Goal: Task Accomplishment & Management: Manage account settings

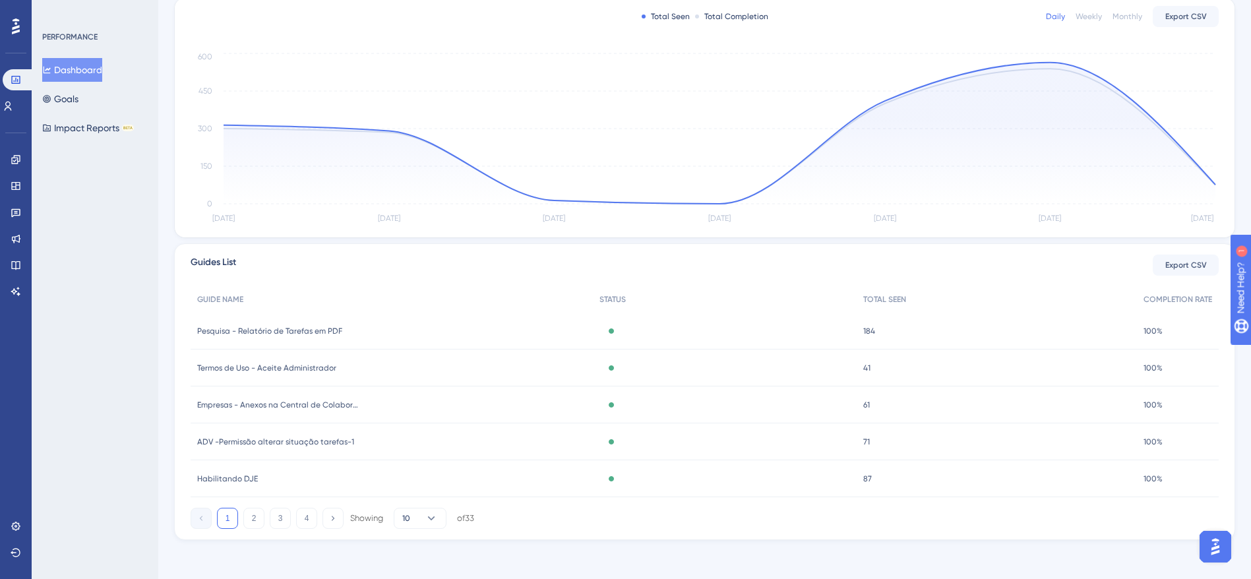
scroll to position [275, 0]
click at [392, 328] on div "Pesquisa - Relatório de Tarefas em PDF Pesquisa - Relatório de Tarefas em PDF" at bounding box center [392, 327] width 402 height 37
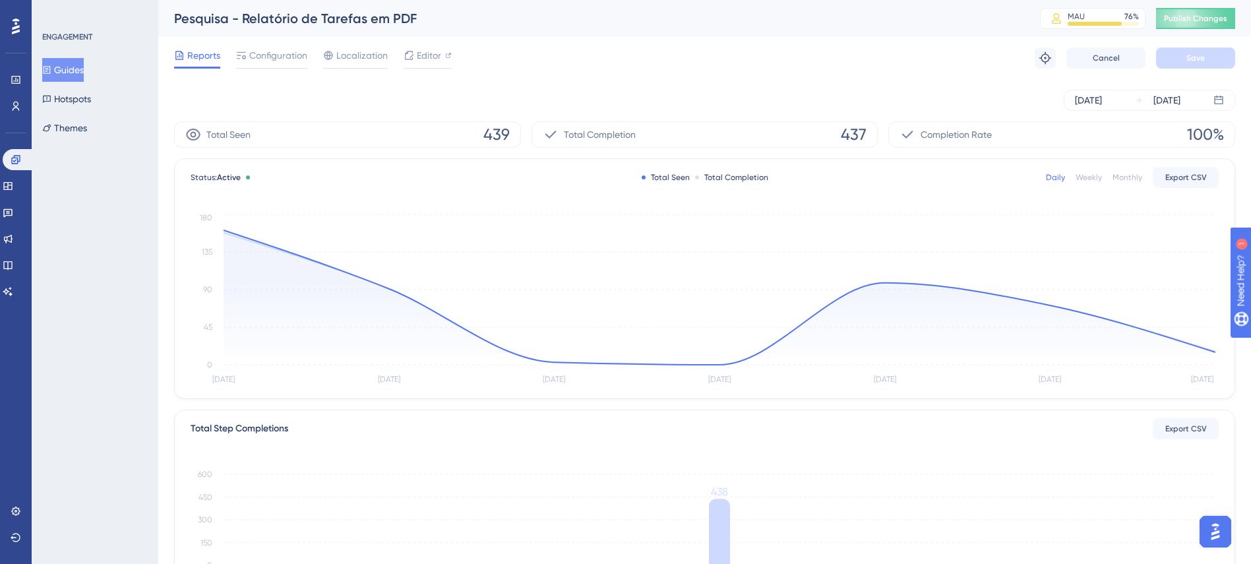
click at [287, 71] on div "Reports Configuration Localization Editor Troubleshoot Cancel Save" at bounding box center [704, 58] width 1061 height 42
click at [288, 65] on div "Configuration" at bounding box center [271, 57] width 71 height 21
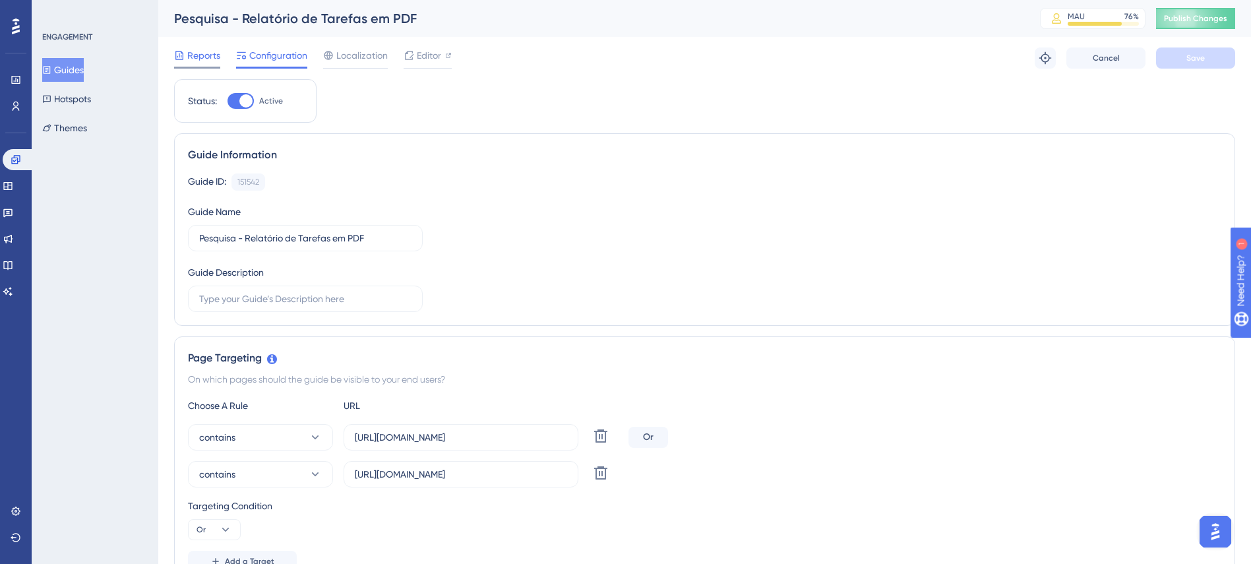
click at [210, 59] on span "Reports" at bounding box center [203, 55] width 33 height 16
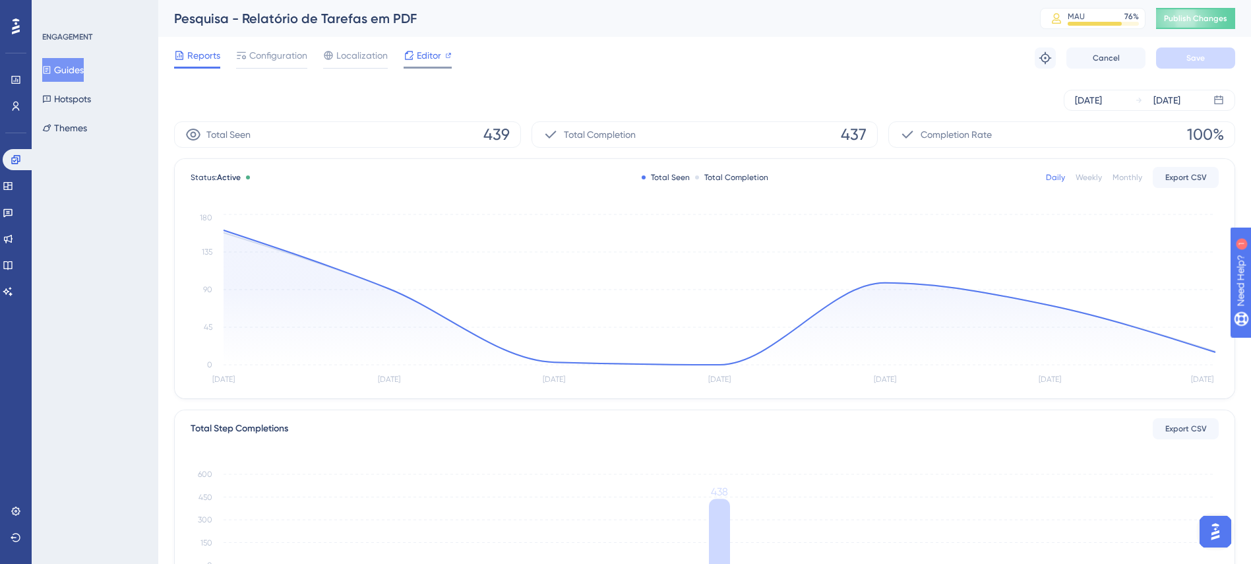
click at [450, 48] on div at bounding box center [448, 55] width 7 height 16
click at [263, 59] on span "Configuration" at bounding box center [278, 55] width 58 height 16
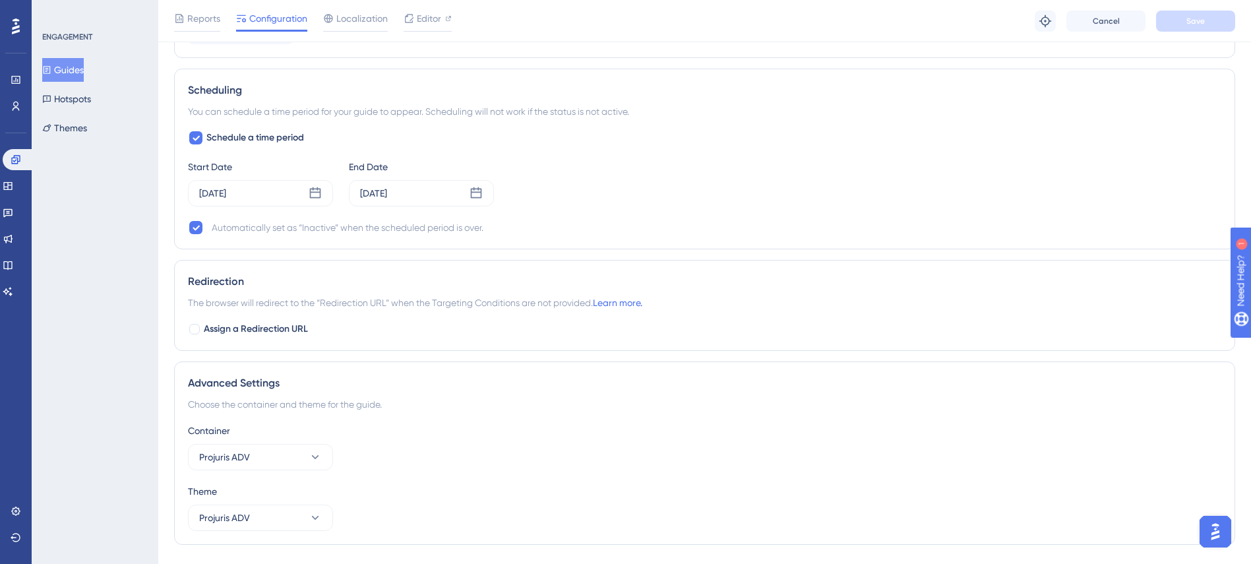
scroll to position [1121, 0]
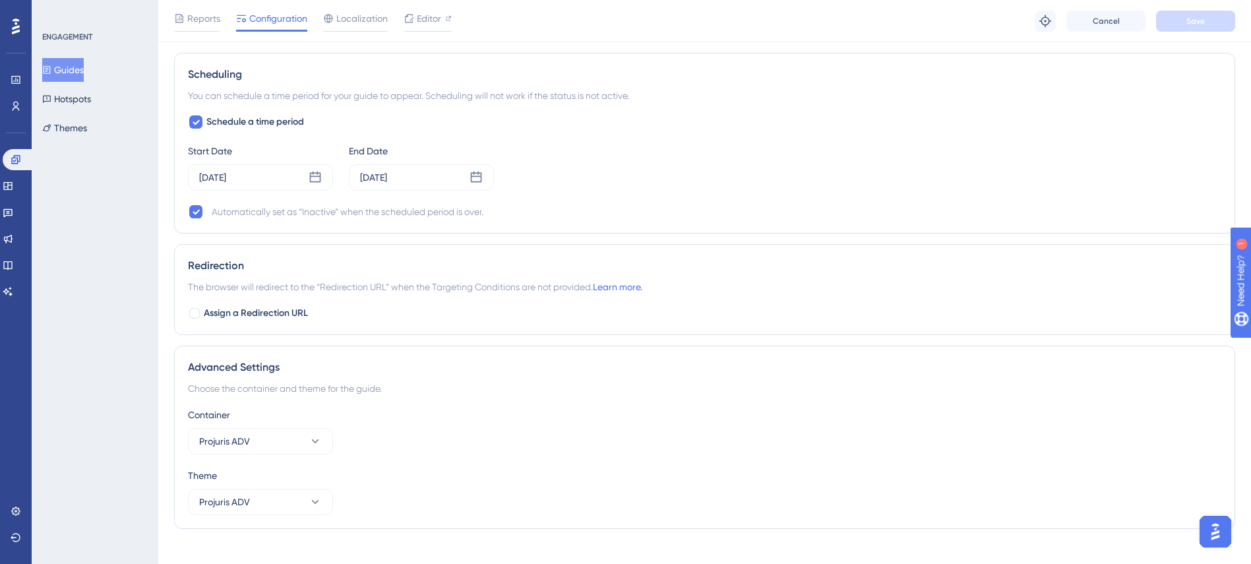
click at [606, 202] on div "Schedule a time period Start Date [DATE] End Date [DATE] Automatically set as “…" at bounding box center [705, 167] width 1034 height 106
click at [13, 188] on icon at bounding box center [8, 186] width 11 height 11
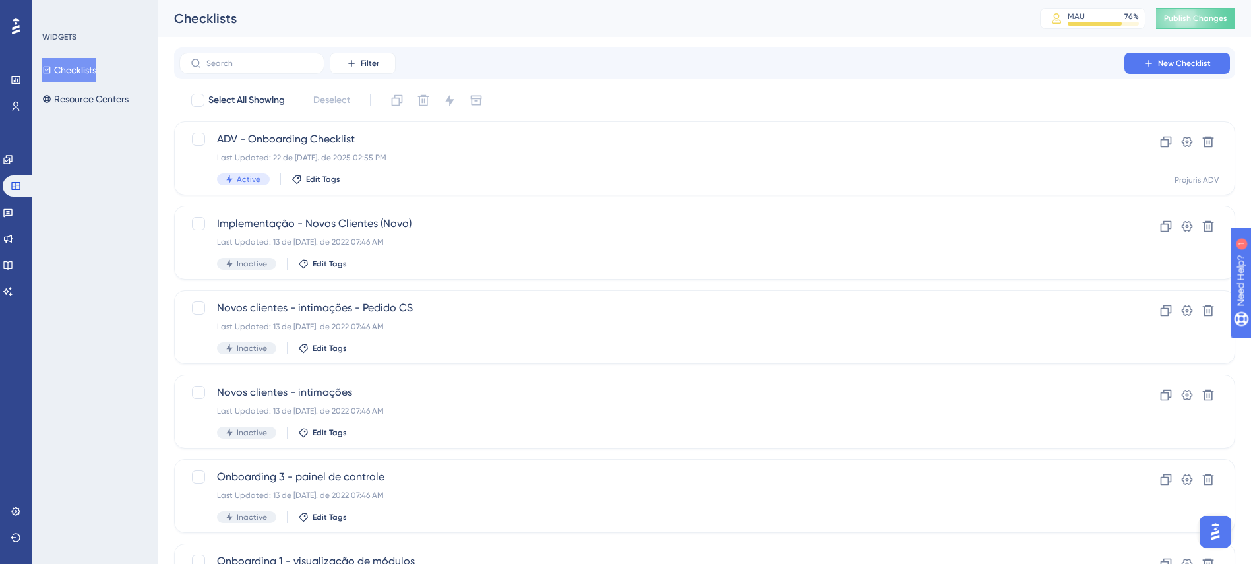
click at [636, 71] on div "Filter New Checklist" at bounding box center [704, 63] width 1051 height 21
click at [13, 163] on link at bounding box center [8, 159] width 11 height 21
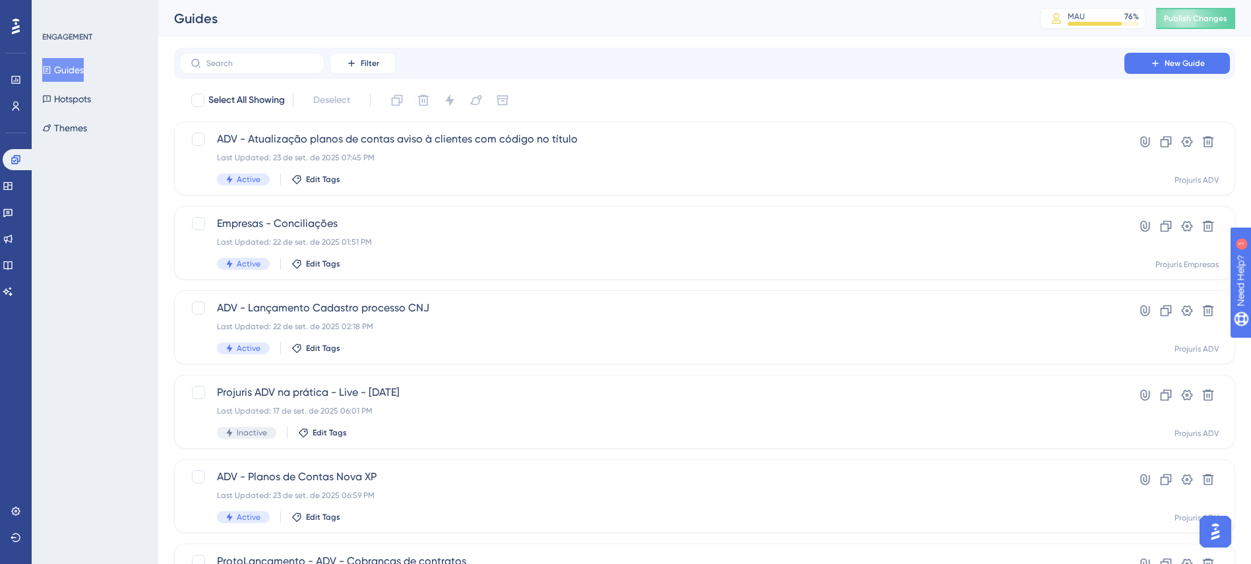
click at [693, 100] on div "Select All Showing Deselect" at bounding box center [712, 100] width 1045 height 21
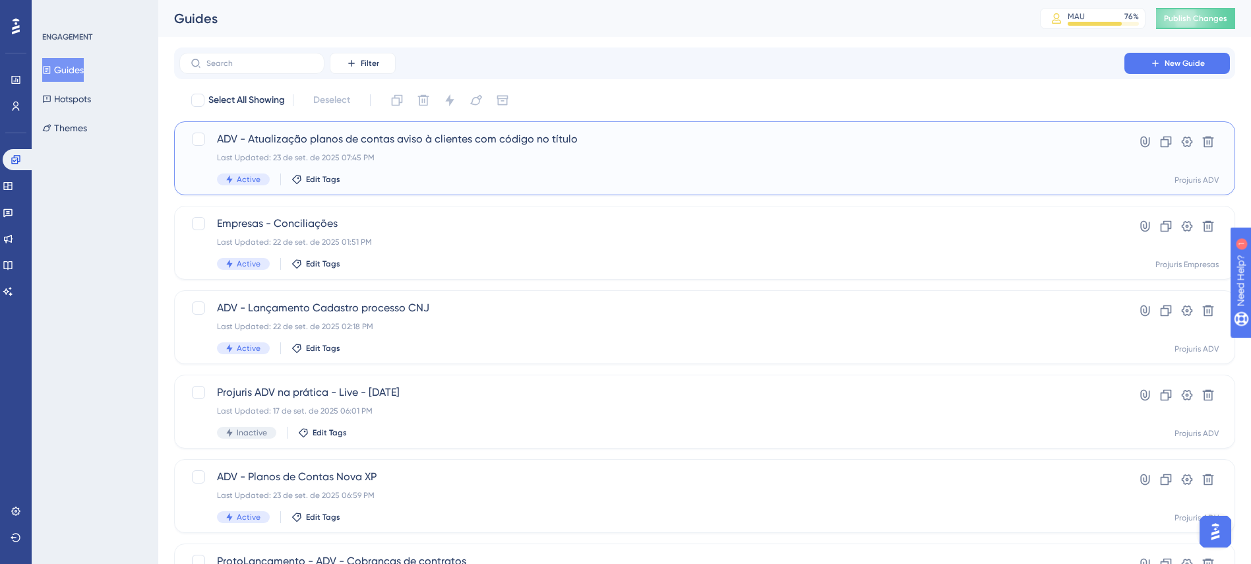
click at [667, 154] on div "Last Updated: 23 de set. de 2025 07:45 PM" at bounding box center [652, 157] width 870 height 11
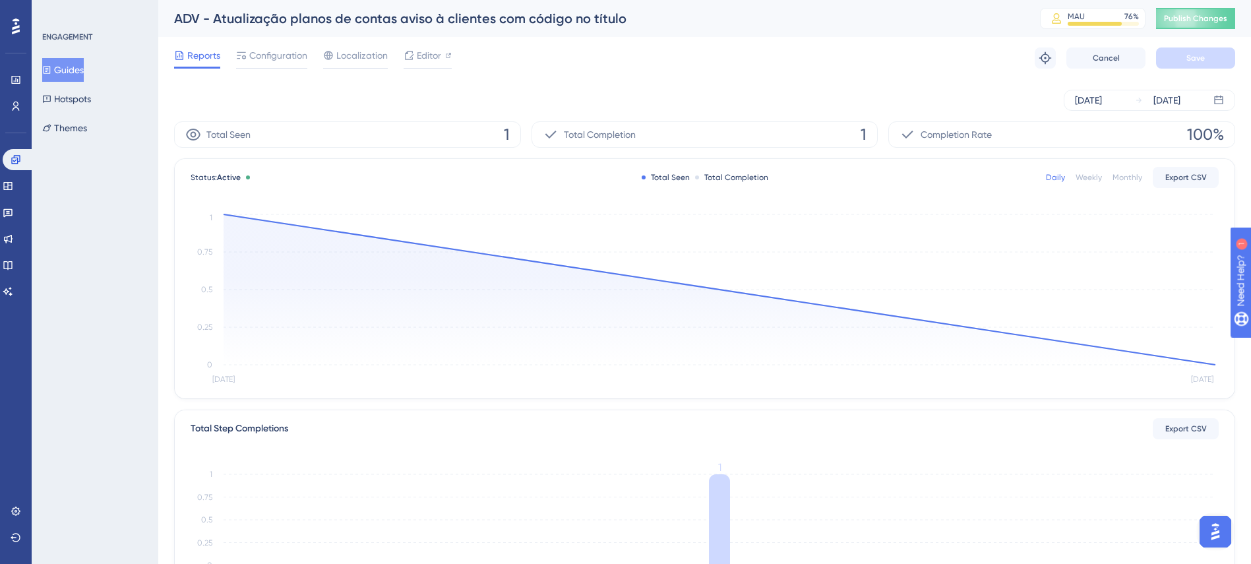
click at [692, 98] on div "[DATE] [DATE]" at bounding box center [704, 100] width 1061 height 21
click at [667, 90] on div "[DATE] [DATE]" at bounding box center [704, 100] width 1061 height 21
click at [745, 106] on div "[DATE] [DATE]" at bounding box center [704, 100] width 1061 height 21
click at [551, 92] on div "[DATE] [DATE]" at bounding box center [704, 100] width 1061 height 21
click at [296, 53] on span "Configuration" at bounding box center [278, 55] width 58 height 16
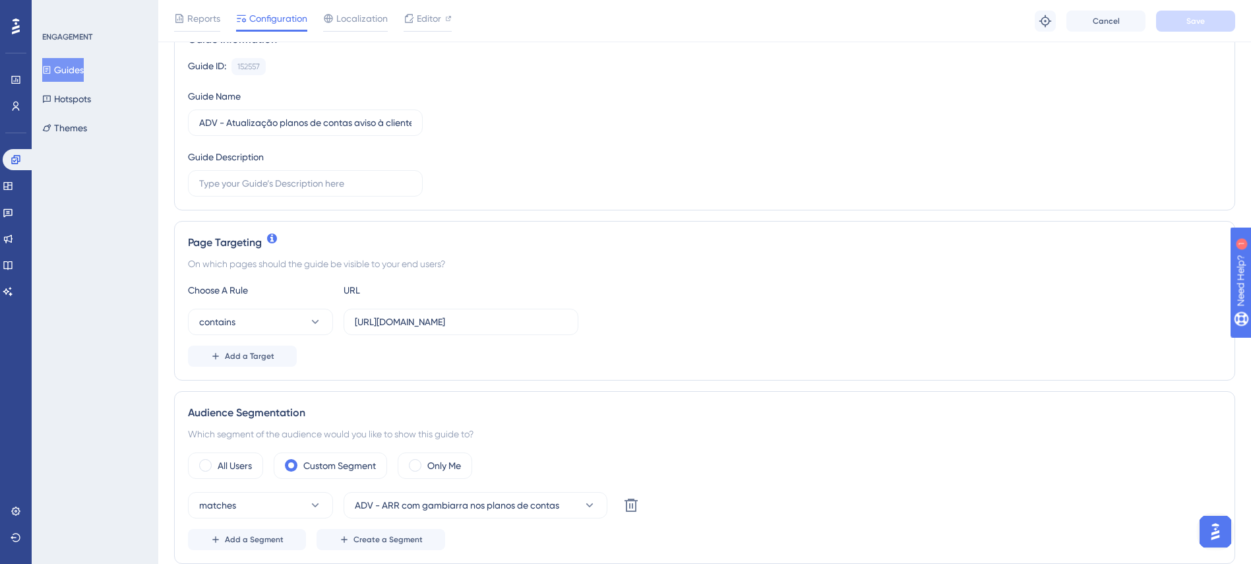
scroll to position [132, 0]
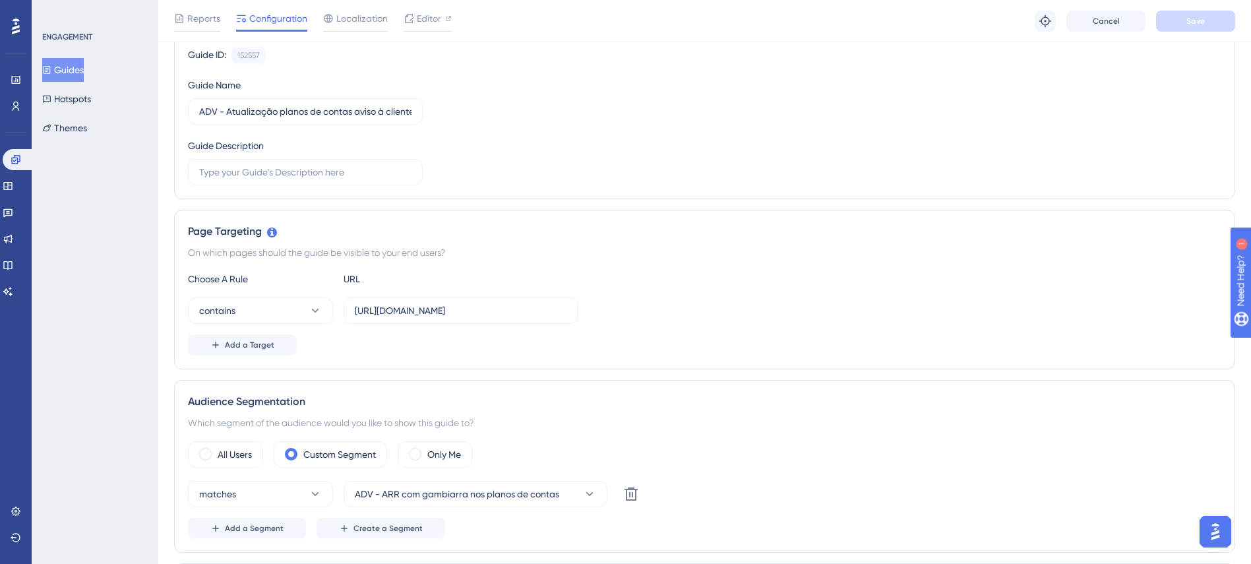
click at [636, 214] on div "Page Targeting On which pages should the guide be visible to your end users? Ch…" at bounding box center [704, 290] width 1061 height 160
click at [11, 82] on link at bounding box center [16, 79] width 11 height 21
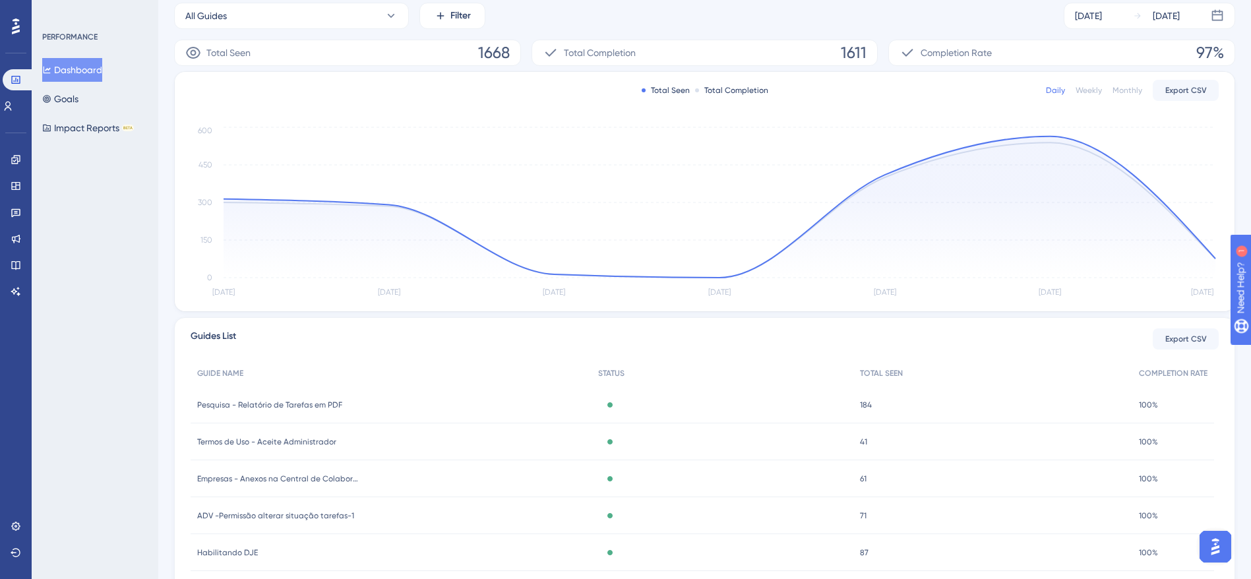
scroll to position [66, 0]
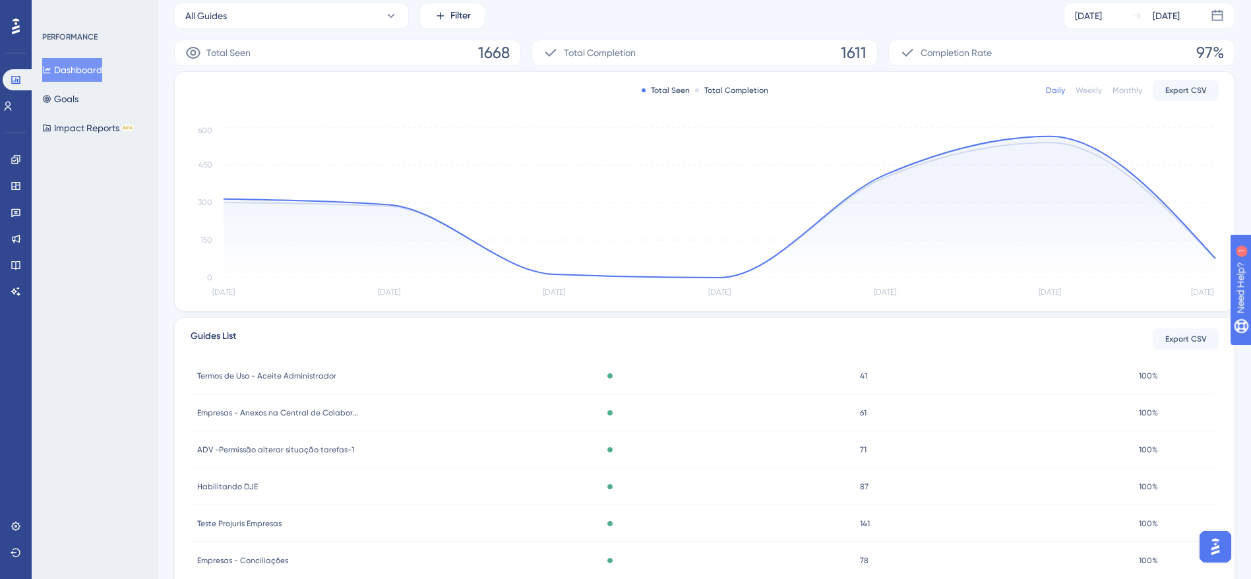
click at [330, 485] on div "Habilitando DJE Habilitando DJE" at bounding box center [391, 486] width 401 height 37
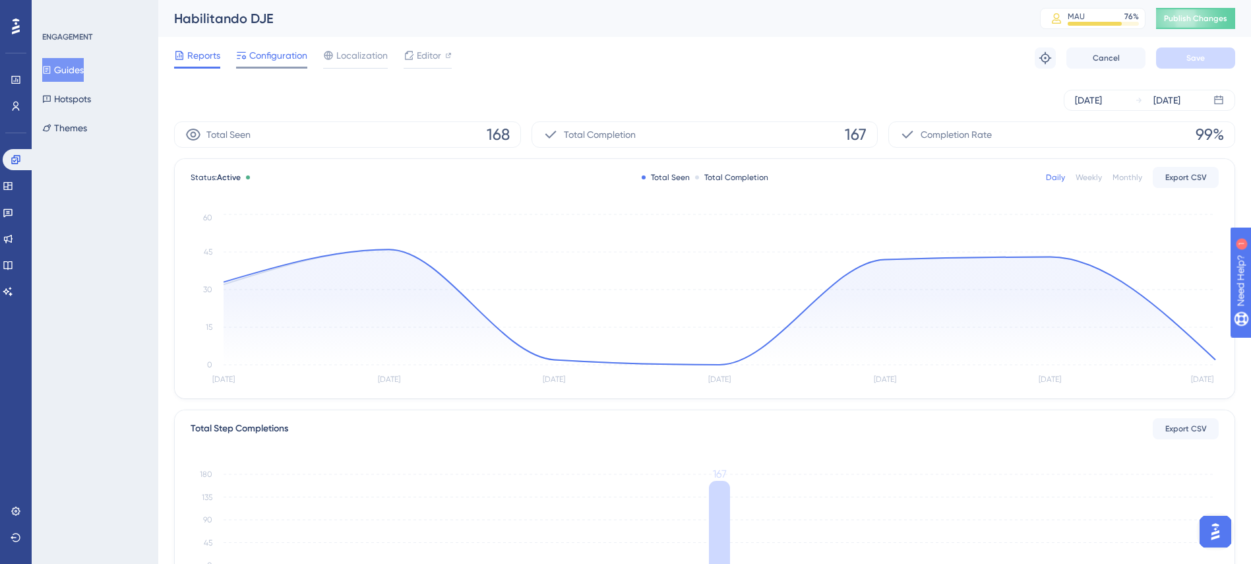
click at [282, 55] on span "Configuration" at bounding box center [278, 55] width 58 height 16
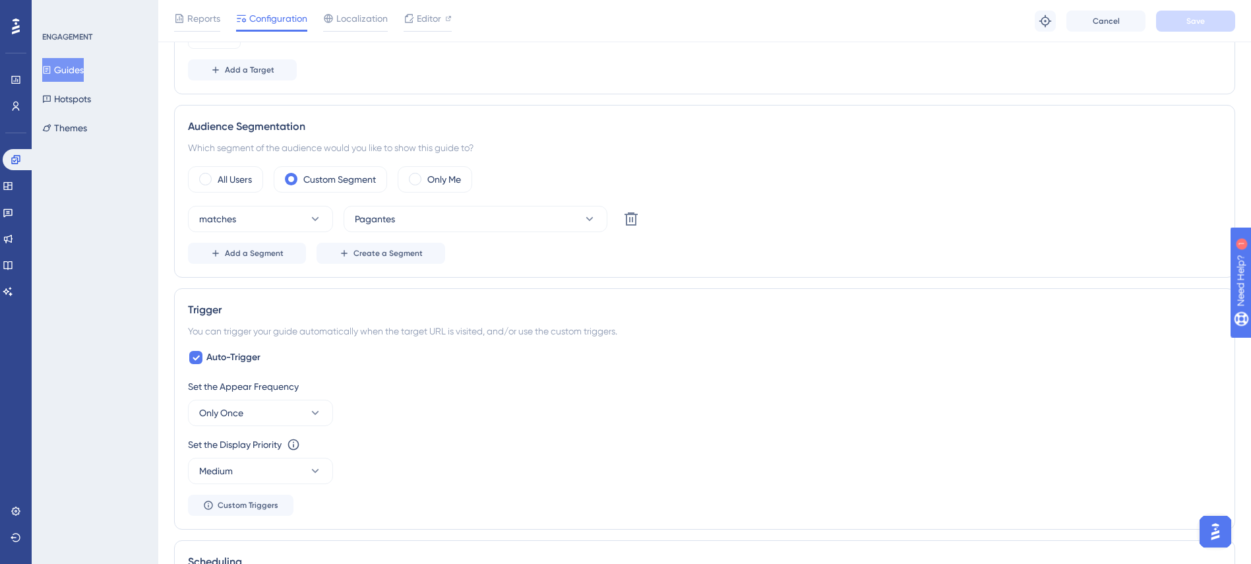
scroll to position [528, 0]
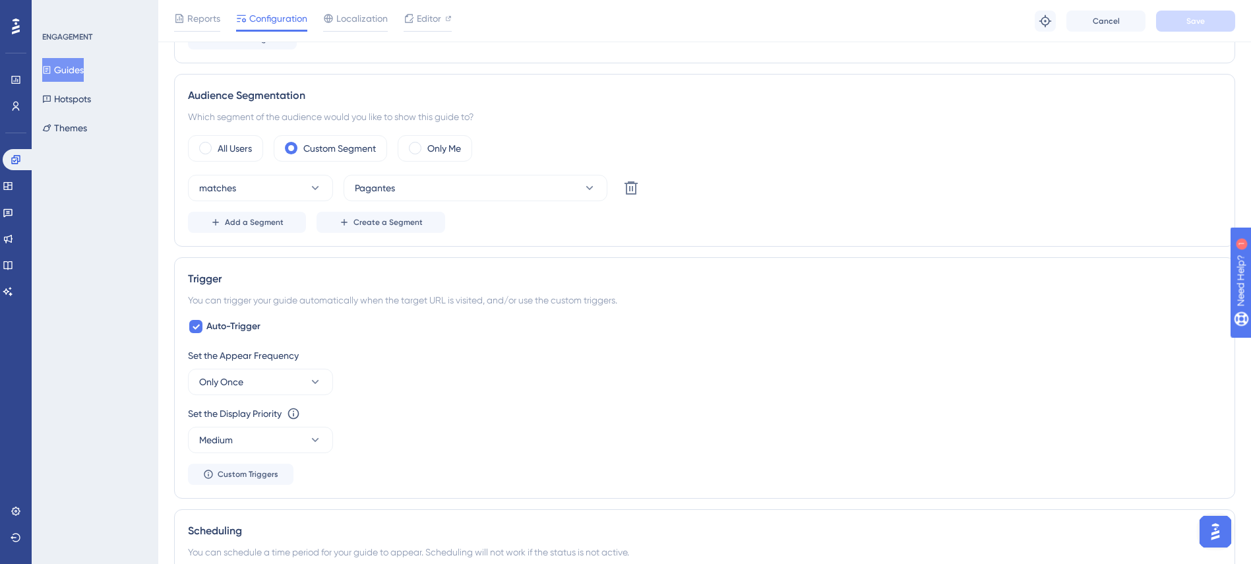
click at [140, 253] on div "ENGAGEMENT Guides Hotspots Themes" at bounding box center [95, 282] width 127 height 564
drag, startPoint x: 20, startPoint y: 76, endPoint x: 93, endPoint y: 146, distance: 101.2
click at [20, 77] on icon at bounding box center [15, 80] width 9 height 8
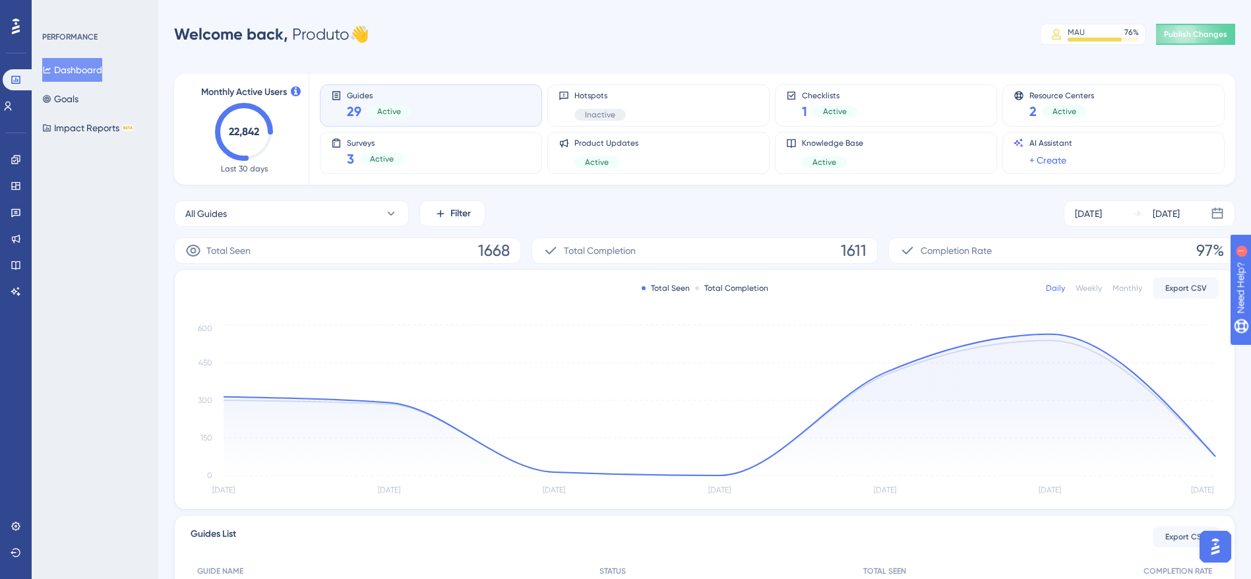
click at [535, 48] on div "Performance Users Engagement Widgets Feedback Product Updates Knowledge Base AI…" at bounding box center [704, 427] width 1093 height 812
click at [611, 51] on div "Performance Users Engagement Widgets Feedback Product Updates Knowledge Base AI…" at bounding box center [704, 427] width 1093 height 812
drag, startPoint x: 15, startPoint y: 160, endPoint x: 64, endPoint y: 195, distance: 60.0
click at [15, 160] on icon at bounding box center [16, 159] width 11 height 11
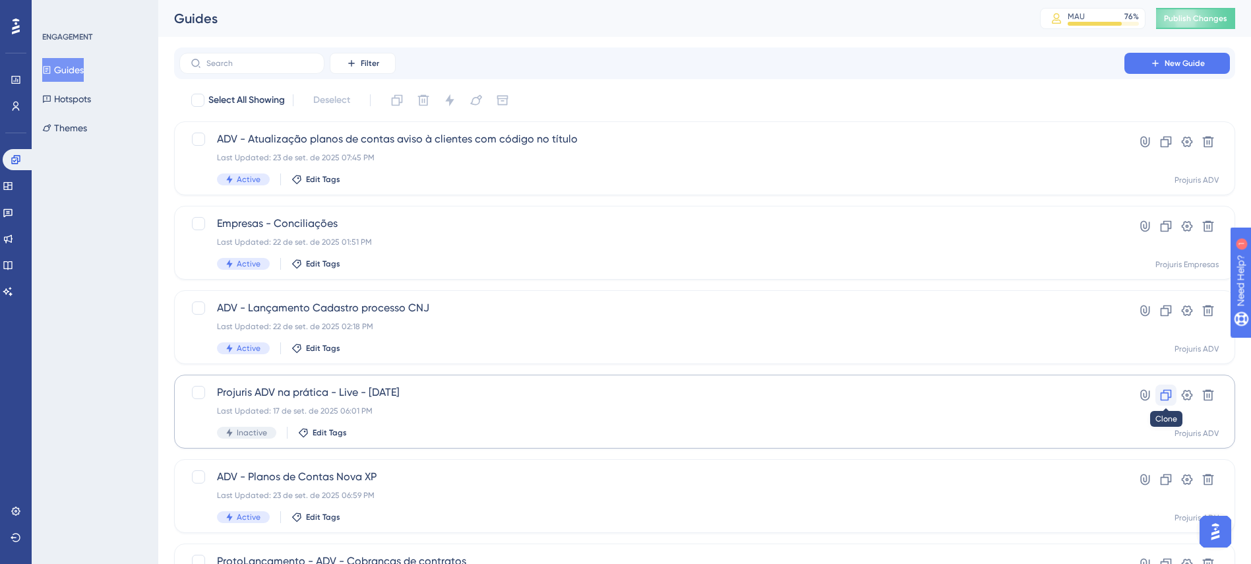
click at [1165, 399] on icon at bounding box center [1166, 394] width 13 height 13
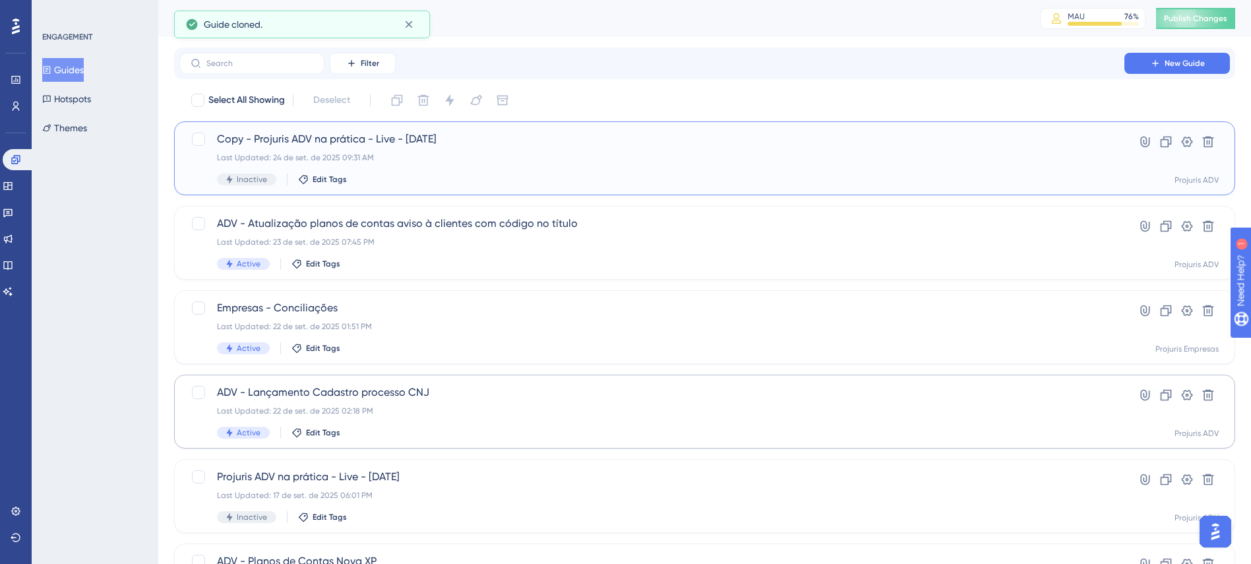
click at [541, 166] on div "Copy - Projuris ADV na prática - Live - [DATE] Last Updated: 24 de set. de 2025…" at bounding box center [652, 158] width 870 height 54
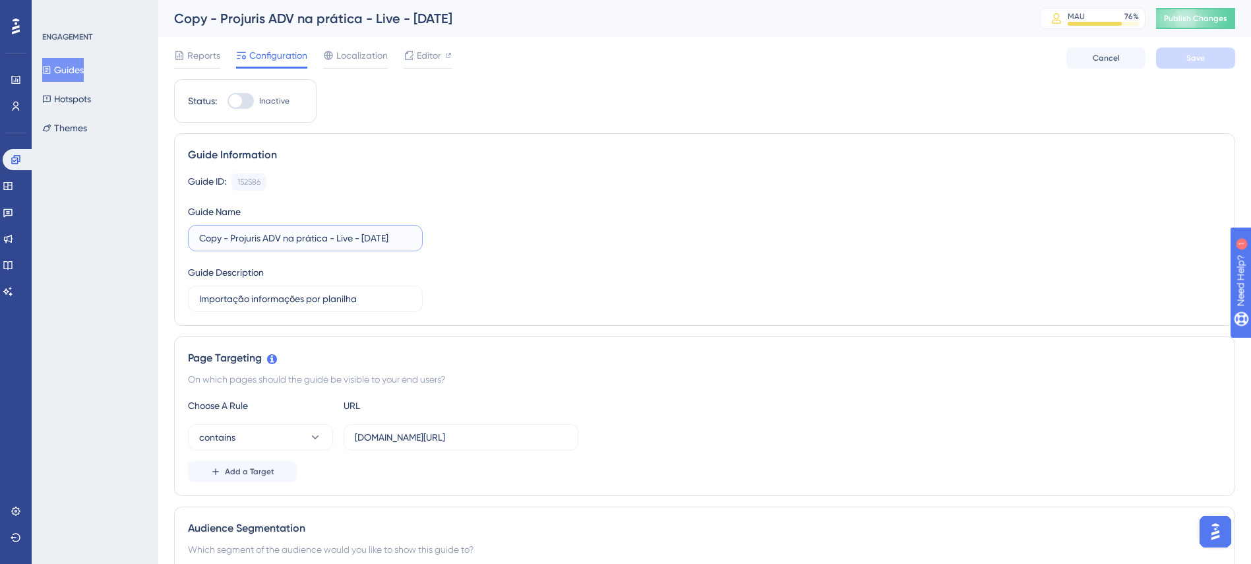
click at [231, 238] on input "Copy - Projuris ADV na prática - Live - [DATE]" at bounding box center [305, 238] width 212 height 15
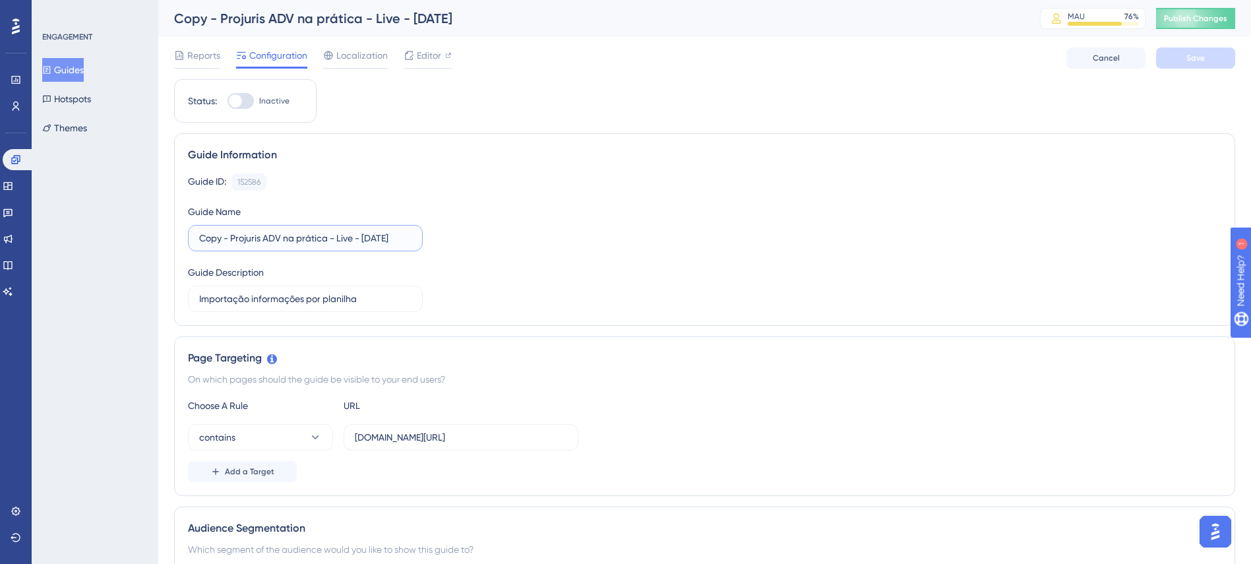
click at [231, 238] on input "Copy - Projuris ADV na prática - Live - [DATE]" at bounding box center [305, 238] width 212 height 15
click at [337, 235] on input "Projuris ADV na prática - Live - [DATE]" at bounding box center [305, 238] width 212 height 15
type input "Projuris ADV na prática - Live - [DATE]"
click at [394, 292] on input "Importação informações por planilha" at bounding box center [305, 299] width 212 height 15
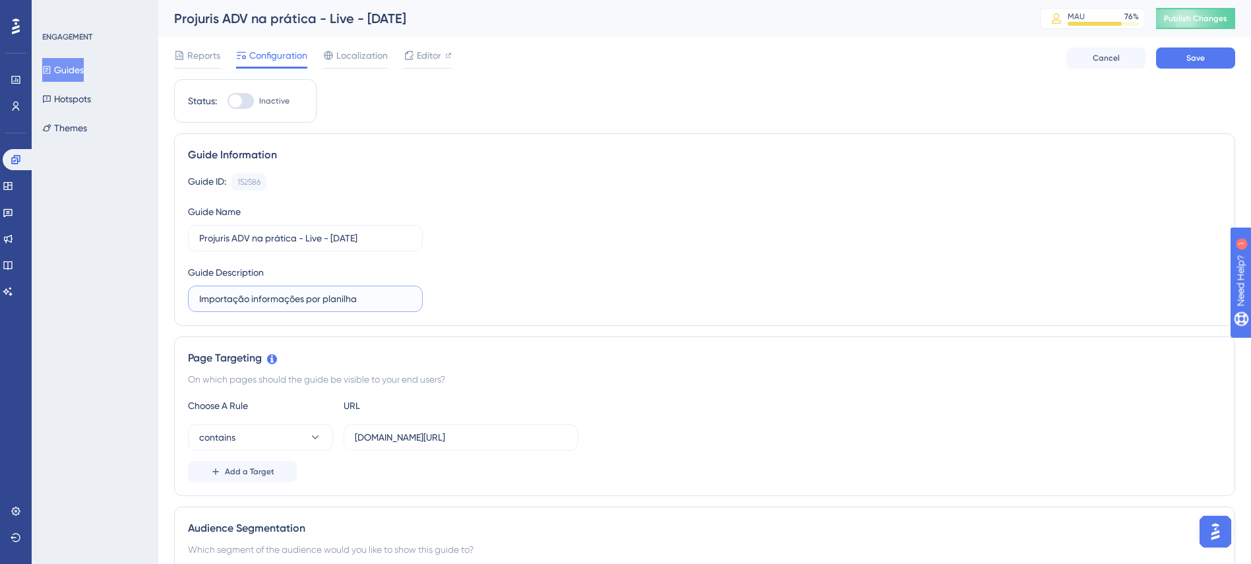
click at [394, 292] on input "Importação informações por planilha" at bounding box center [305, 299] width 212 height 15
type input "GPT Workflow e tarefas"
click at [631, 232] on div "Guide ID: 152586 Copy Guide Name Projuris ADV na prática - Live - [DATE] Guide …" at bounding box center [705, 242] width 1034 height 139
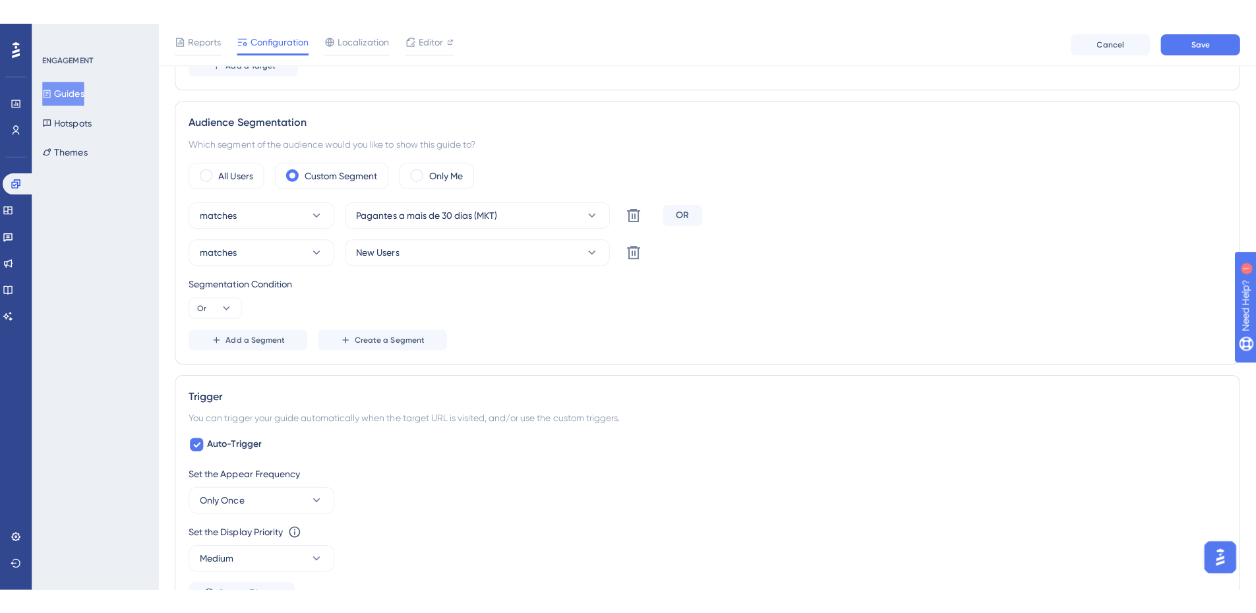
scroll to position [396, 0]
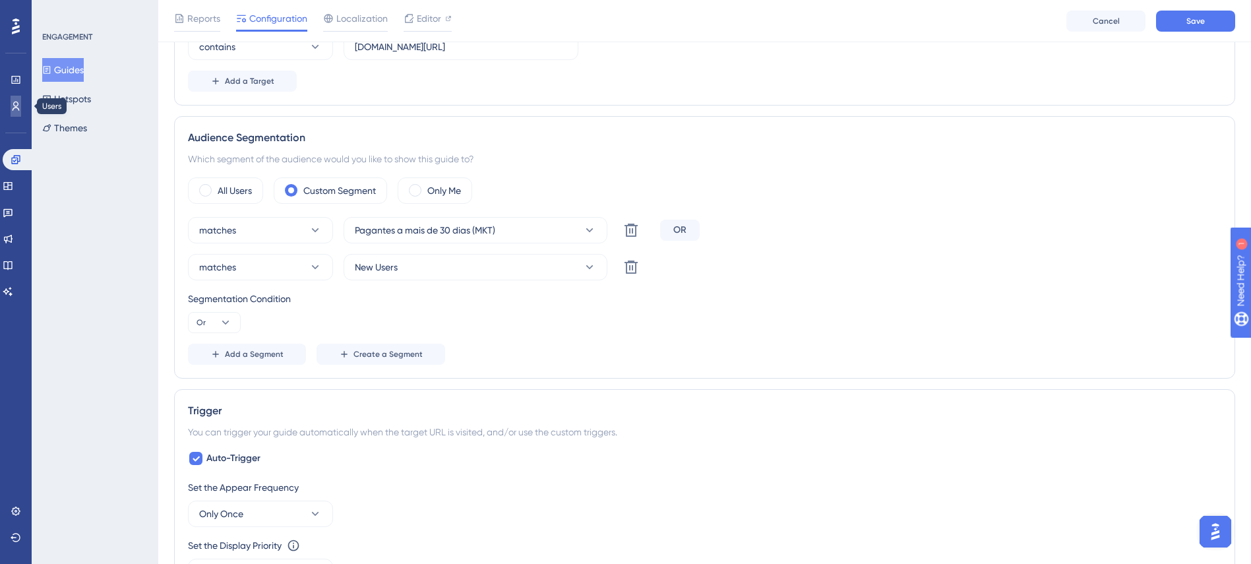
click at [15, 115] on link at bounding box center [16, 106] width 11 height 21
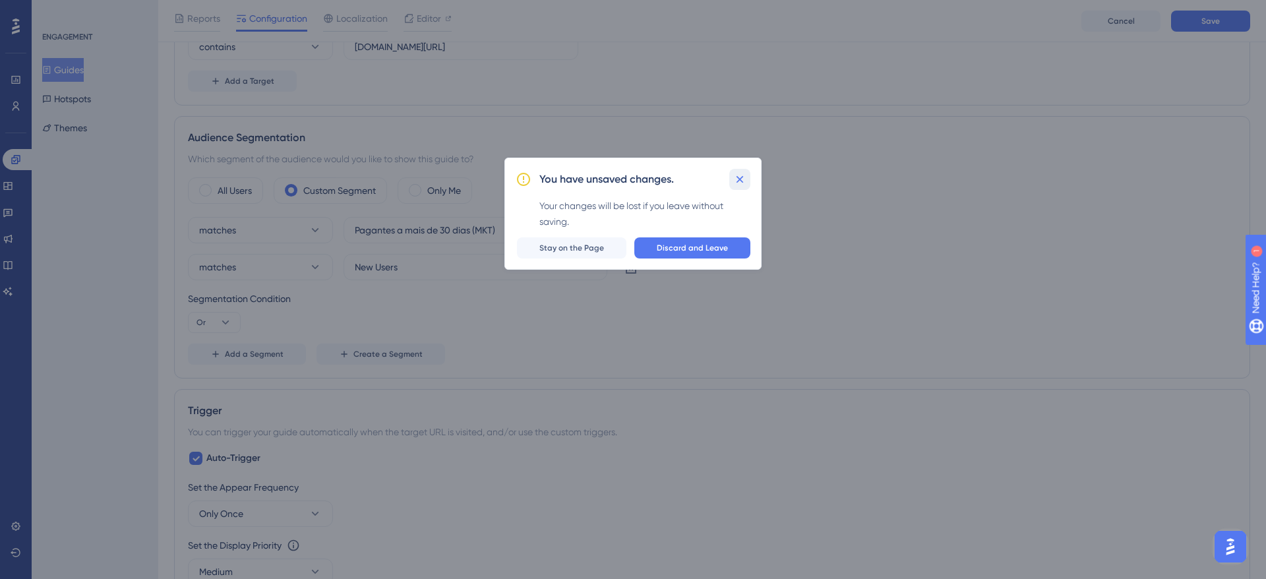
drag, startPoint x: 736, startPoint y: 185, endPoint x: 589, endPoint y: 216, distance: 150.3
click at [589, 216] on div "You have unsaved changes. Your changes will be lost if you leave without saving…" at bounding box center [633, 214] width 257 height 112
click at [591, 242] on button "Stay on the Page" at bounding box center [571, 247] width 109 height 21
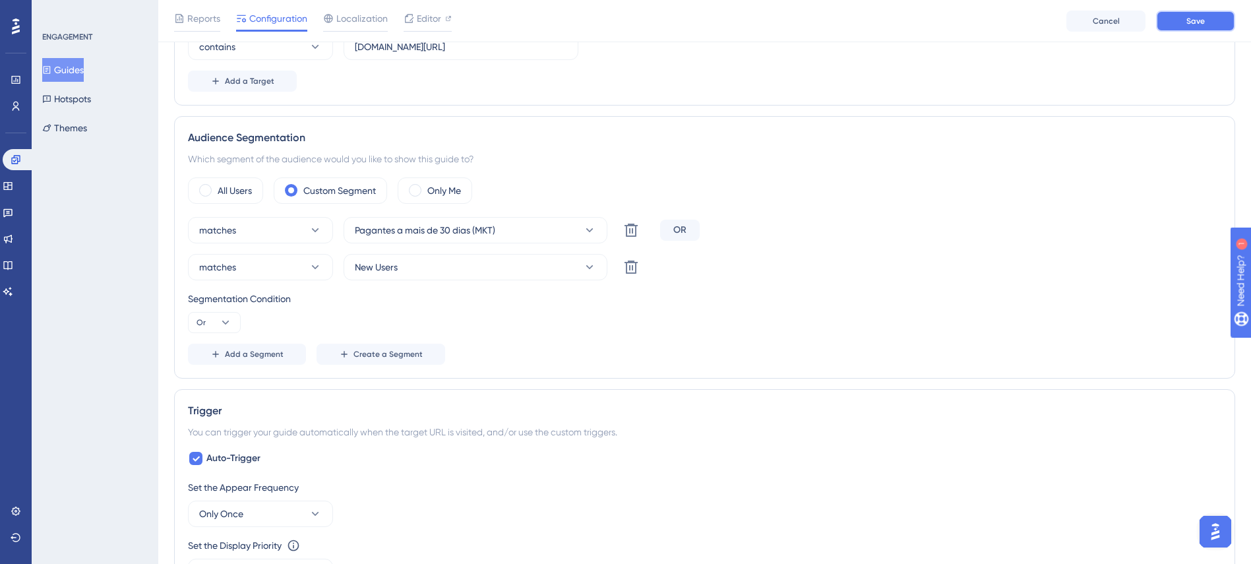
click at [1200, 21] on span "Save" at bounding box center [1196, 21] width 18 height 11
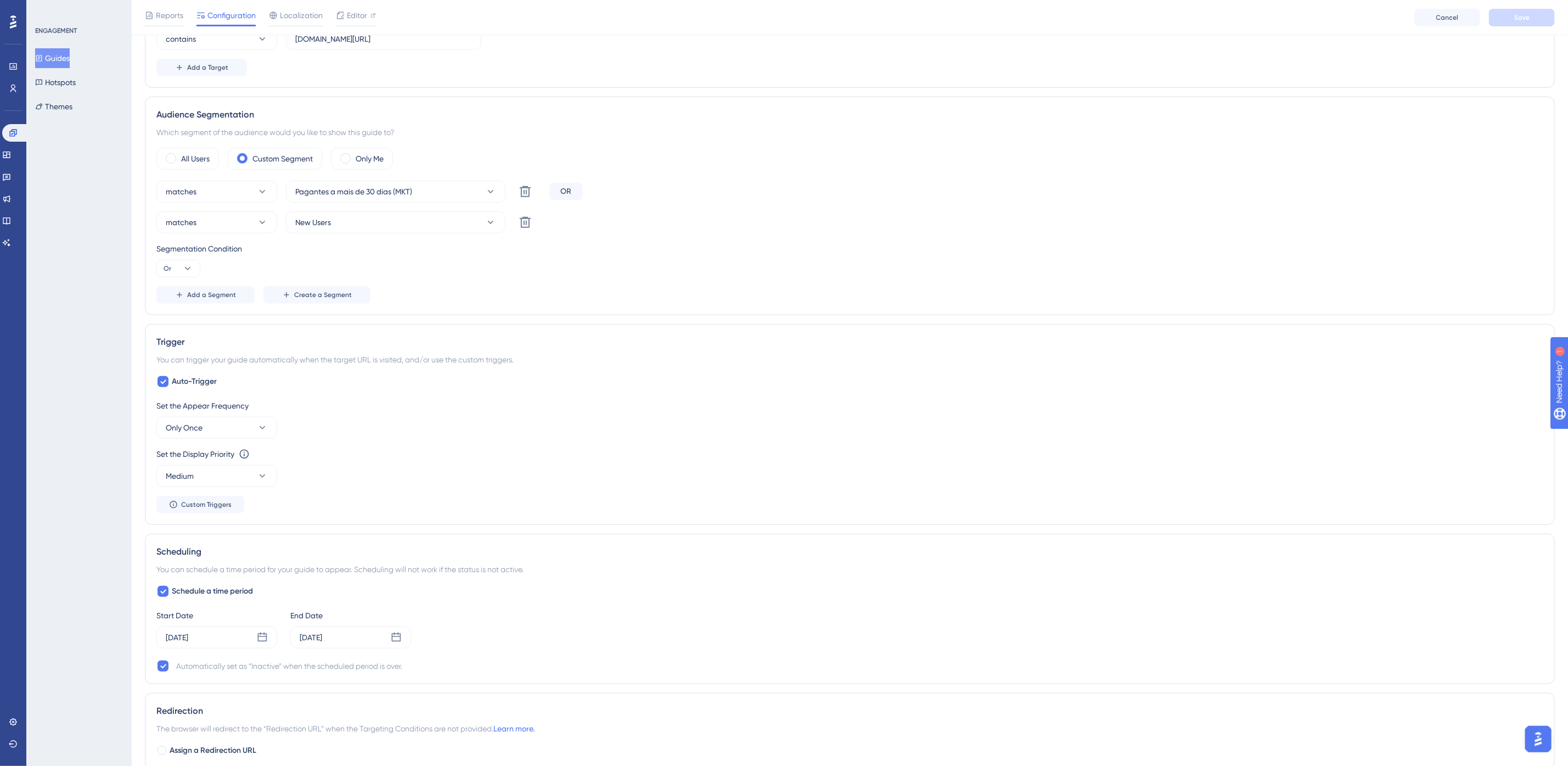
click at [851, 314] on div "Audience Segmentation Which segment of the audience would you like to show this…" at bounding box center [850, 206] width 1410 height 219
click at [851, 311] on div "Audience Segmentation Which segment of the audience would you like to show this…" at bounding box center [850, 206] width 1410 height 219
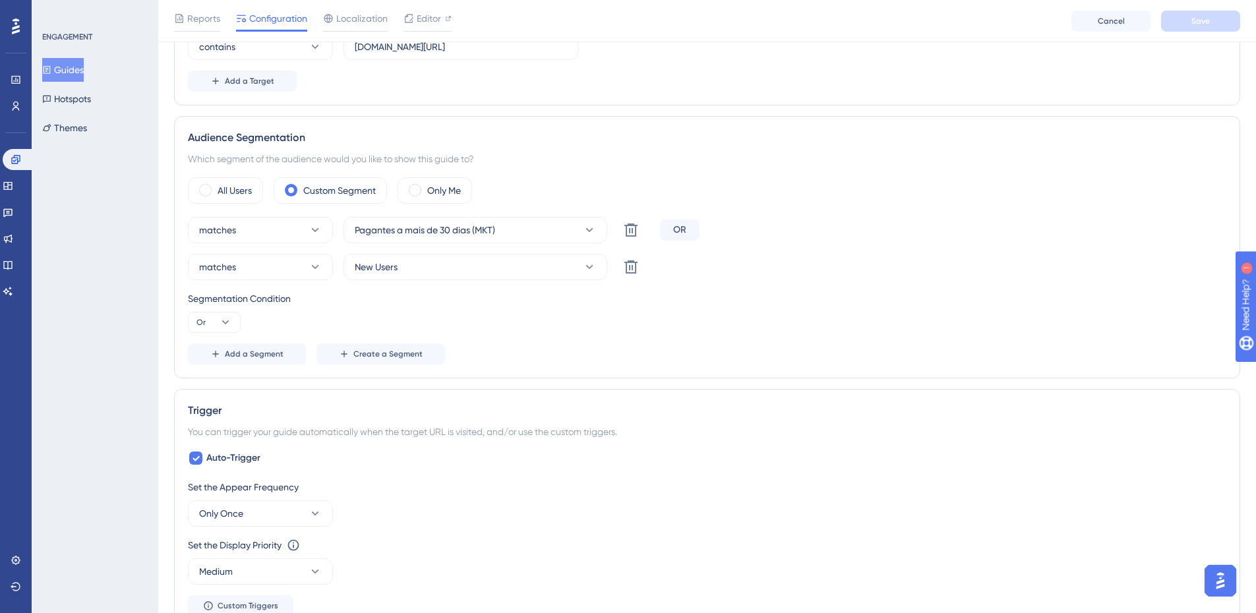
click at [865, 361] on div "Add a Segment Create a Segment" at bounding box center [707, 354] width 1039 height 21
click at [537, 375] on div "Audience Segmentation Which segment of the audience would you like to show this…" at bounding box center [707, 247] width 1067 height 263
click at [13, 184] on icon at bounding box center [8, 186] width 11 height 11
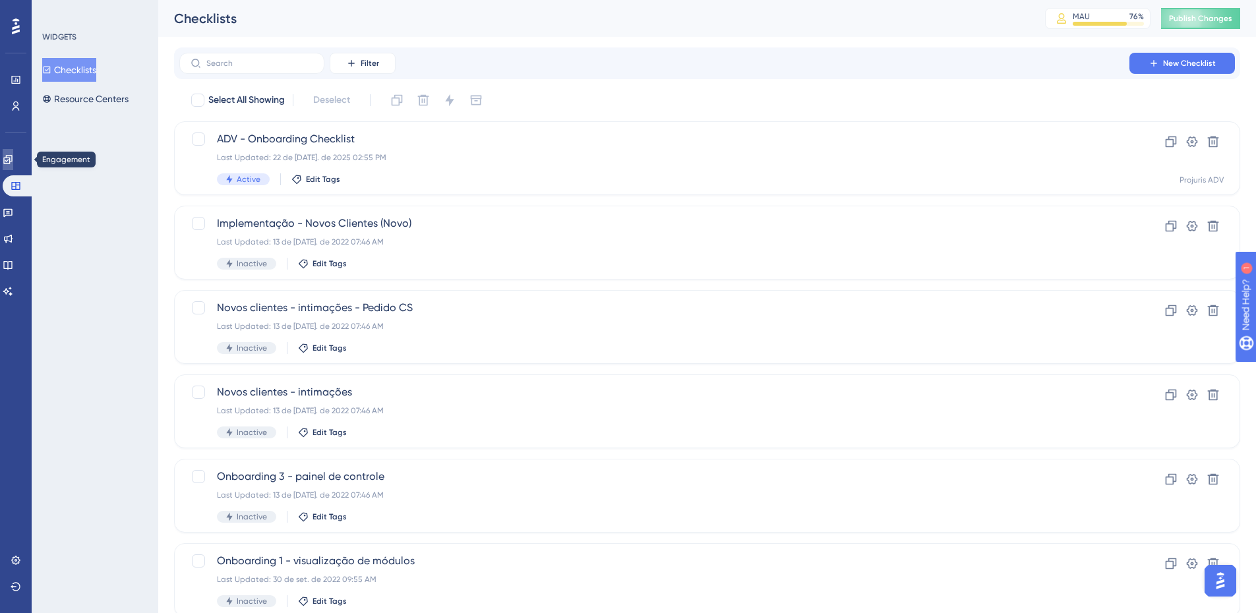
click at [12, 162] on icon at bounding box center [7, 159] width 9 height 9
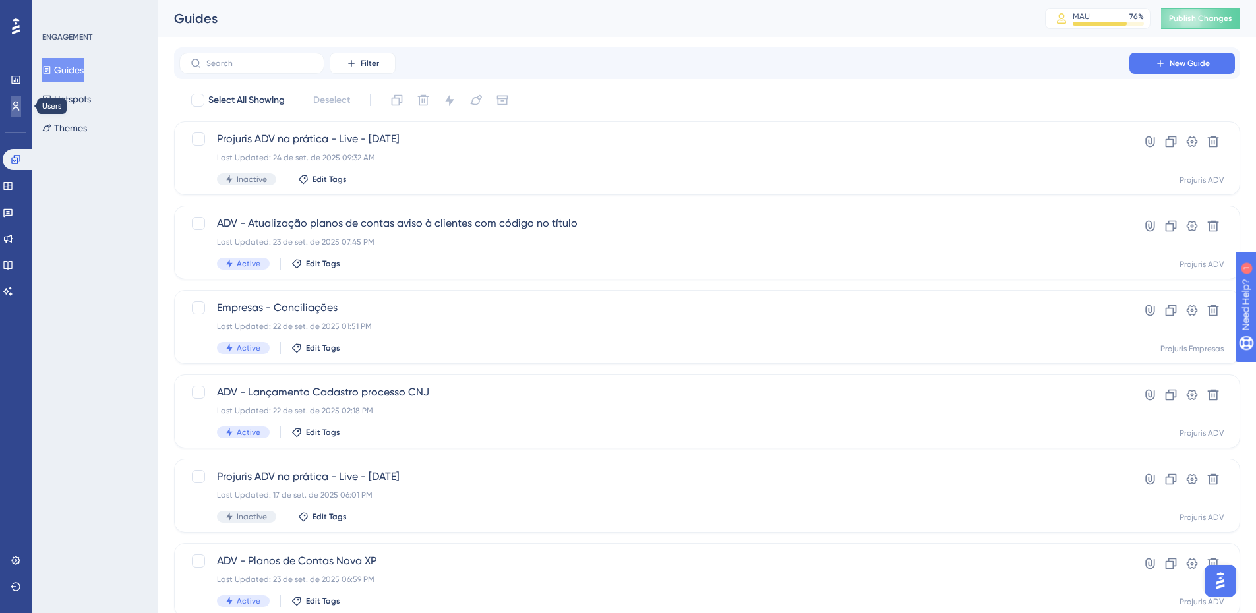
click at [20, 104] on icon at bounding box center [16, 106] width 11 height 11
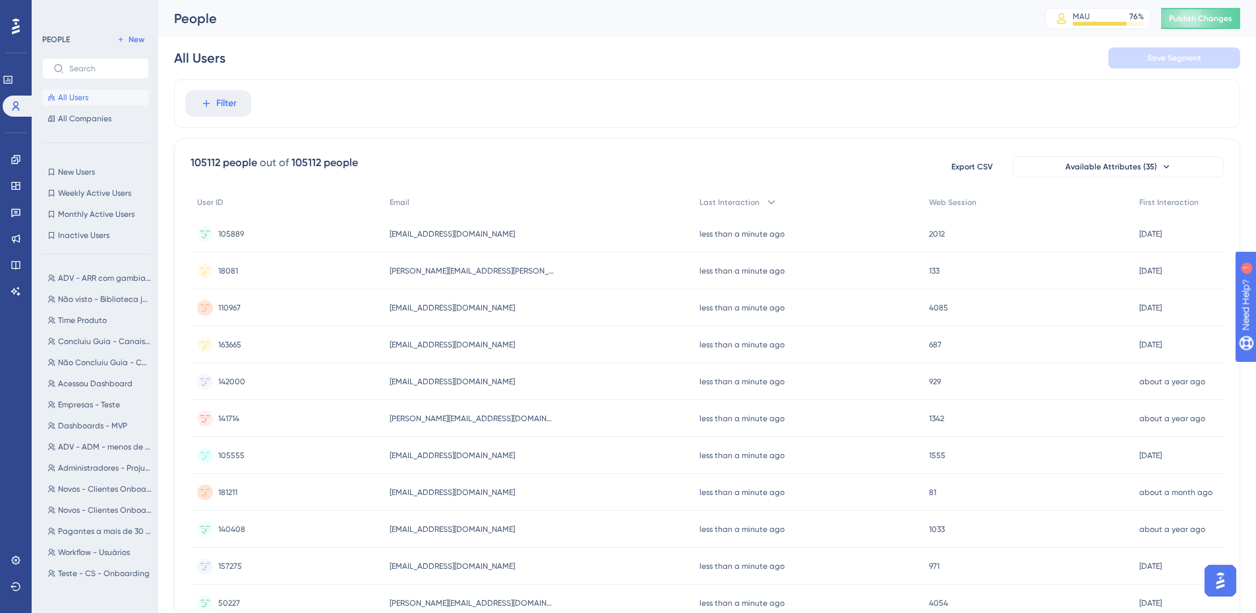
click at [586, 145] on div "105112 people out of 105112 people Export CSV Available Attributes (35) User ID…" at bounding box center [707, 576] width 1067 height 875
click at [94, 173] on span "New Users" at bounding box center [76, 172] width 37 height 11
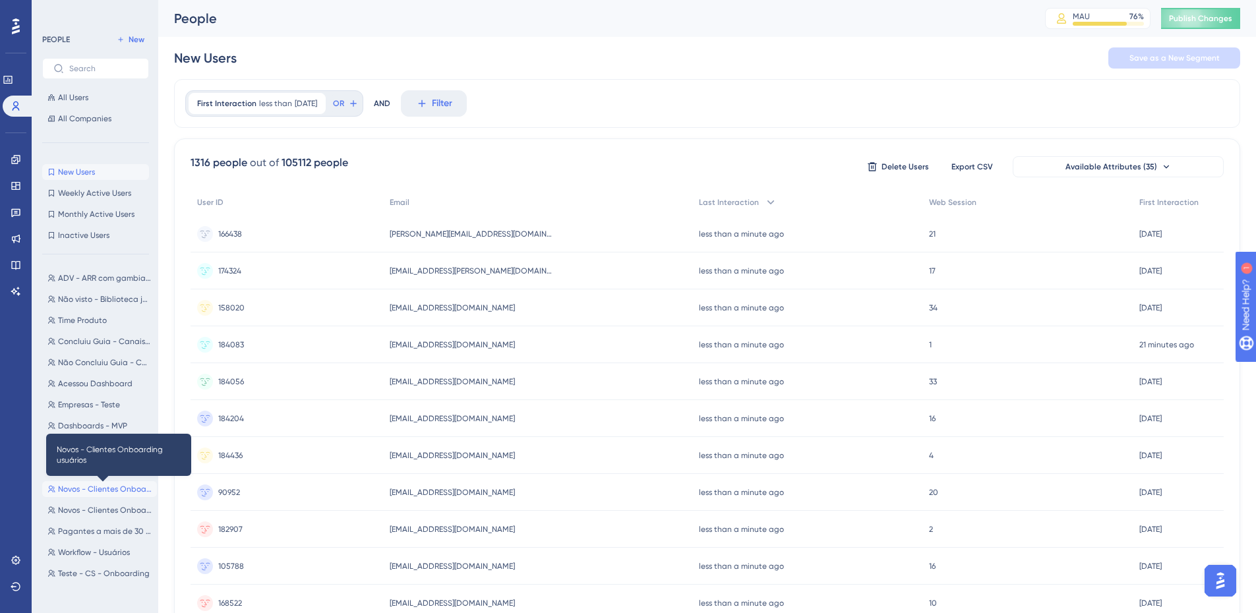
click at [102, 491] on span "Novos - Clientes Onboarding usuários" at bounding box center [105, 489] width 94 height 11
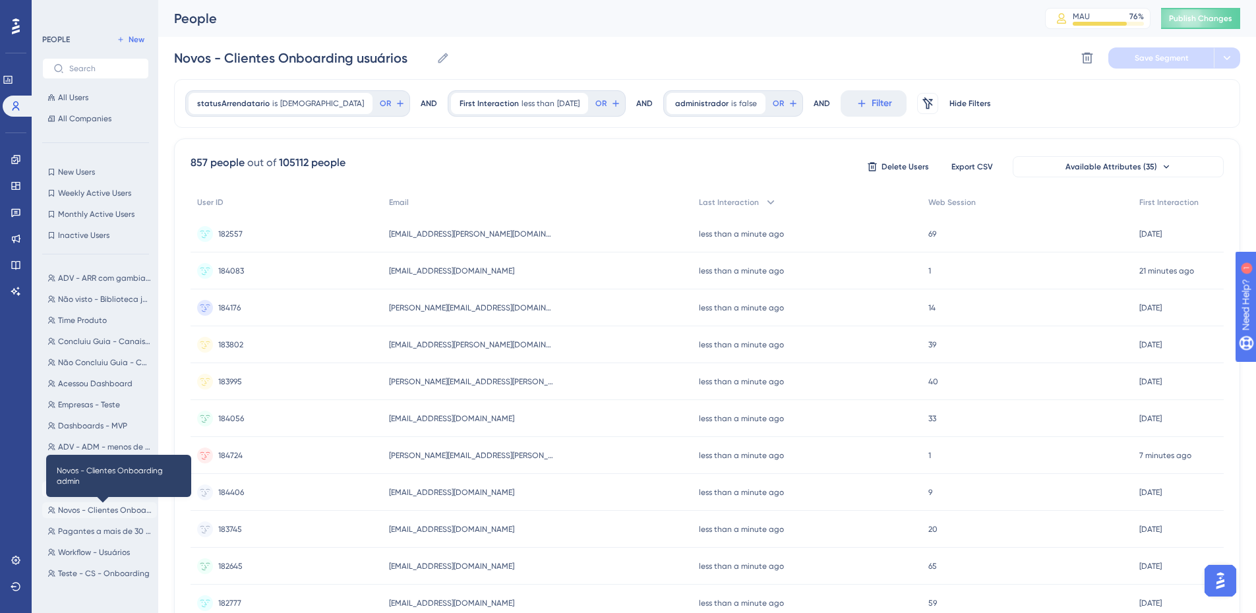
click at [102, 513] on span "Novos - Clientes Onboarding admin" at bounding box center [105, 510] width 94 height 11
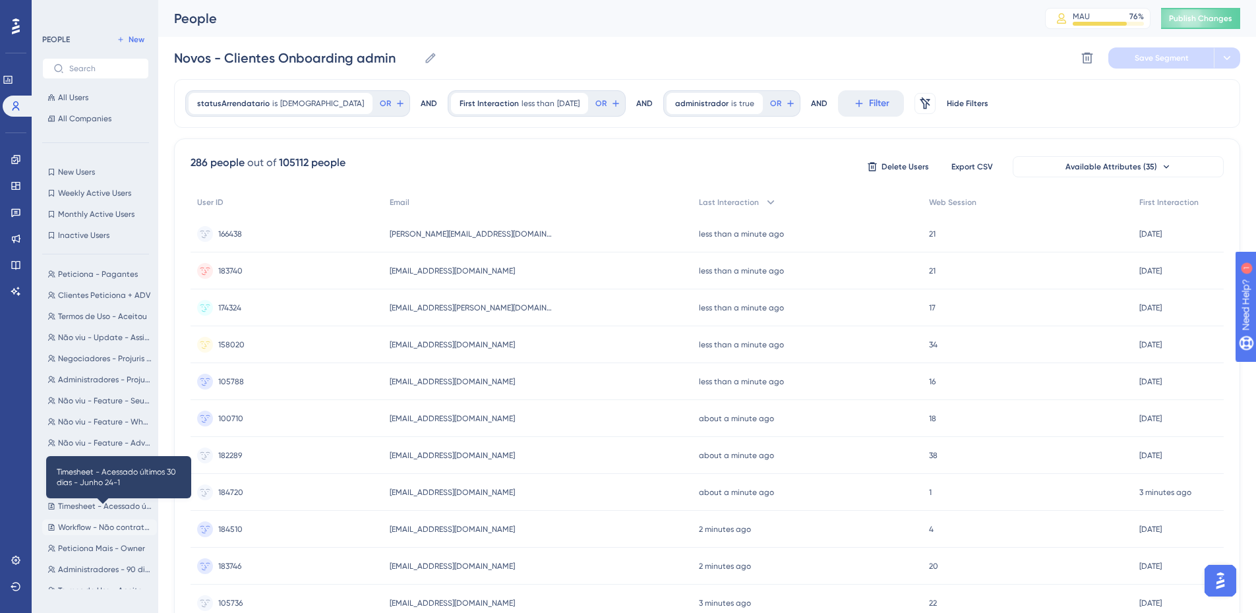
scroll to position [352, 0]
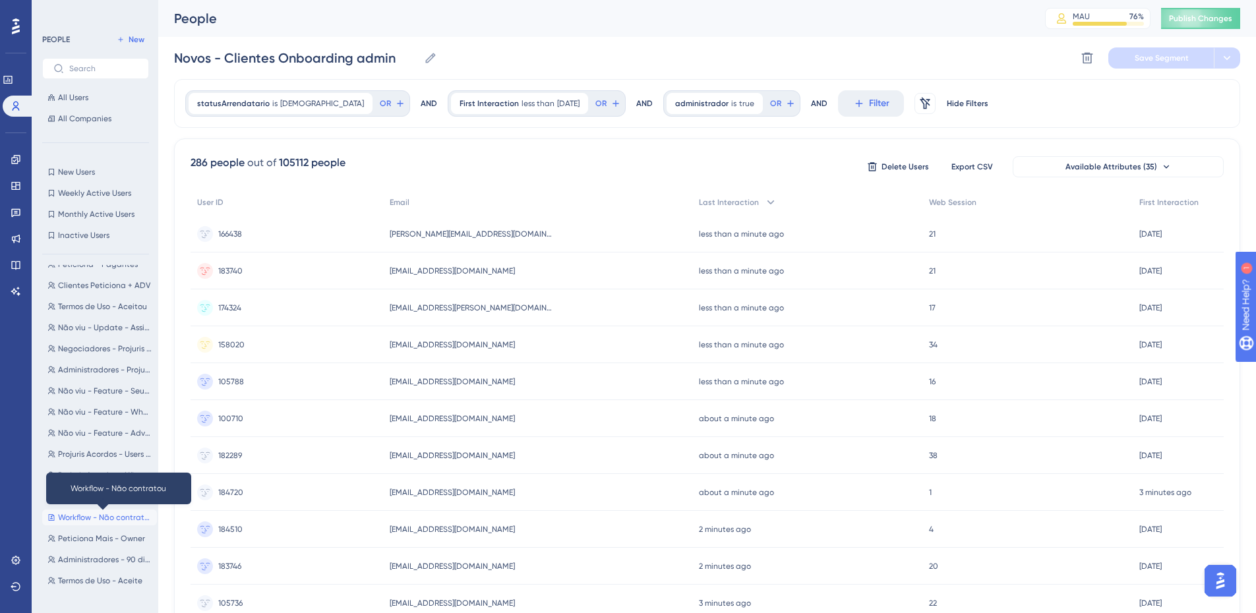
click at [111, 517] on span "Workflow - Não contratou" at bounding box center [105, 517] width 94 height 11
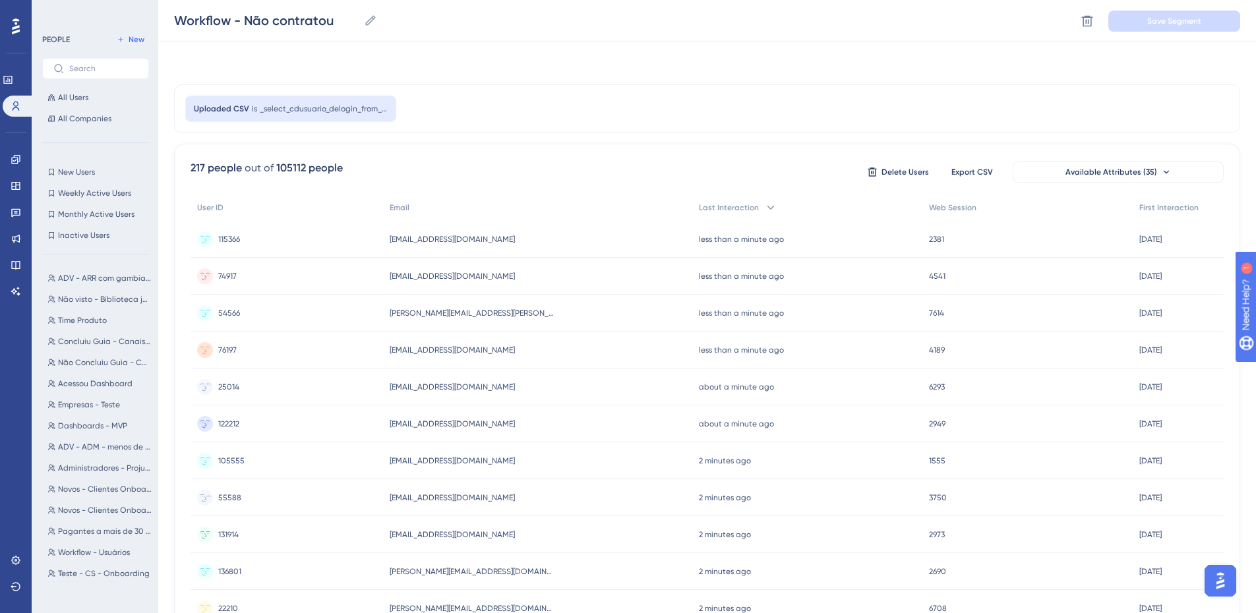
scroll to position [447, 0]
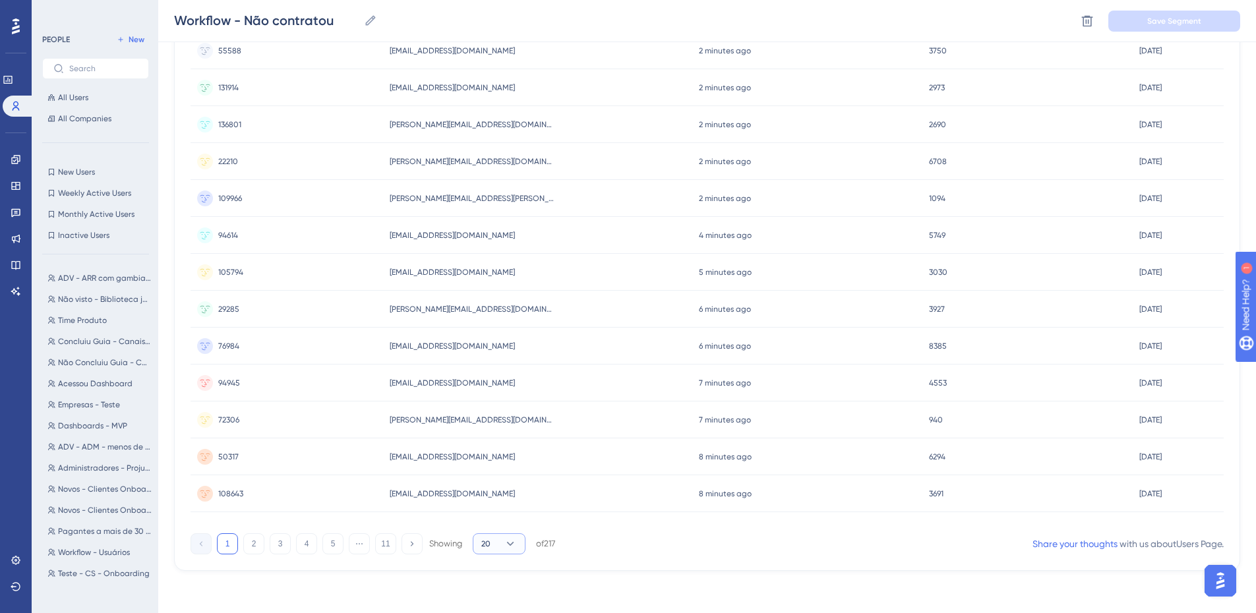
click at [491, 549] on button "20" at bounding box center [499, 544] width 53 height 21
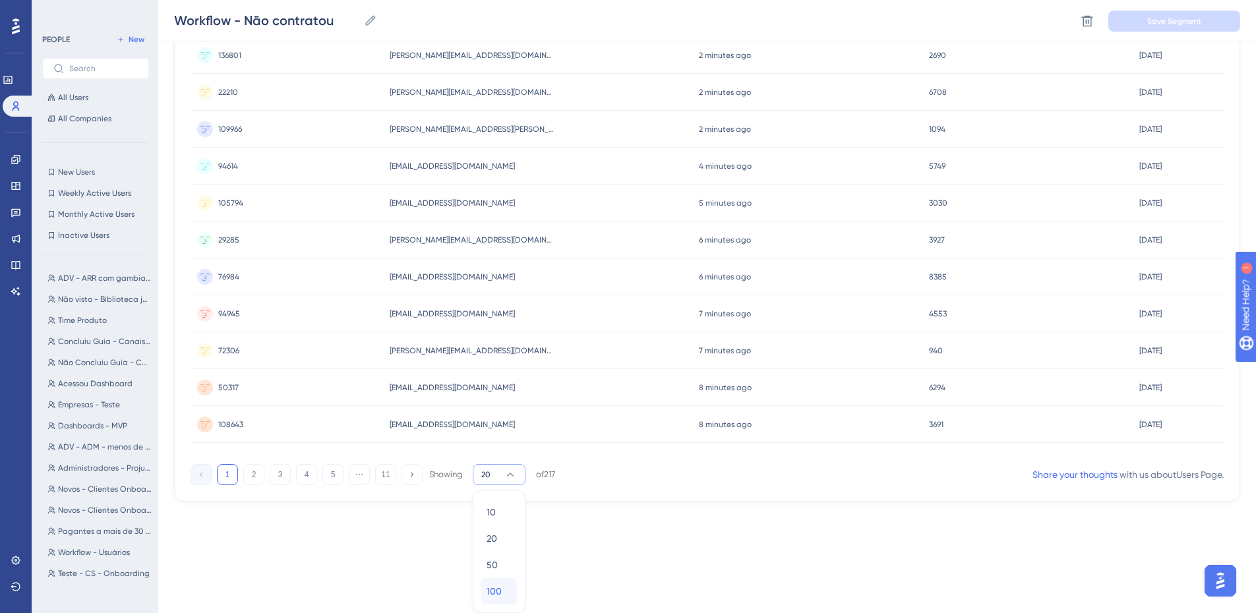
click at [509, 578] on div "100 100" at bounding box center [499, 591] width 25 height 26
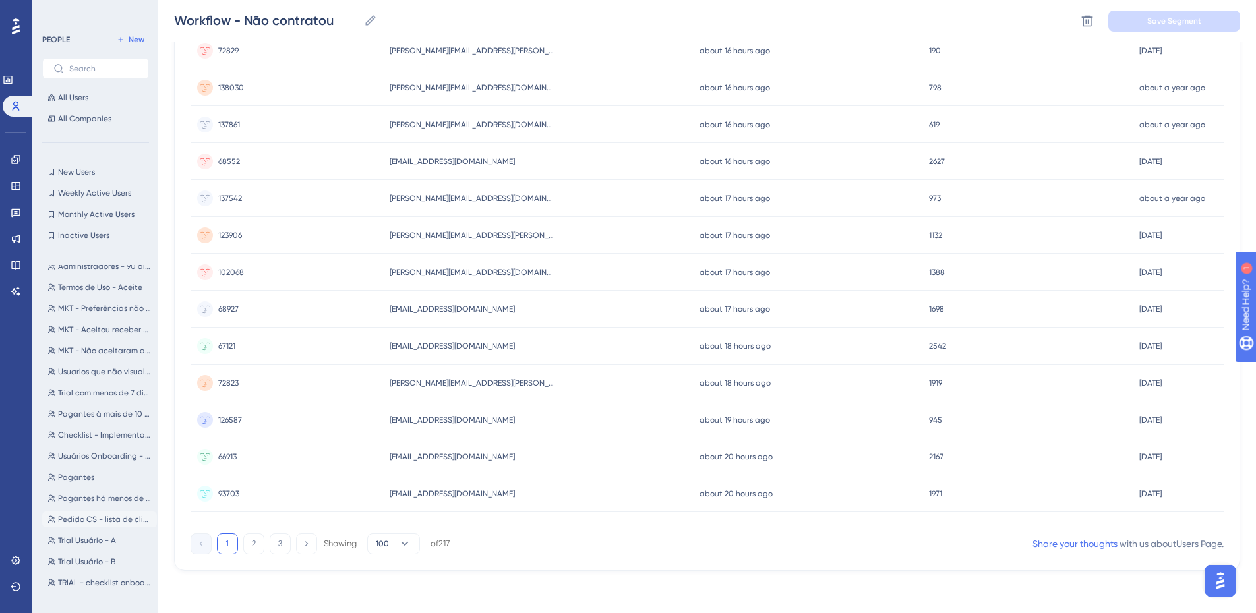
scroll to position [679, 0]
click at [63, 578] on span "Trial" at bounding box center [65, 591] width 15 height 11
type input "Trial"
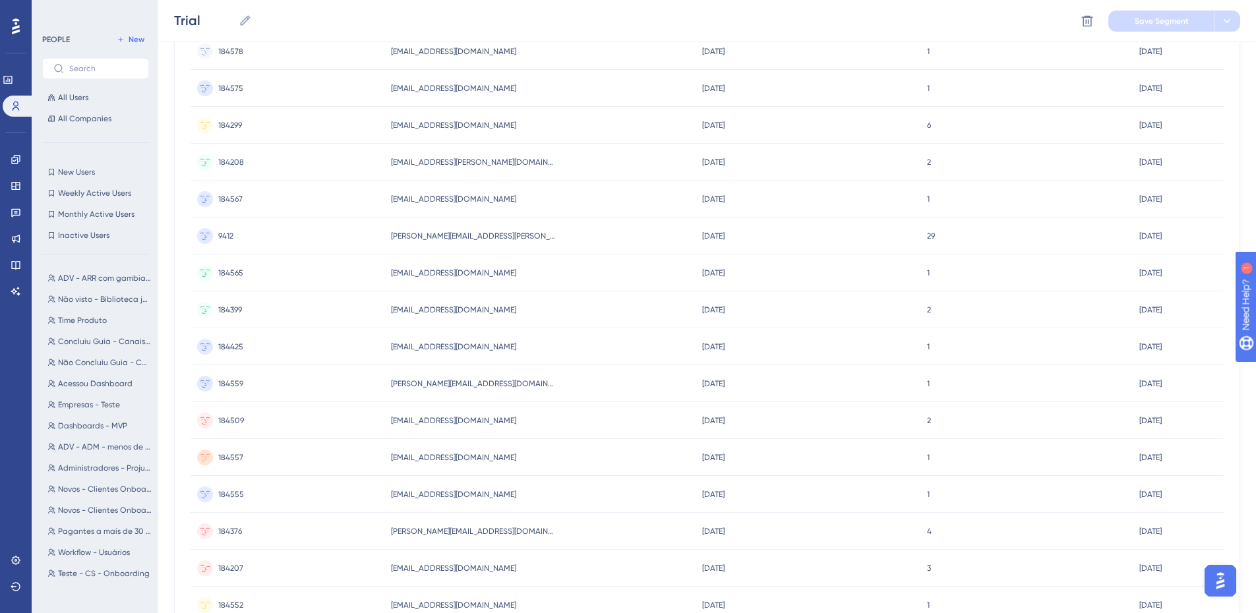
scroll to position [3402, 0]
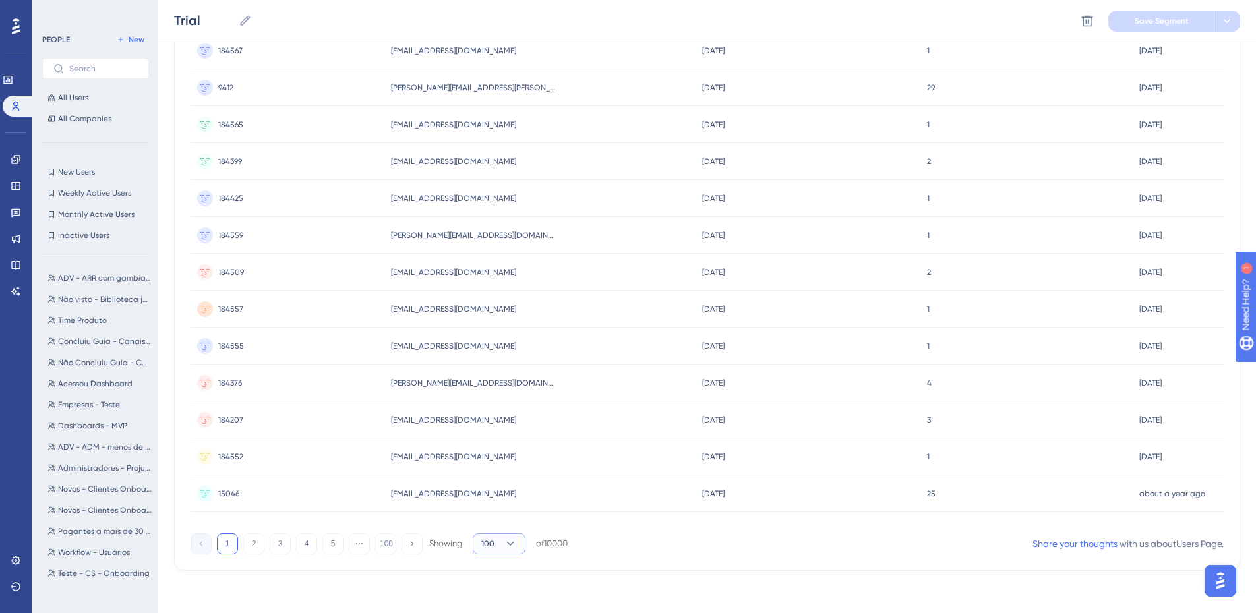
click at [503, 547] on button "100" at bounding box center [499, 544] width 53 height 21
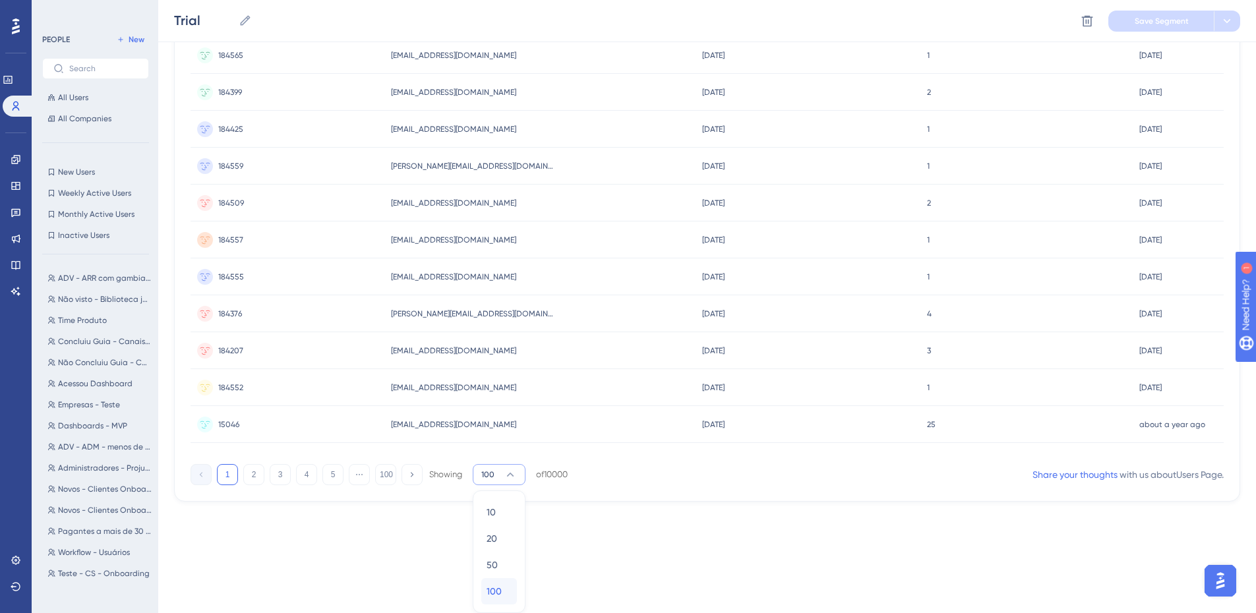
click at [507, 578] on div "100 100" at bounding box center [499, 591] width 25 height 26
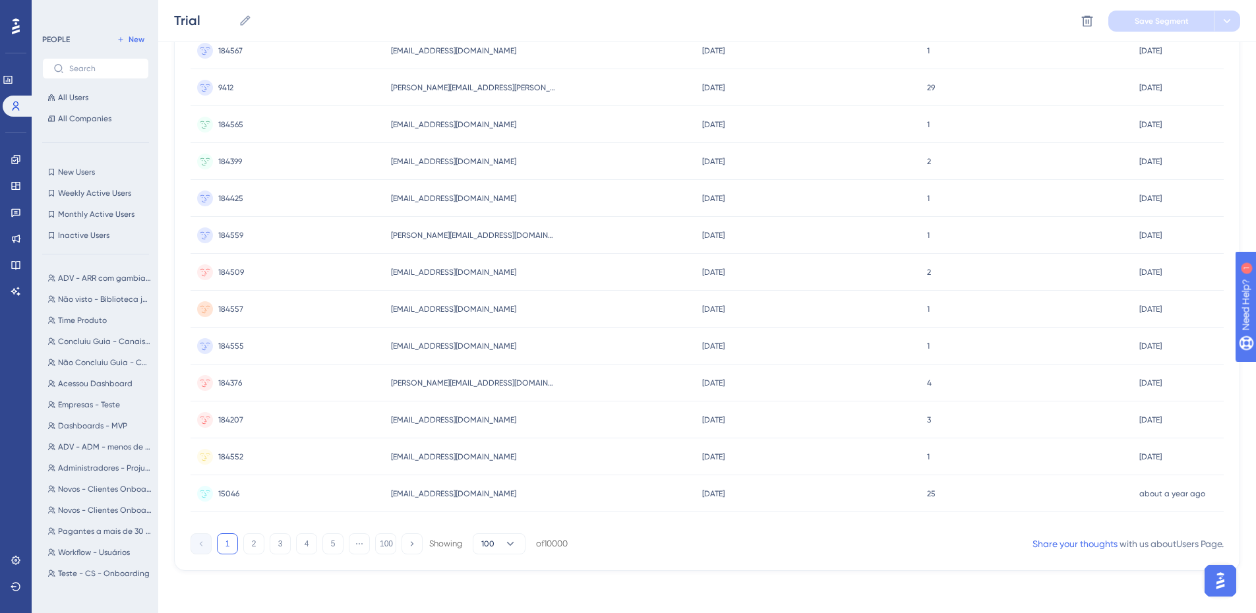
scroll to position [3402, 0]
click at [506, 549] on icon at bounding box center [510, 544] width 13 height 13
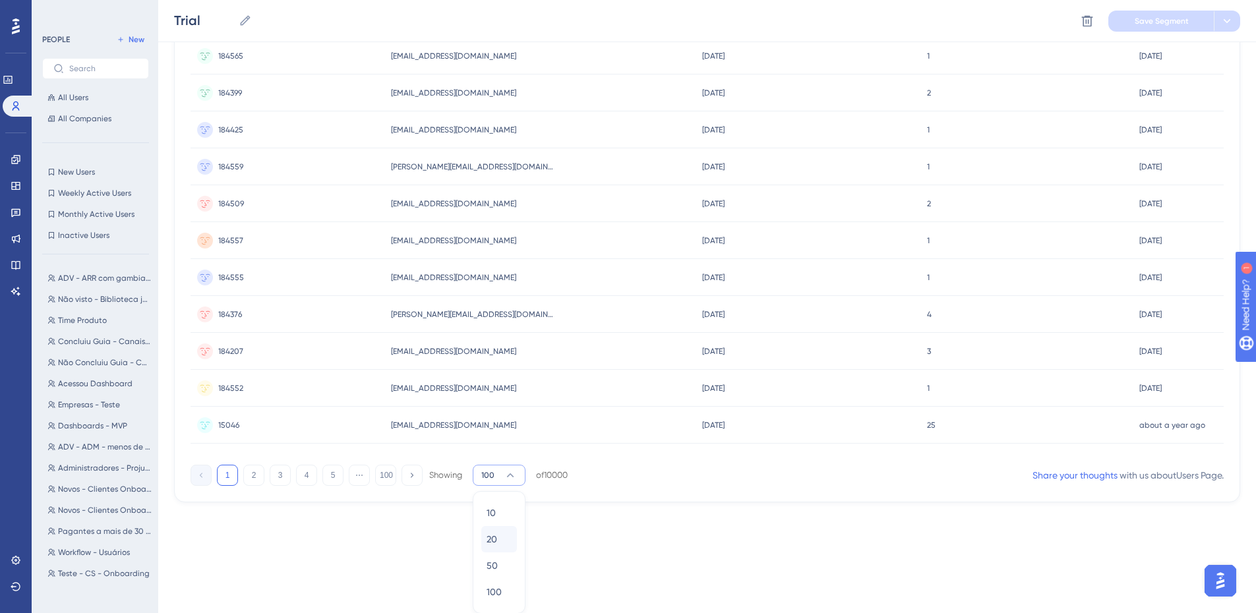
scroll to position [3471, 0]
drag, startPoint x: 676, startPoint y: 501, endPoint x: 640, endPoint y: 505, distance: 35.8
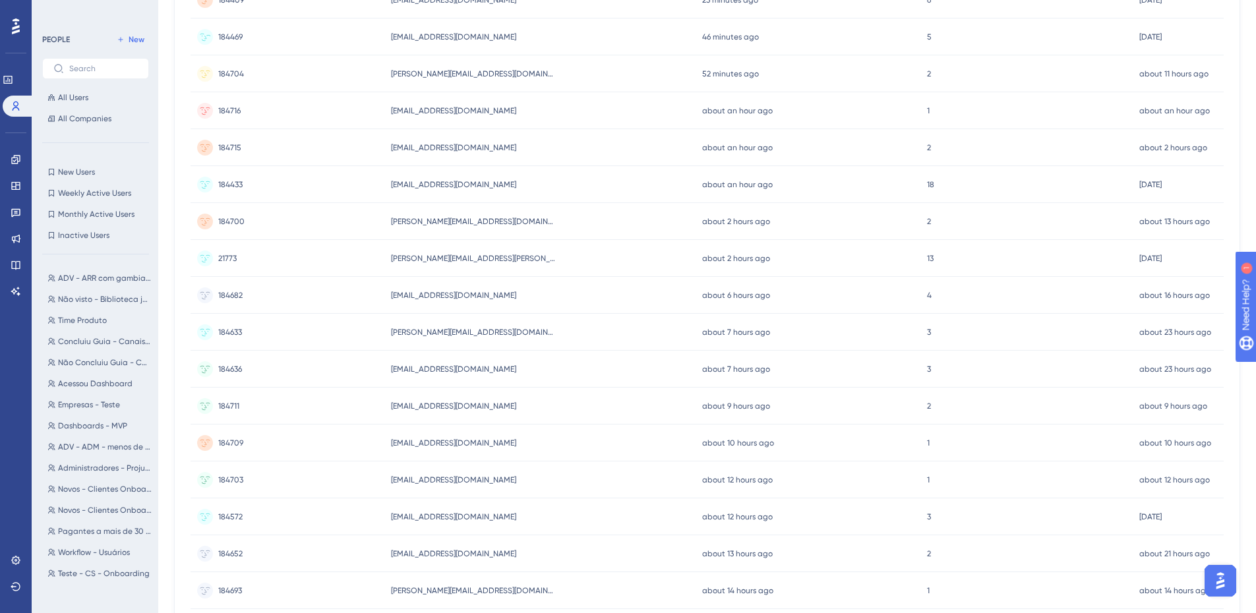
scroll to position [0, 0]
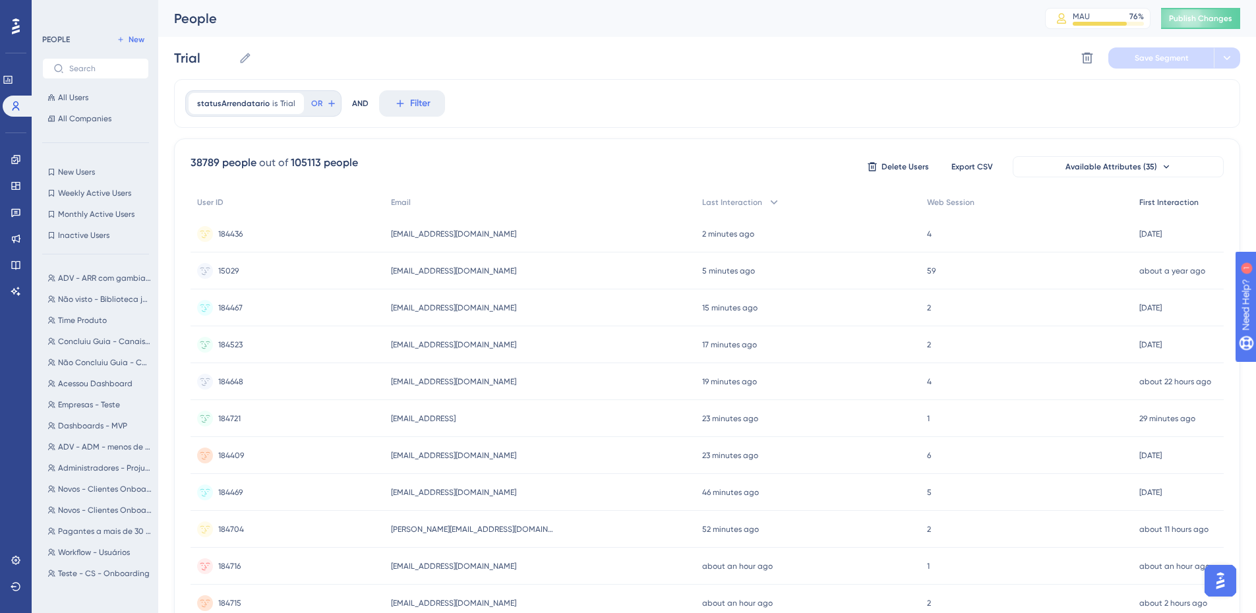
click at [1185, 203] on span "First Interaction" at bounding box center [1169, 202] width 59 height 11
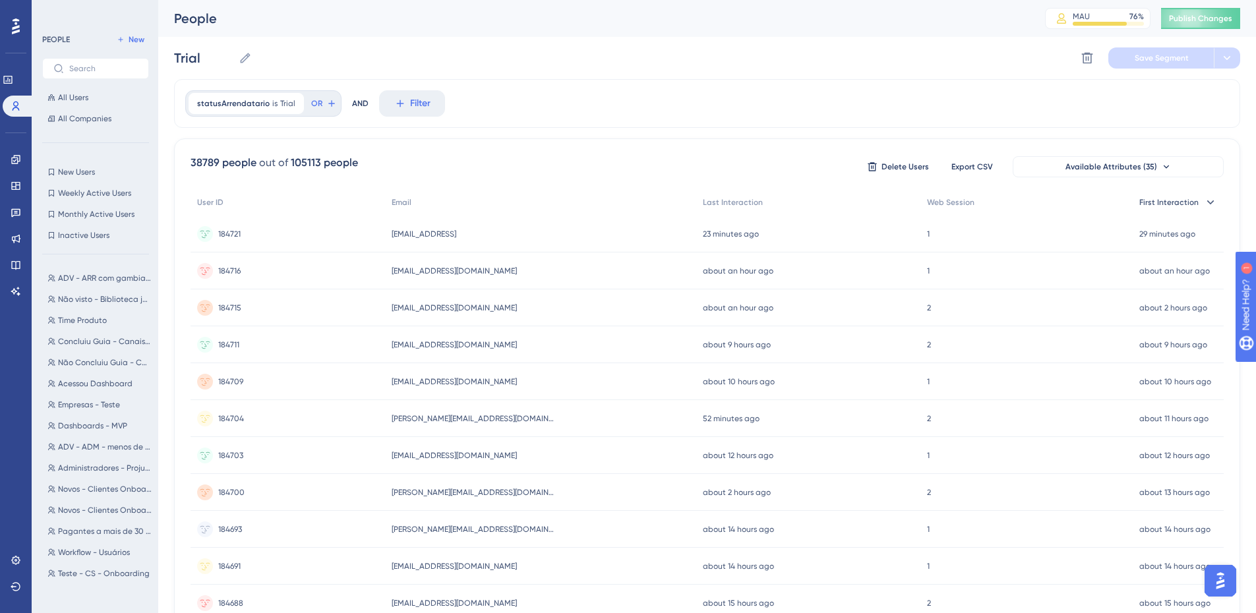
click at [1194, 203] on span "First Interaction" at bounding box center [1169, 202] width 59 height 11
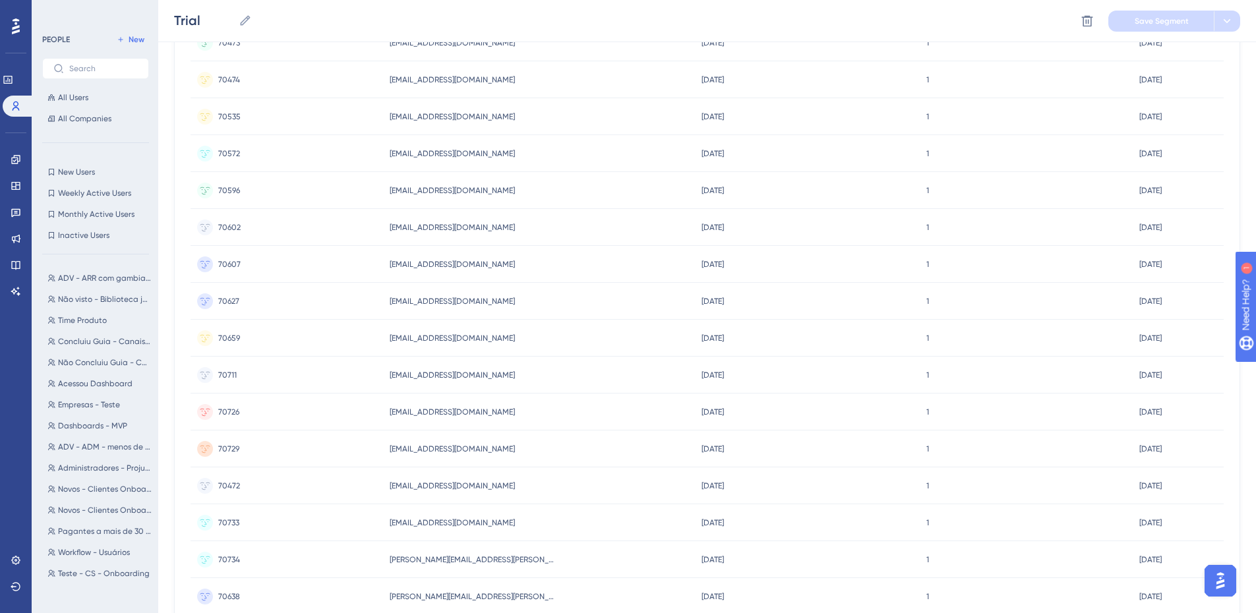
scroll to position [3402, 0]
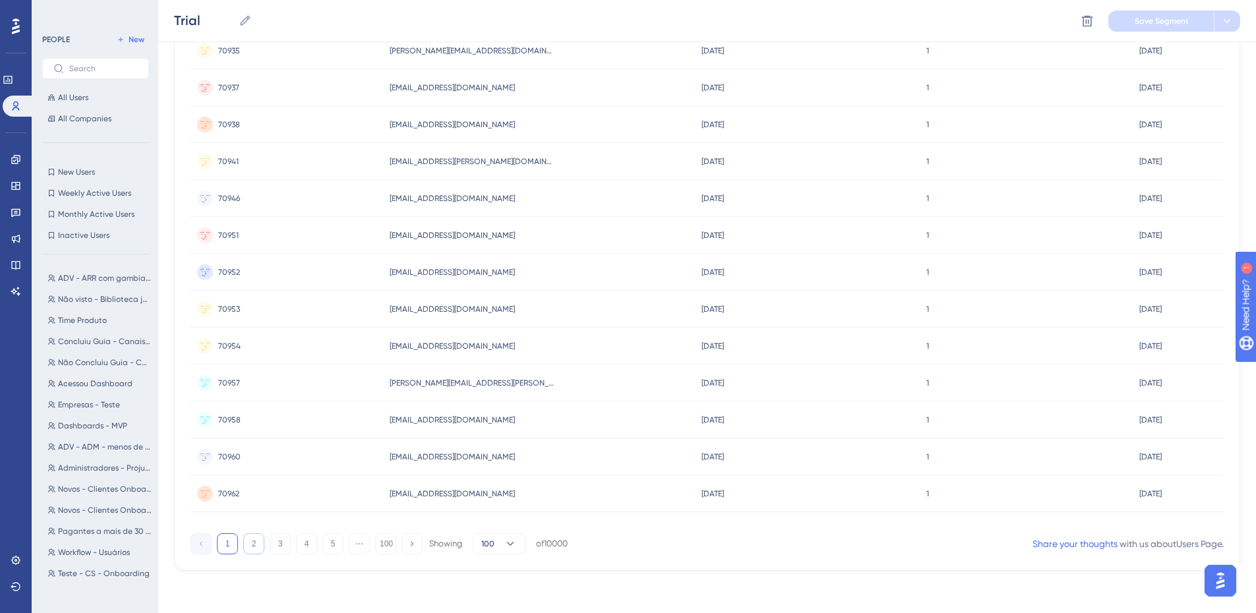
click at [249, 544] on button "2" at bounding box center [253, 544] width 21 height 21
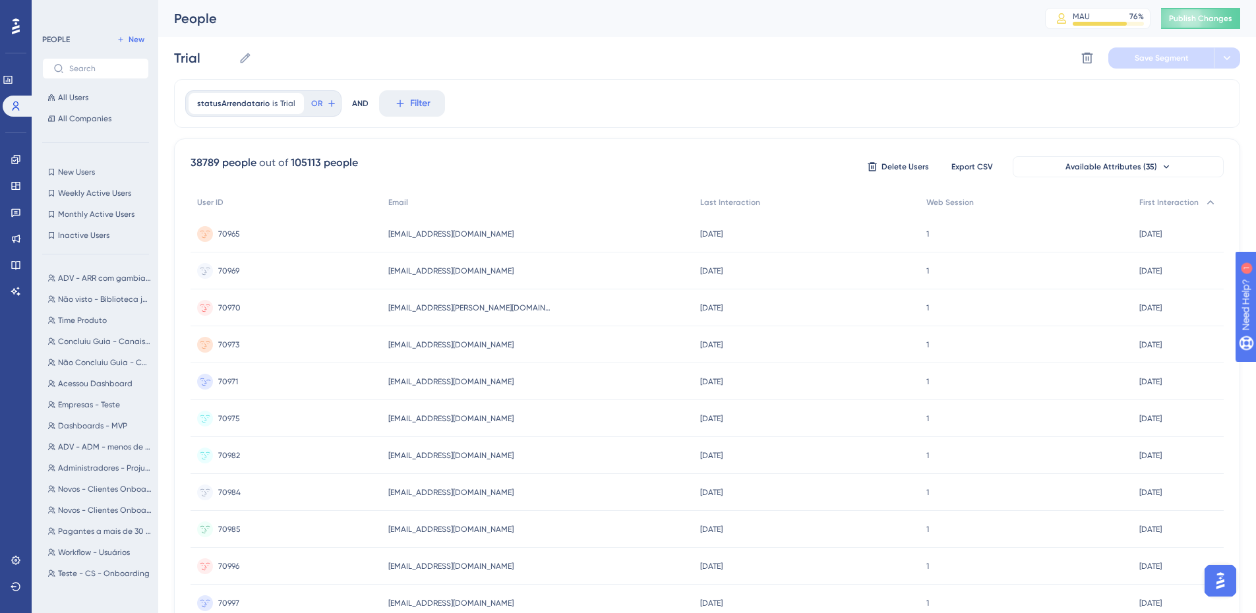
scroll to position [3397, 0]
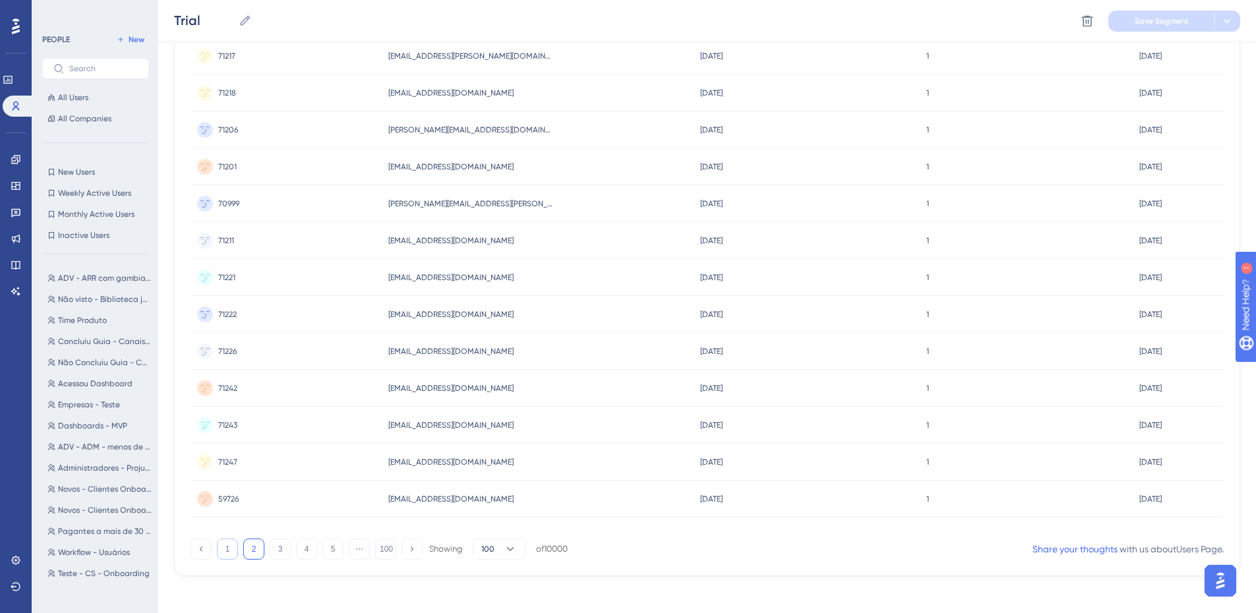
click at [232, 553] on button "1" at bounding box center [227, 549] width 21 height 21
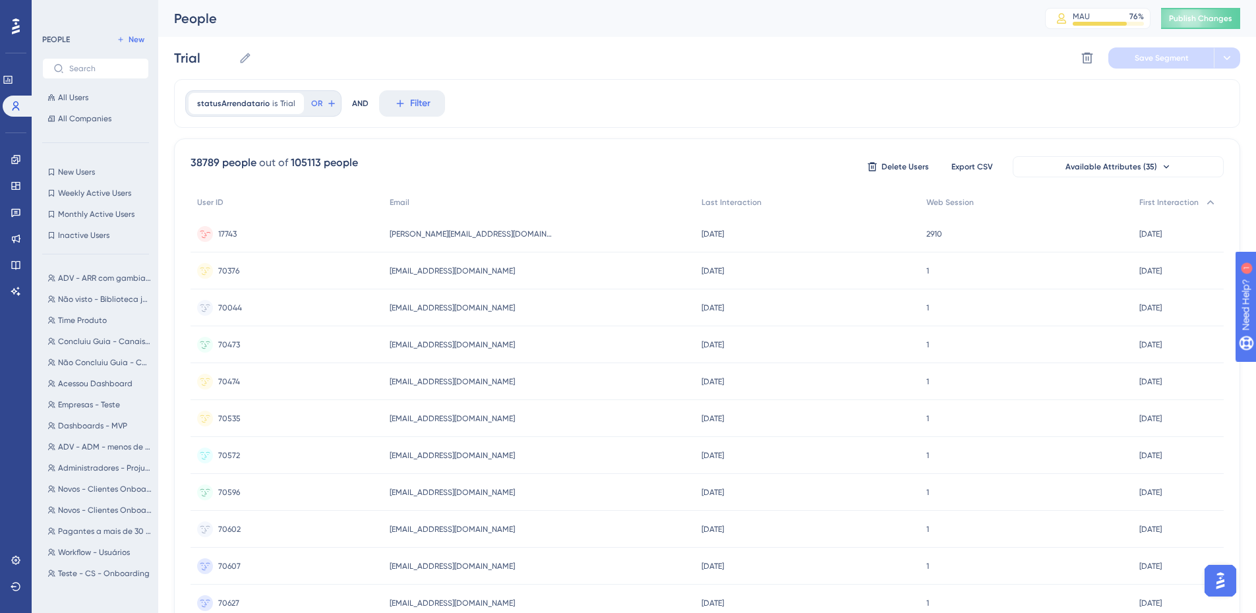
click at [621, 235] on div "[PERSON_NAME][EMAIL_ADDRESS][DOMAIN_NAME] [PERSON_NAME][DOMAIN_NAME][EMAIL_ADDR…" at bounding box center [539, 234] width 312 height 37
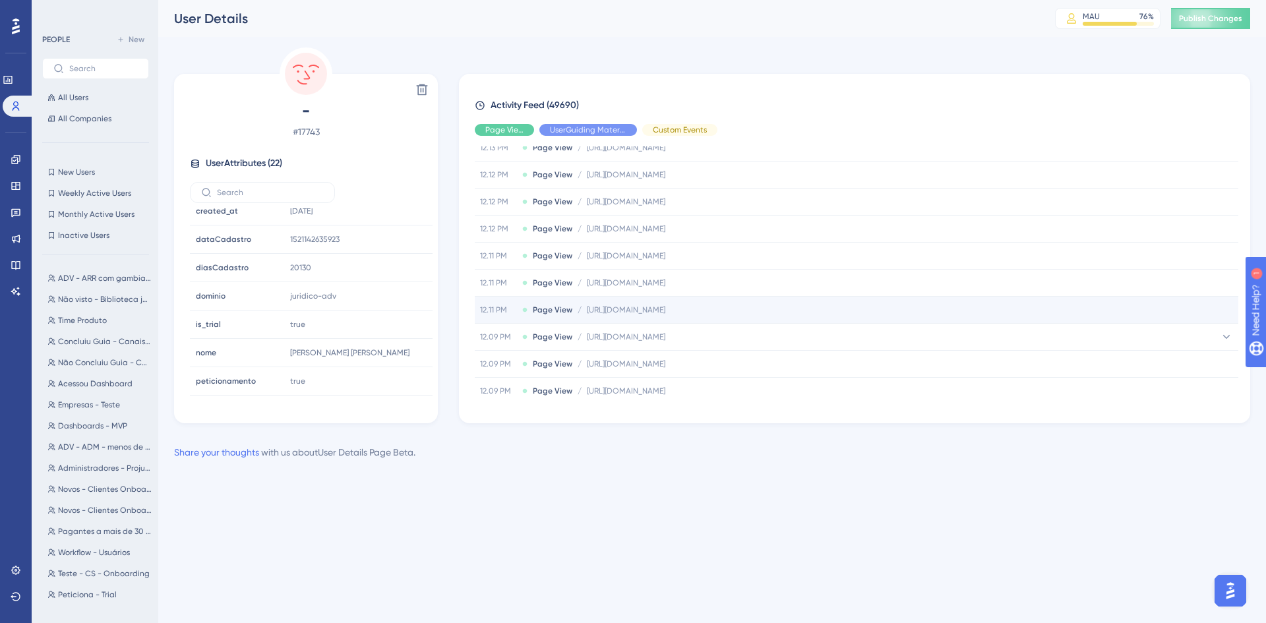
scroll to position [4831, 0]
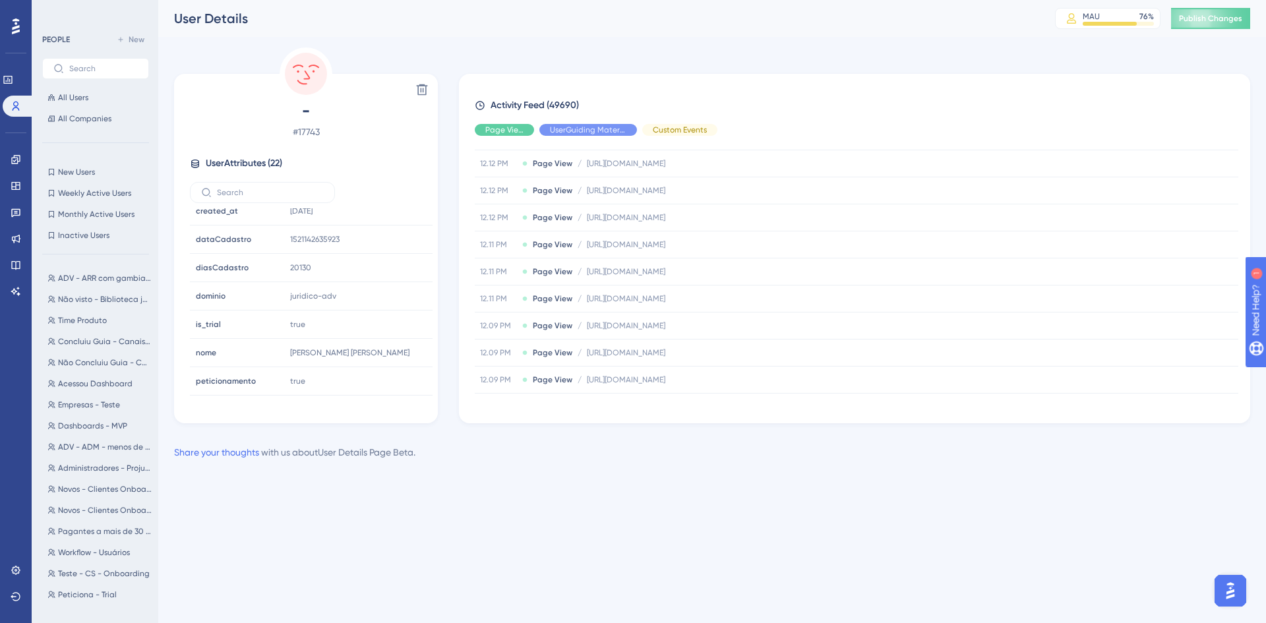
click at [641, 453] on div "Share your thoughts with us about User Details Page Beta ." at bounding box center [712, 453] width 1076 height 16
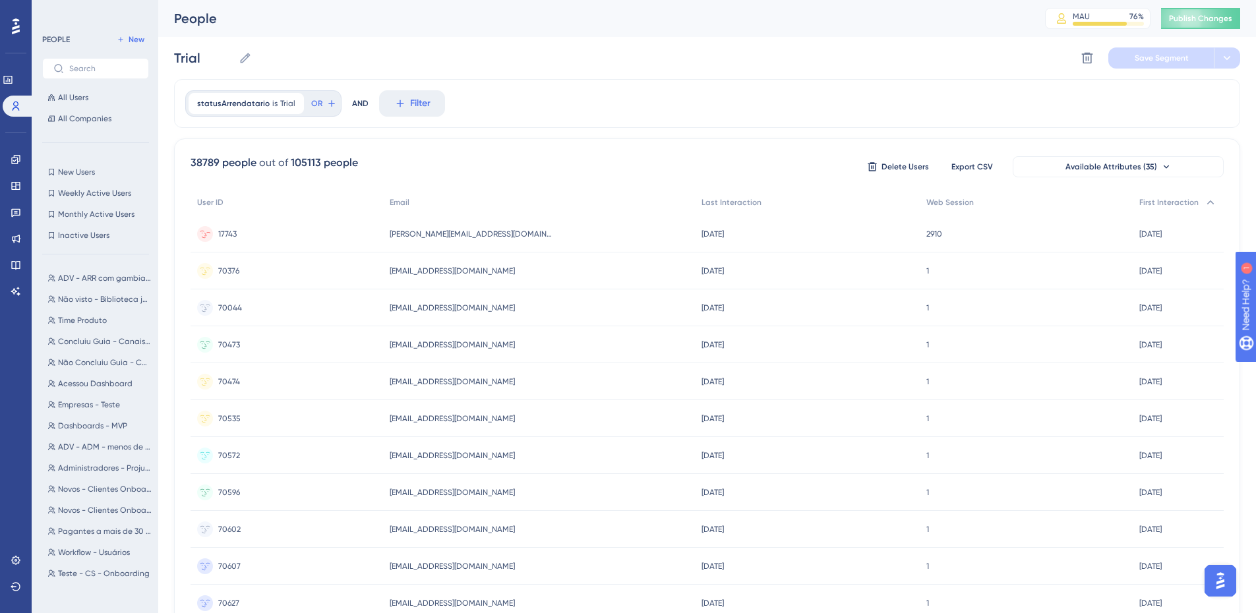
click at [486, 235] on span "[PERSON_NAME][EMAIL_ADDRESS][DOMAIN_NAME]" at bounding box center [472, 234] width 165 height 11
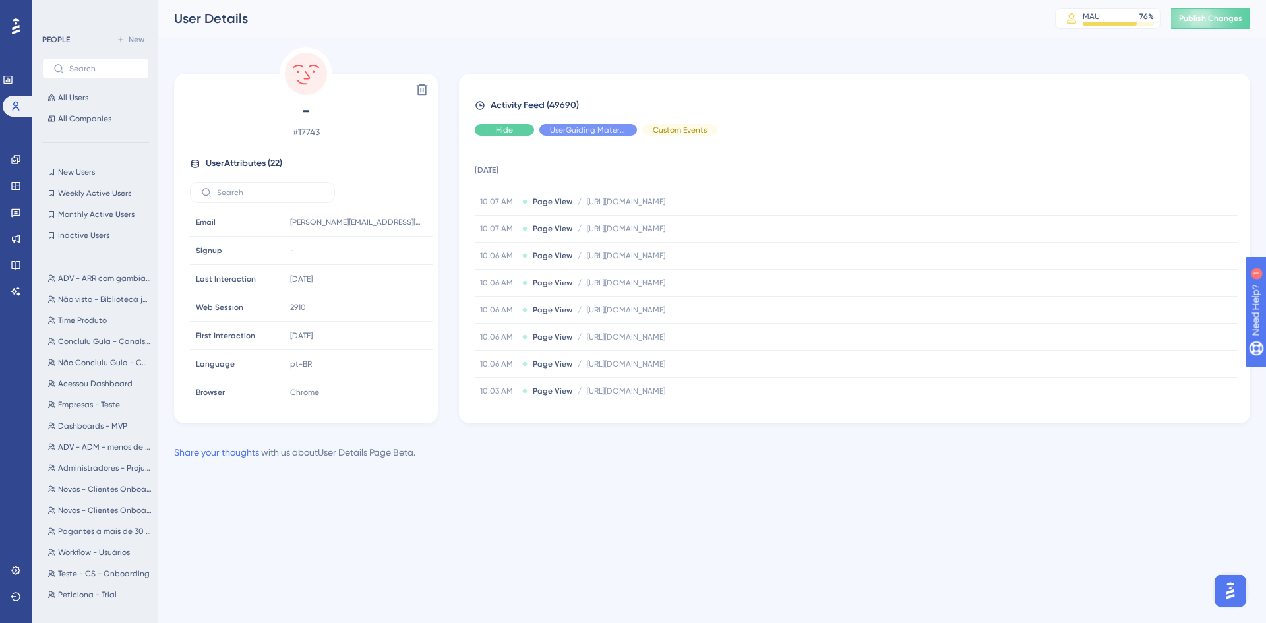
click at [513, 133] on div "Hide" at bounding box center [504, 130] width 59 height 12
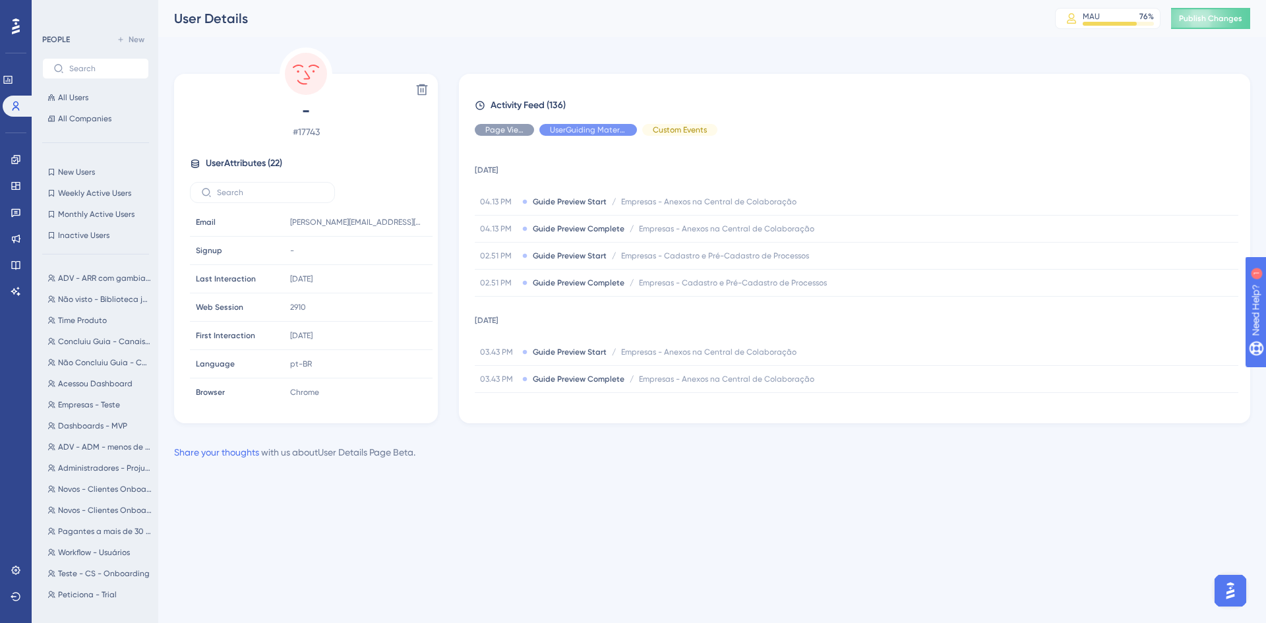
click at [625, 0] on html "Performance Users Engagement Widgets Feedback Product Updates Knowledge Base AI…" at bounding box center [633, 0] width 1266 height 0
click at [619, 448] on div "Share your thoughts with us about User Details Page Beta ." at bounding box center [712, 453] width 1076 height 16
click at [631, 24] on div "User Details" at bounding box center [598, 18] width 848 height 18
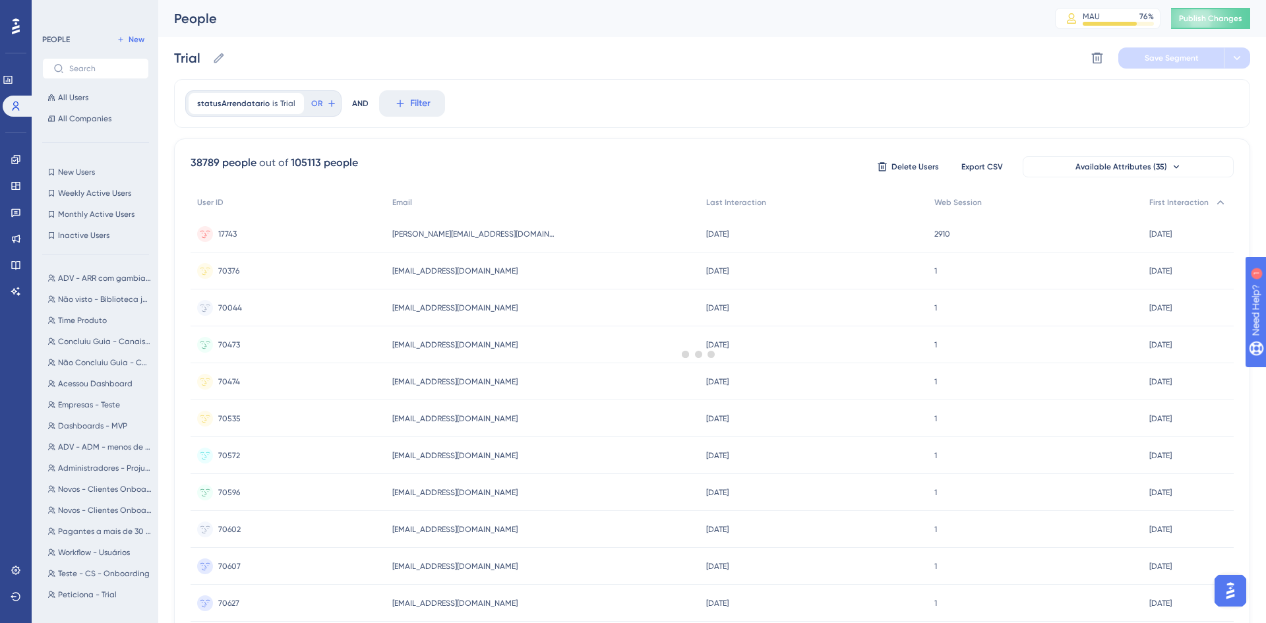
click at [583, 448] on div at bounding box center [699, 354] width 1134 height 528
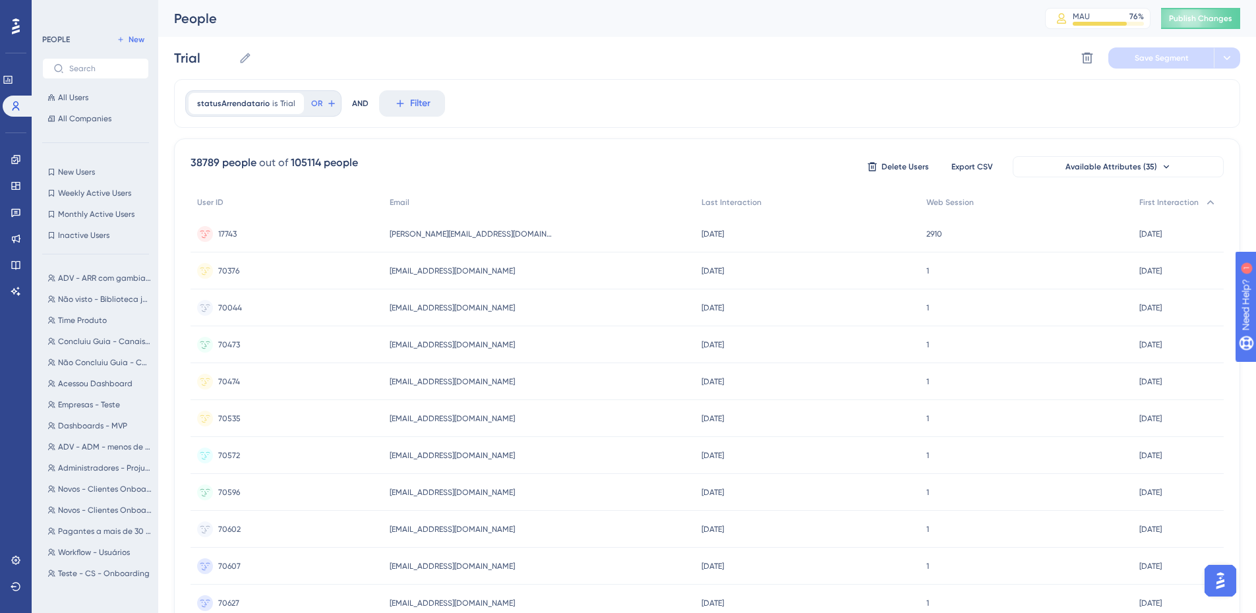
click at [559, 160] on div "38789 people out of 105114 people Delete Users Export CSV Available Attributes …" at bounding box center [708, 167] width 1034 height 24
click at [1171, 202] on span "First Interaction" at bounding box center [1169, 202] width 59 height 11
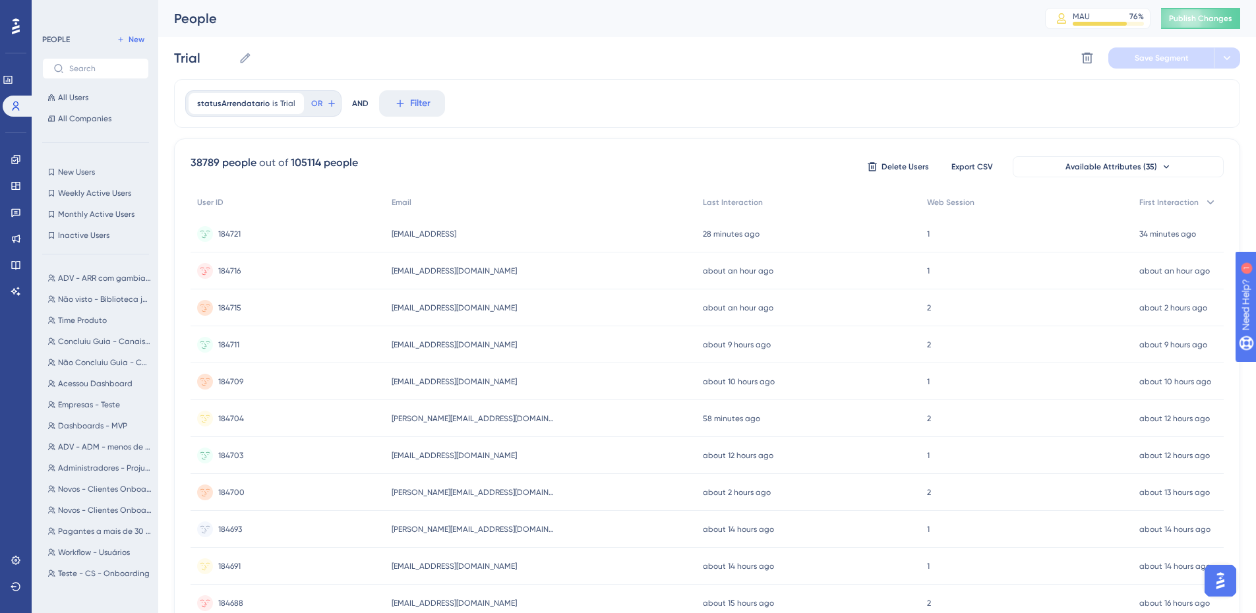
click at [951, 203] on span "Web Session" at bounding box center [950, 202] width 47 height 11
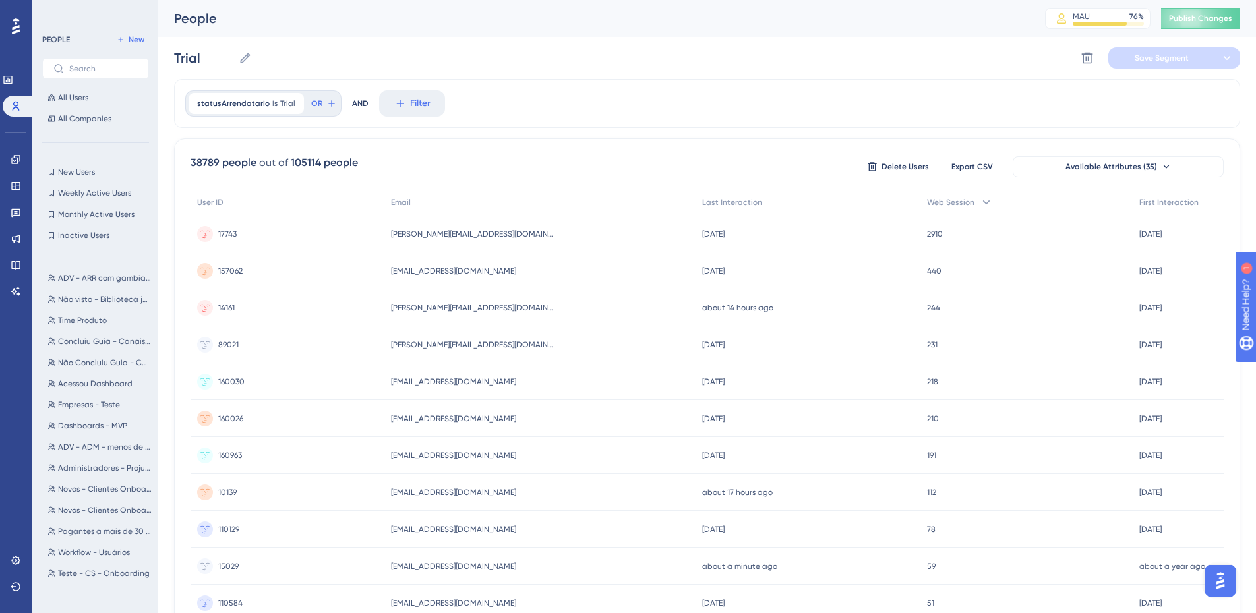
click at [519, 115] on div "statusArrendatario is Trial Trial Remove OR AND Filter" at bounding box center [707, 103] width 1067 height 49
click at [100, 319] on span "Time Produto" at bounding box center [82, 320] width 49 height 11
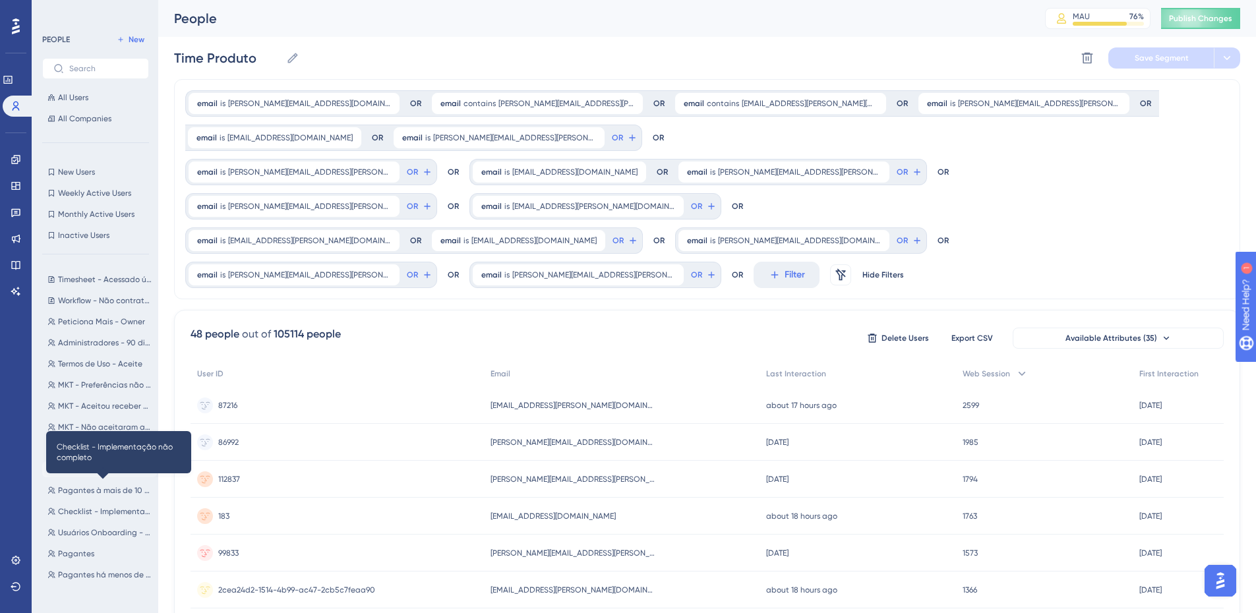
scroll to position [547, 0]
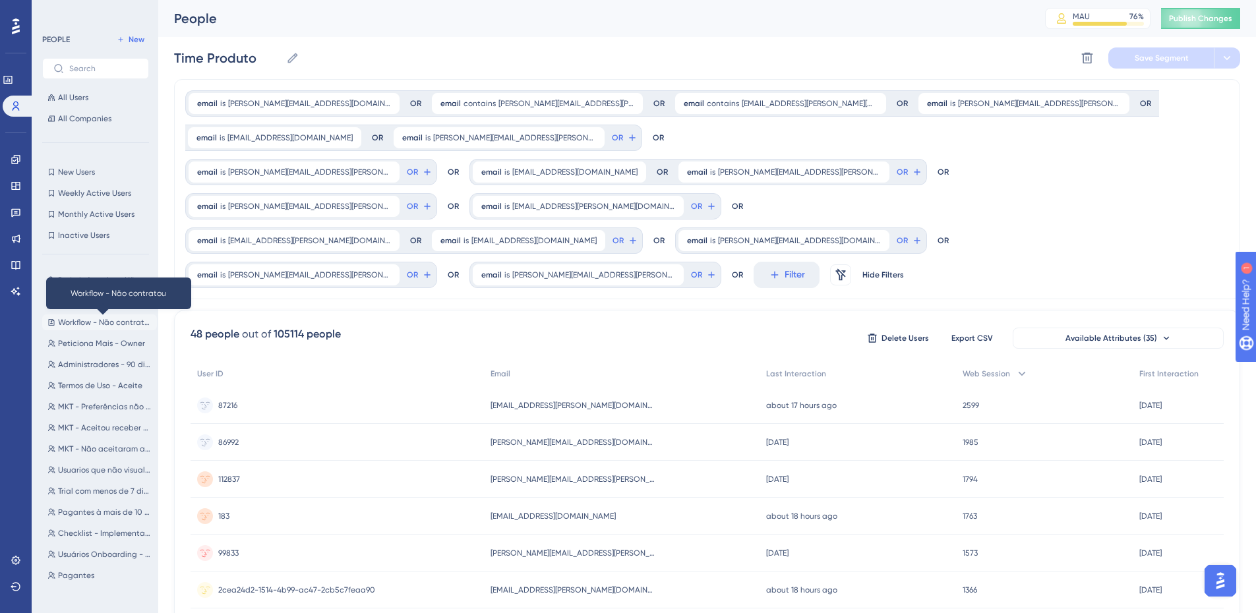
click at [93, 324] on span "Workflow - Não contratou" at bounding box center [105, 322] width 94 height 11
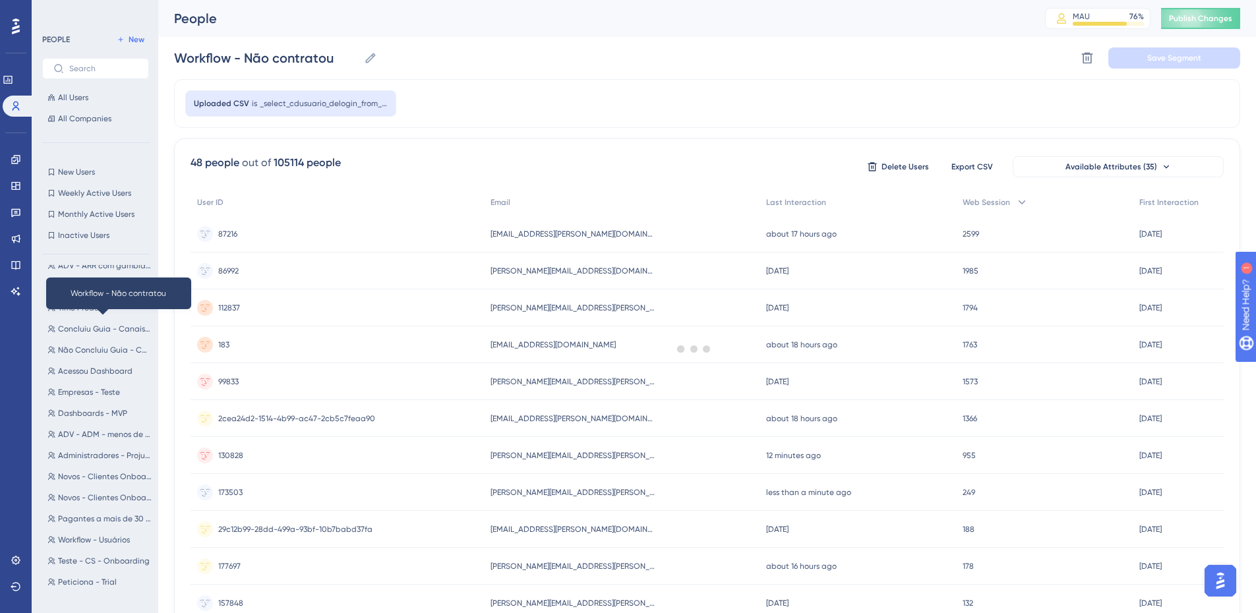
scroll to position [0, 0]
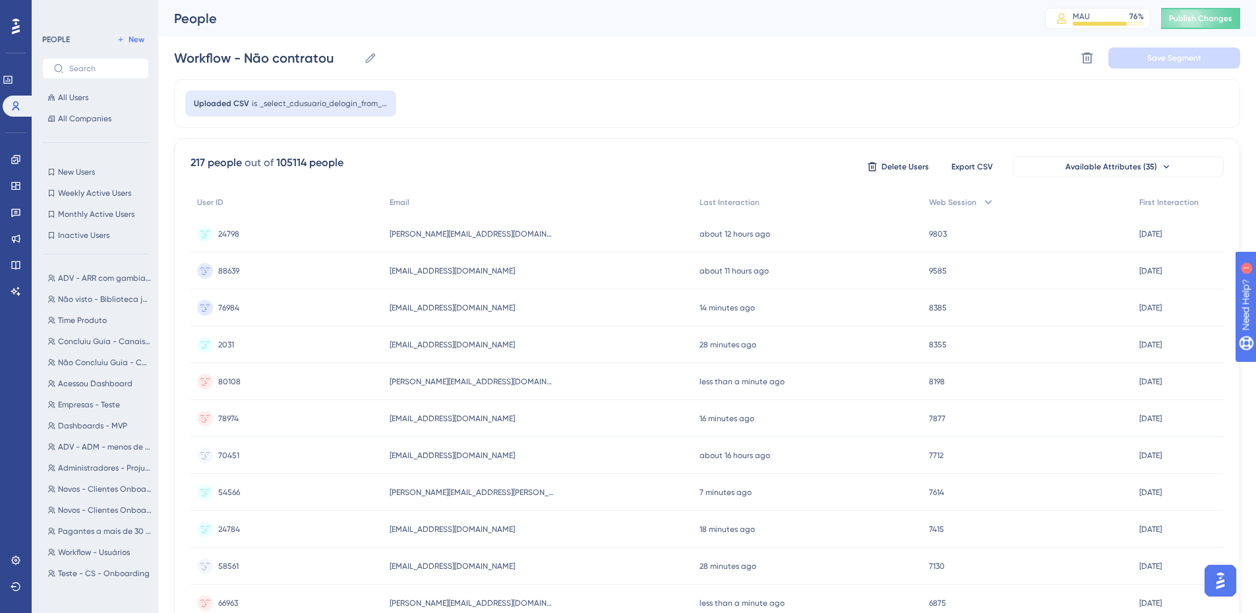
click at [721, 115] on div "Uploaded CSV is _select_cdusuario_delogin_from_usuario_u_inner_join_arrendatari…" at bounding box center [707, 103] width 1067 height 49
click at [645, 95] on div "Uploaded CSV is _select_cdusuario_delogin_from_usuario_u_inner_join_arrendatari…" at bounding box center [707, 103] width 1067 height 49
click at [483, 100] on div "Uploaded CSV is _select_cdusuario_delogin_from_usuario_u_inner_join_arrendatari…" at bounding box center [707, 103] width 1067 height 49
click at [466, 105] on div "Uploaded CSV is _select_cdusuario_delogin_from_usuario_u_inner_join_arrendatari…" at bounding box center [707, 103] width 1067 height 49
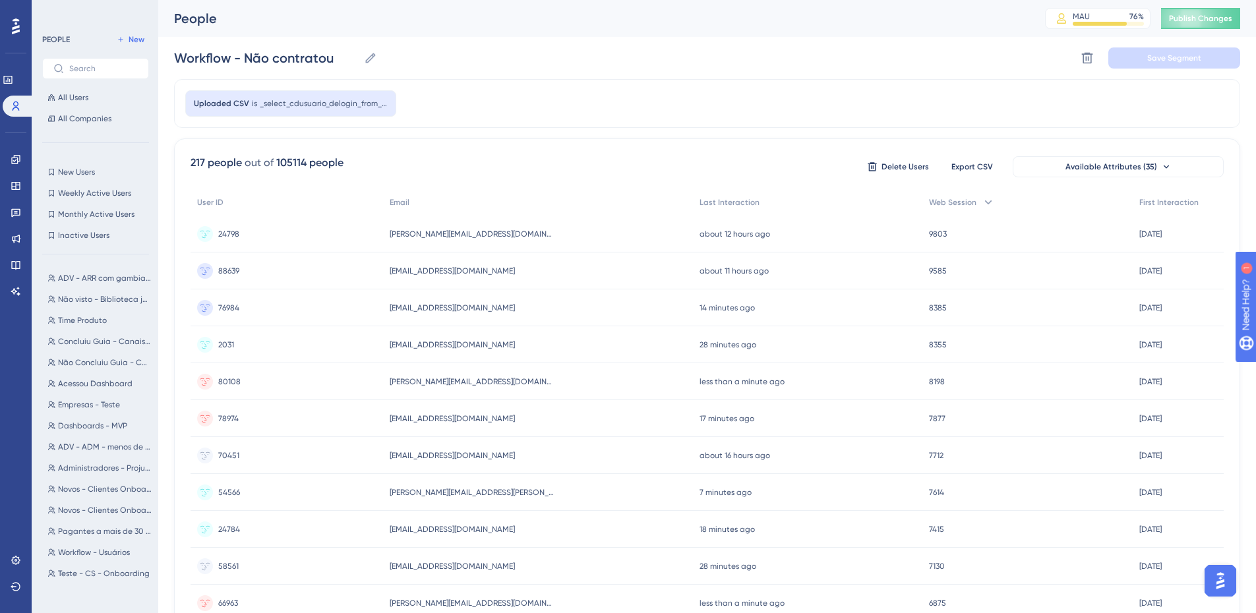
click at [868, 94] on div "Uploaded CSV is _select_cdusuario_delogin_from_usuario_u_inner_join_arrendatari…" at bounding box center [707, 103] width 1067 height 49
click at [813, 112] on div "Uploaded CSV is _select_cdusuario_delogin_from_usuario_u_inner_join_arrendatari…" at bounding box center [707, 103] width 1067 height 49
click at [135, 38] on span "New" at bounding box center [137, 39] width 16 height 11
type input "New Segment"
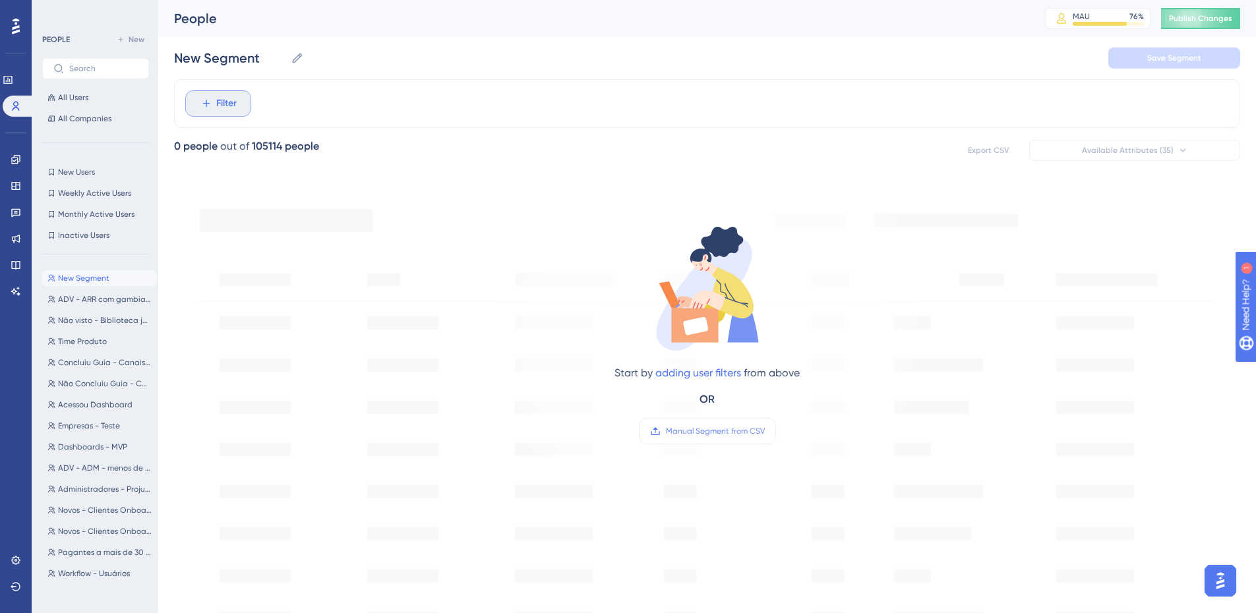
click at [224, 102] on span "Filter" at bounding box center [226, 104] width 20 height 16
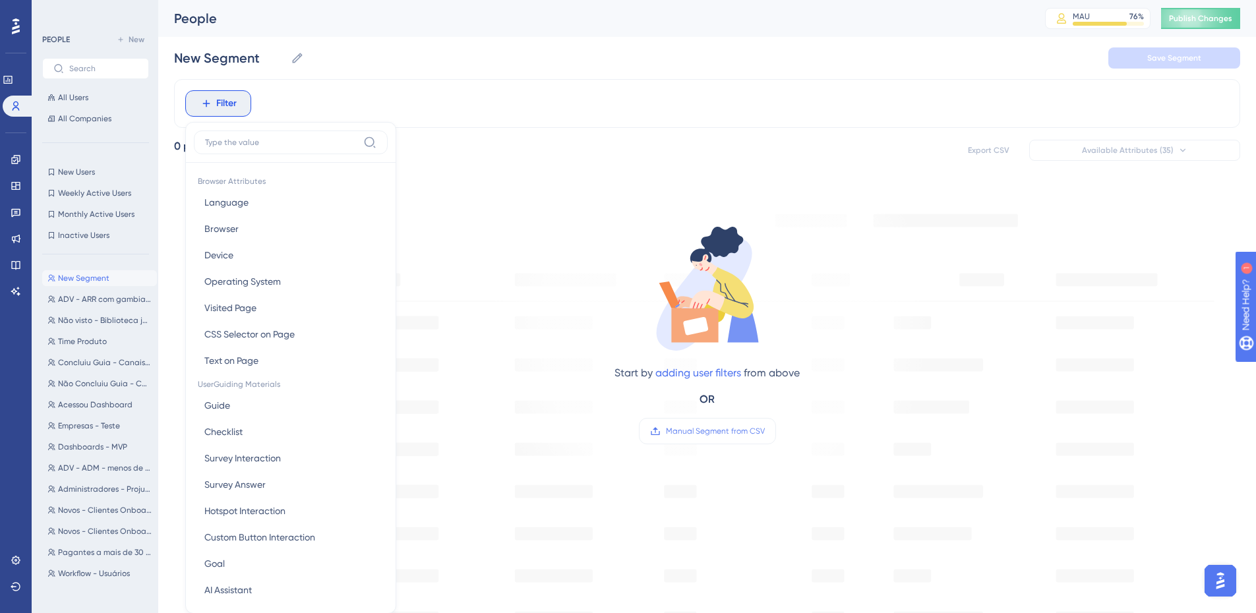
scroll to position [61, 0]
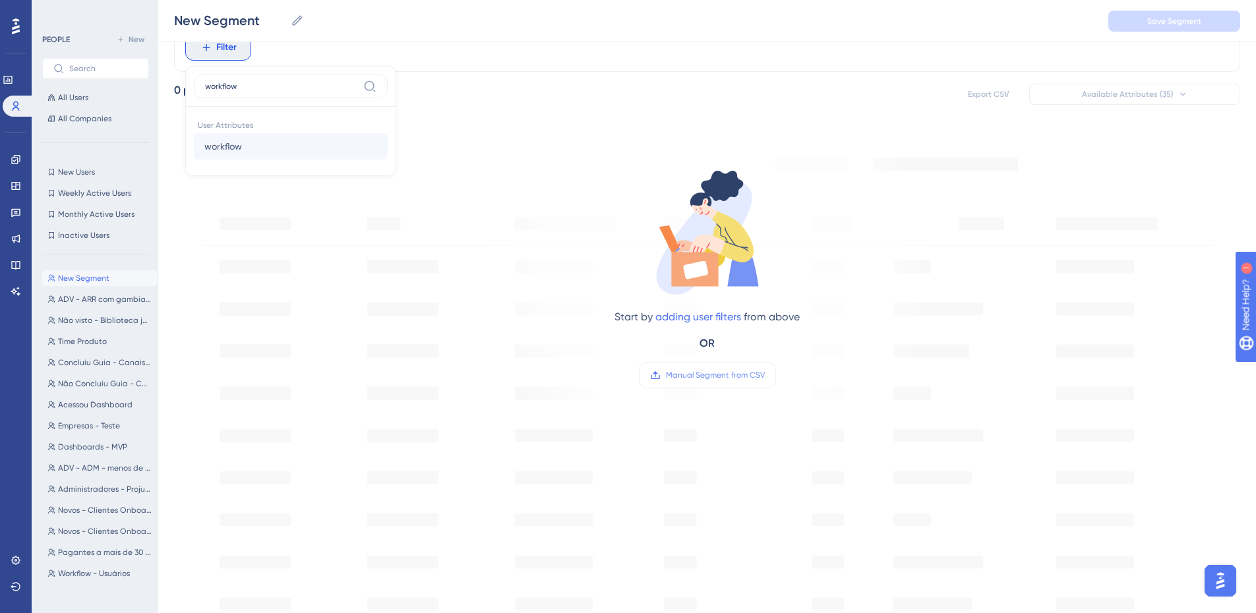
type input "workflow"
click at [260, 144] on button "workflow workflow" at bounding box center [291, 146] width 194 height 26
click at [237, 105] on label "is false" at bounding box center [230, 106] width 28 height 16
click at [339, 171] on span "Done" at bounding box center [330, 174] width 22 height 16
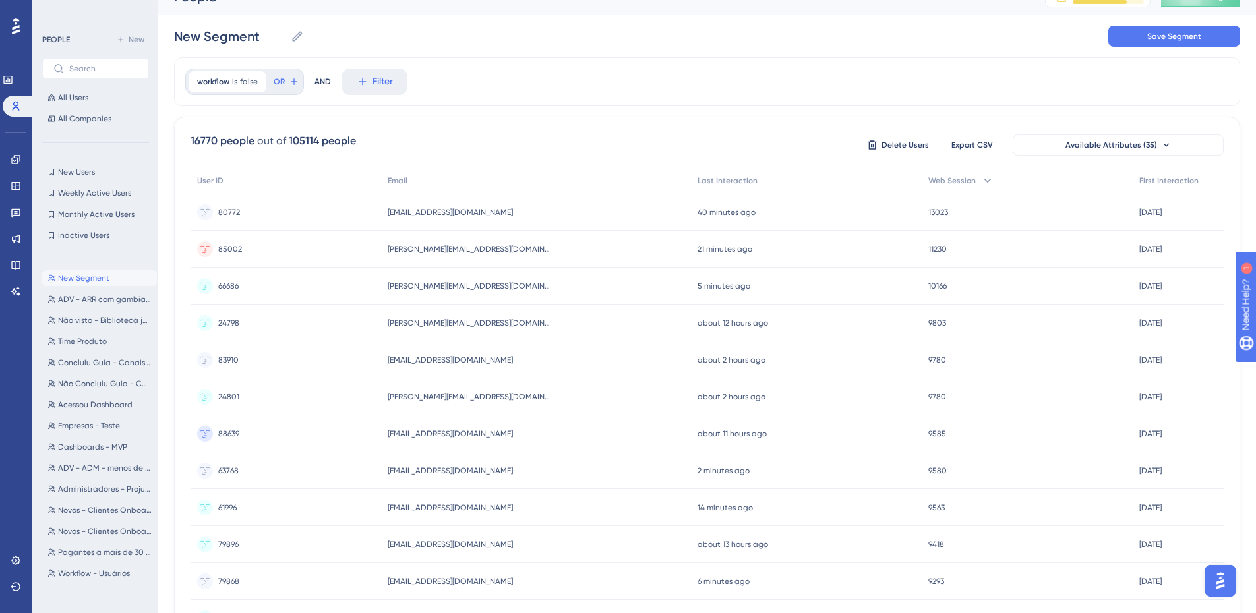
scroll to position [0, 0]
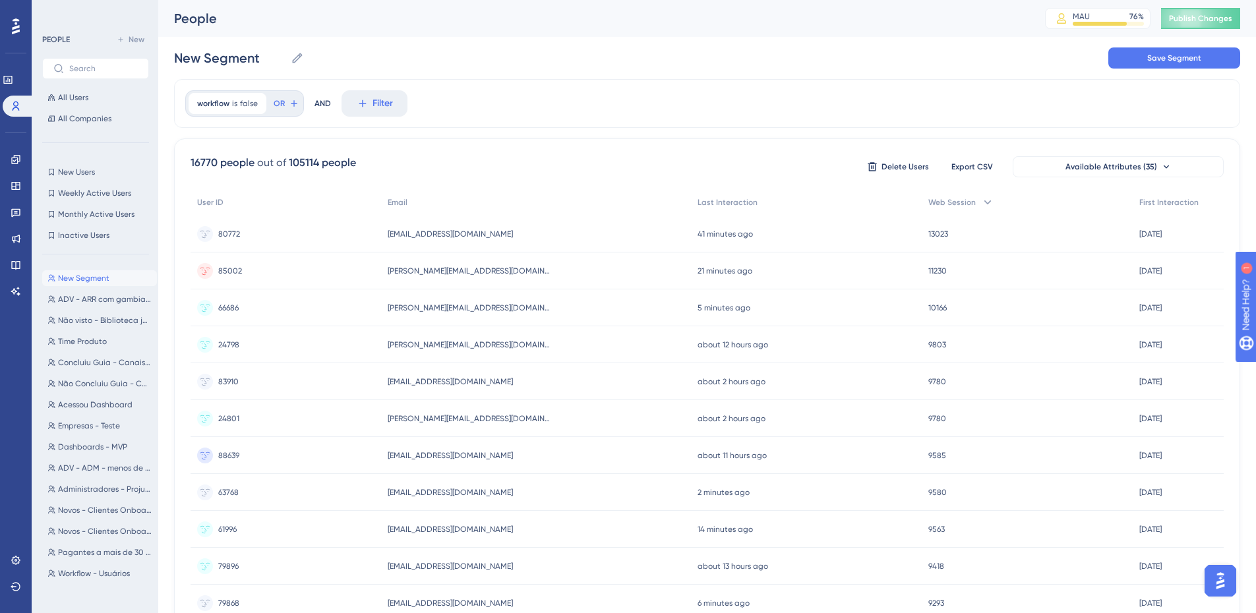
click at [296, 104] on icon at bounding box center [294, 103] width 11 height 11
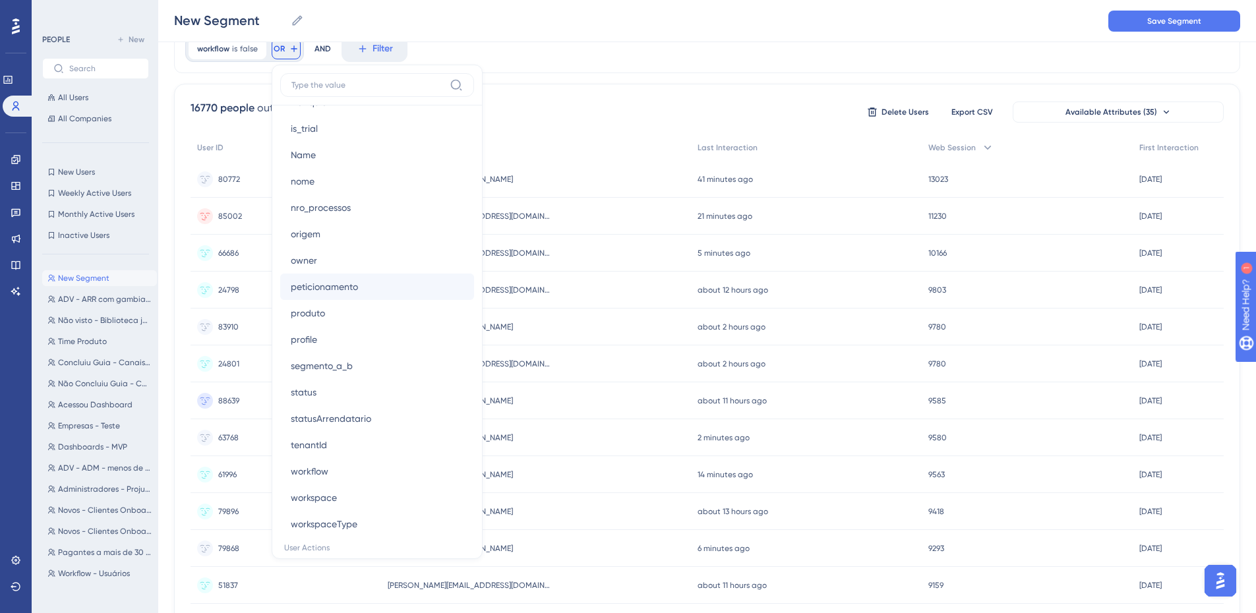
scroll to position [991, 0]
click at [710, 102] on div "16770 people out of 105114 people Delete Users Export CSV Available Attributes …" at bounding box center [708, 112] width 1034 height 24
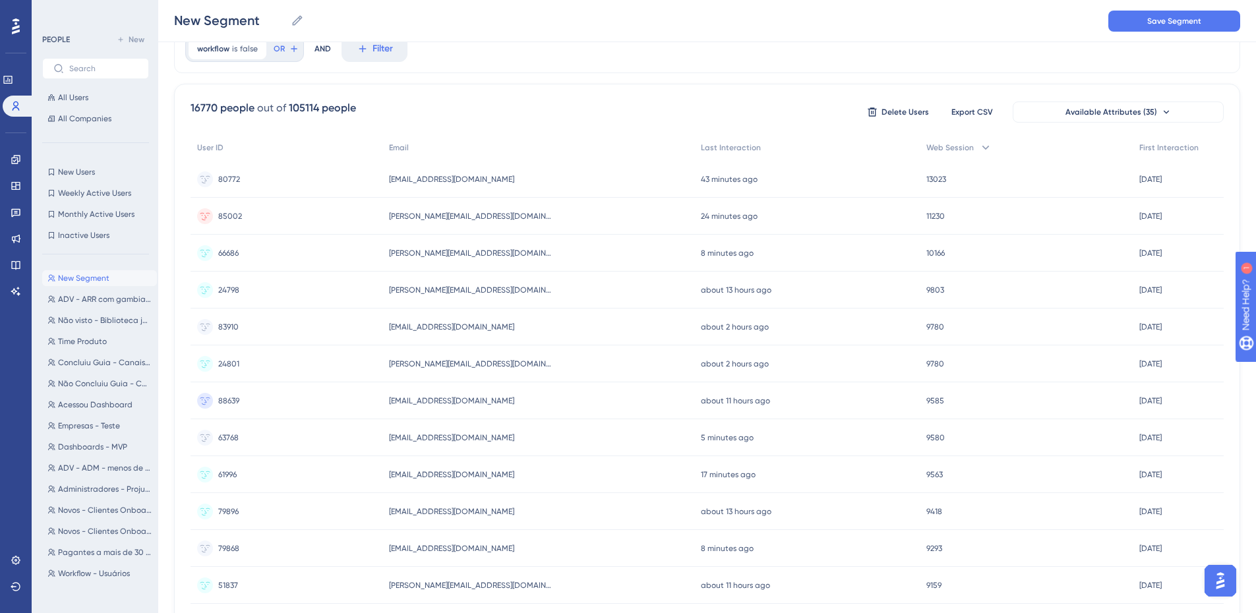
scroll to position [0, 0]
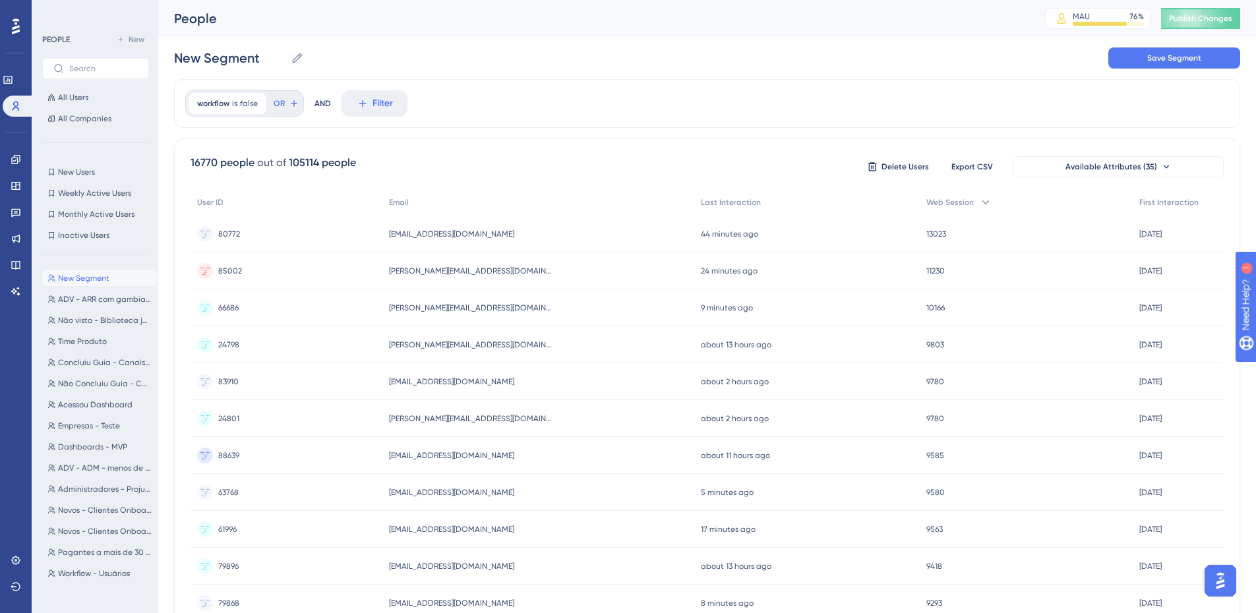
click at [550, 161] on div "16770 people out of 105114 people Delete Users Export CSV Available Attributes …" at bounding box center [708, 167] width 1034 height 24
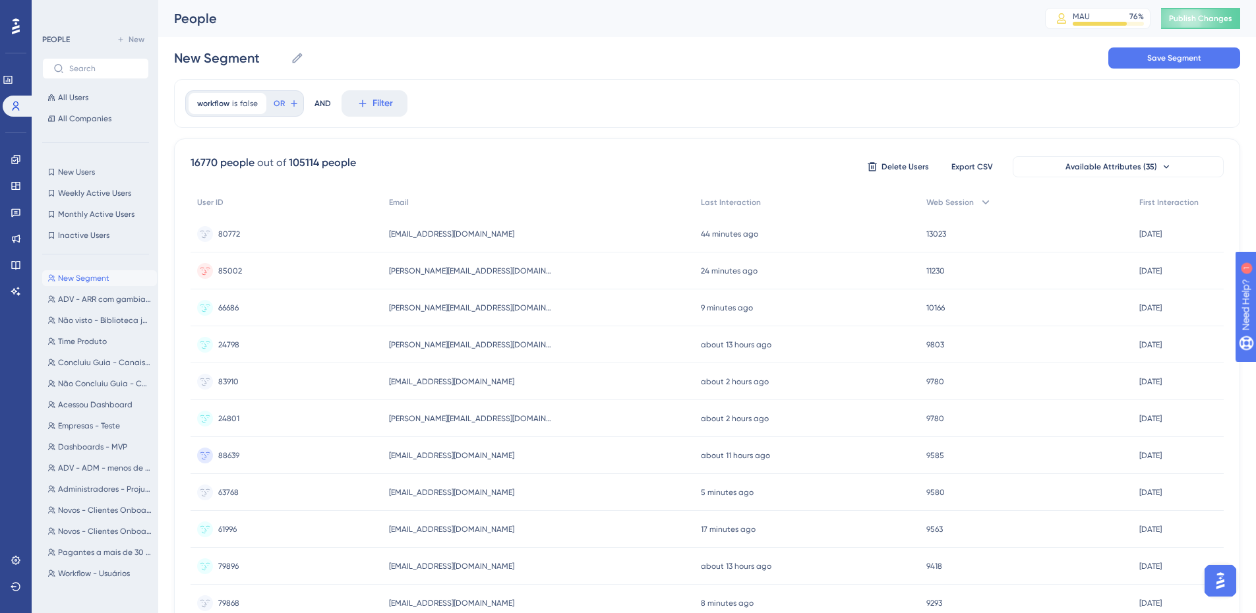
click at [264, 16] on div "People" at bounding box center [593, 18] width 838 height 18
click at [264, 51] on input "New Segment" at bounding box center [229, 58] width 111 height 18
click at [269, 54] on input "New Segment" at bounding box center [229, 58] width 111 height 18
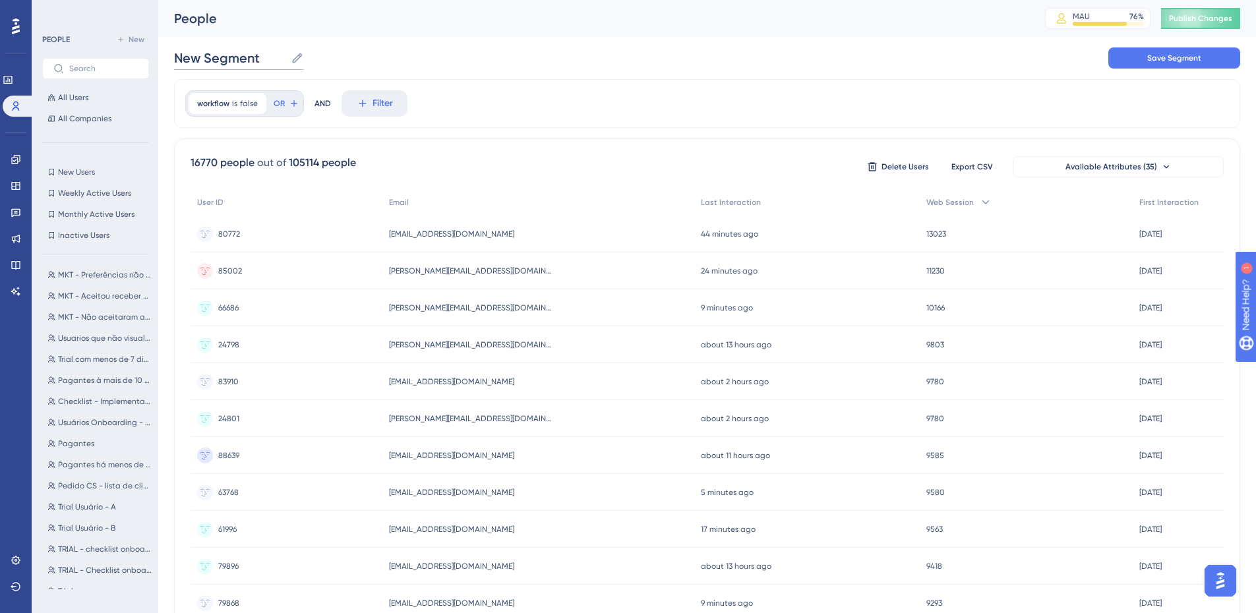
click at [269, 54] on input "New Segment" at bounding box center [229, 58] width 111 height 18
click at [278, 55] on div "Wofjl Wofjl Save Segment" at bounding box center [707, 58] width 1067 height 42
click at [183, 53] on input "Wofjl" at bounding box center [203, 58] width 59 height 18
click at [233, 49] on label "Wofjl Wofjl" at bounding box center [213, 58] width 78 height 24
click at [233, 49] on input "Wofjl" at bounding box center [203, 58] width 59 height 18
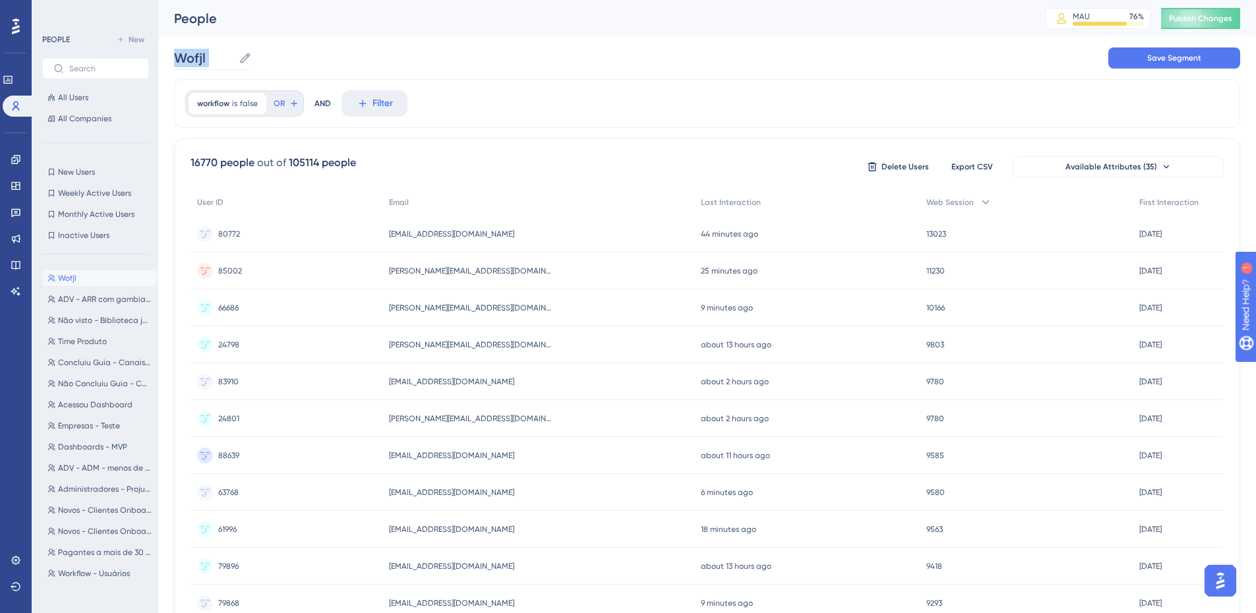
click at [233, 49] on label "Wofjl Wofjl" at bounding box center [213, 58] width 78 height 24
click at [233, 49] on input "Wofjl" at bounding box center [203, 58] width 59 height 18
click at [233, 49] on label "Wofjl Wofjl" at bounding box center [213, 58] width 78 height 24
click at [233, 49] on input "Wofjl" at bounding box center [203, 58] width 59 height 18
click at [206, 59] on input "Wofjl" at bounding box center [203, 58] width 59 height 18
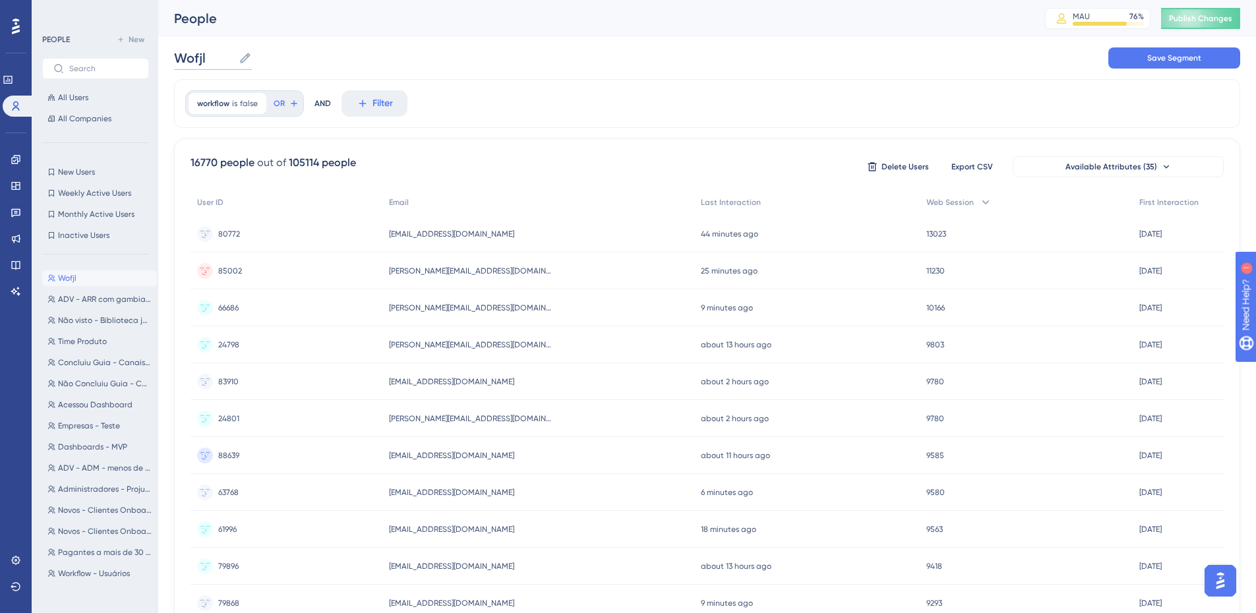
click at [208, 57] on input "Wofjl" at bounding box center [203, 58] width 59 height 18
click at [381, 106] on span "Filter" at bounding box center [383, 104] width 20 height 16
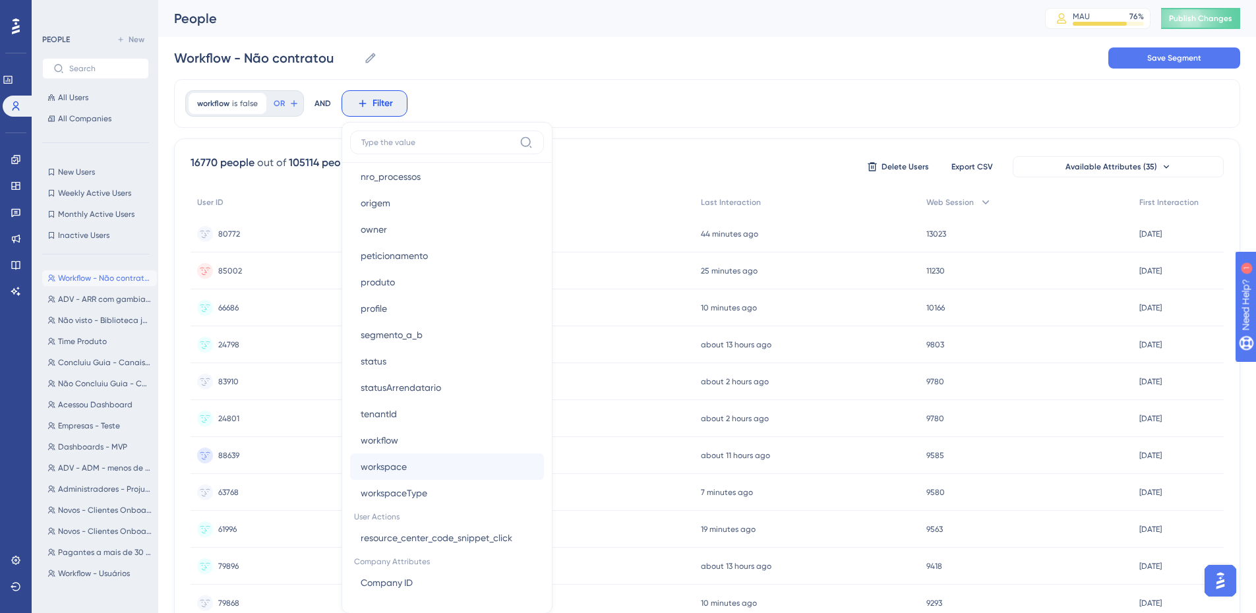
scroll to position [1082, 0]
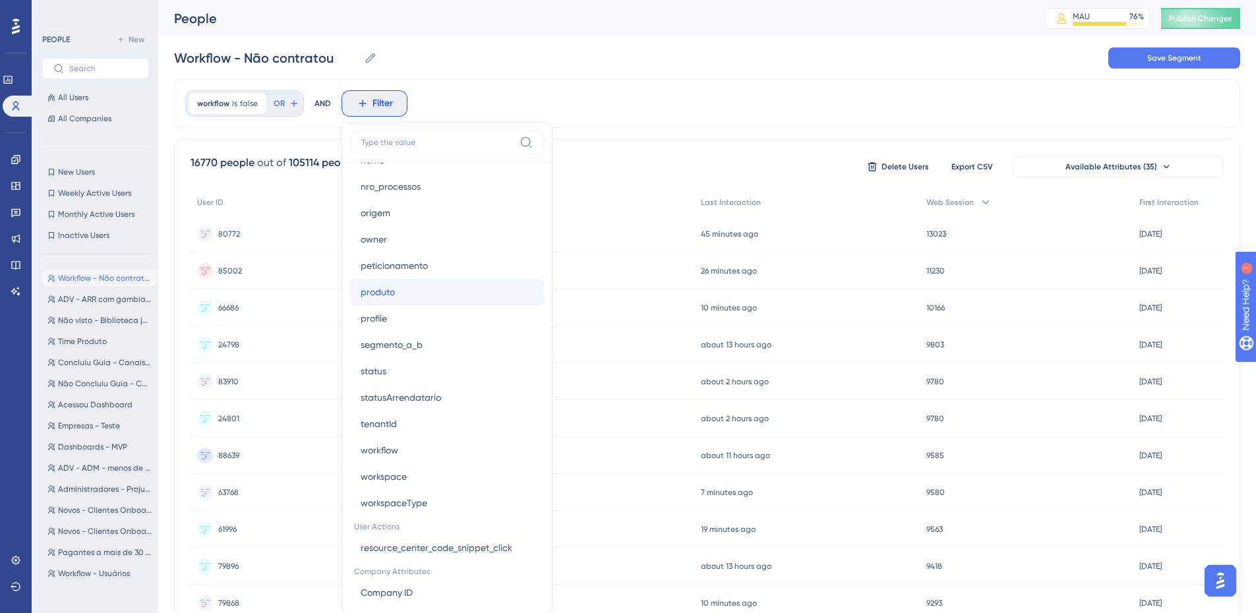
click at [445, 292] on button "produto produto" at bounding box center [447, 292] width 194 height 26
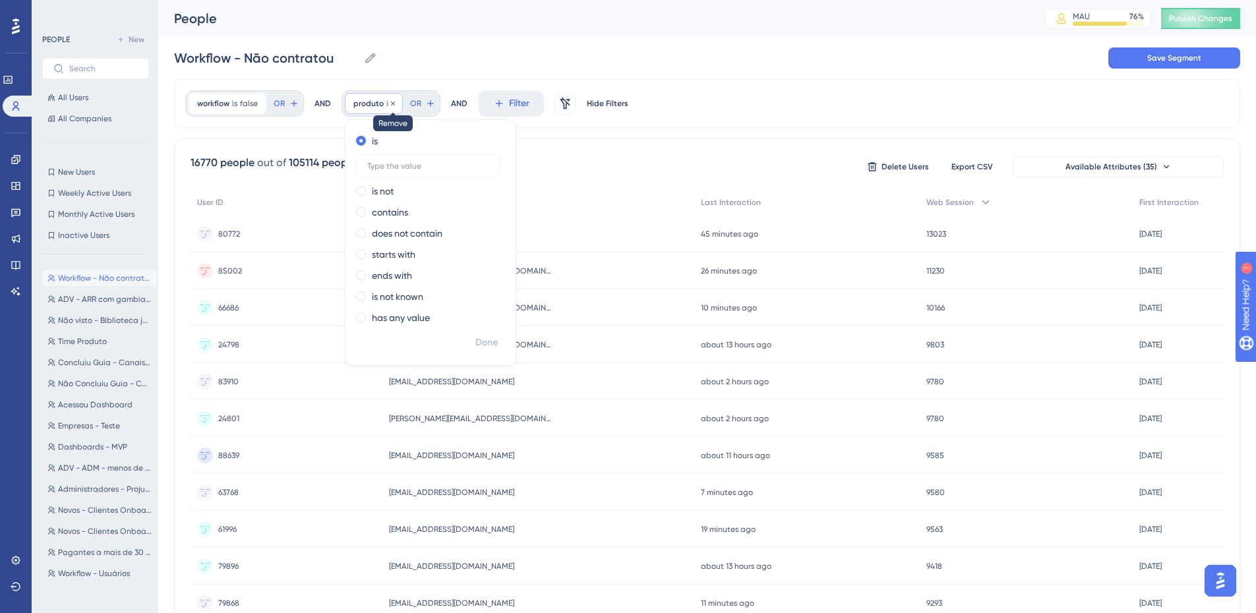
click at [392, 104] on icon at bounding box center [393, 103] width 4 height 4
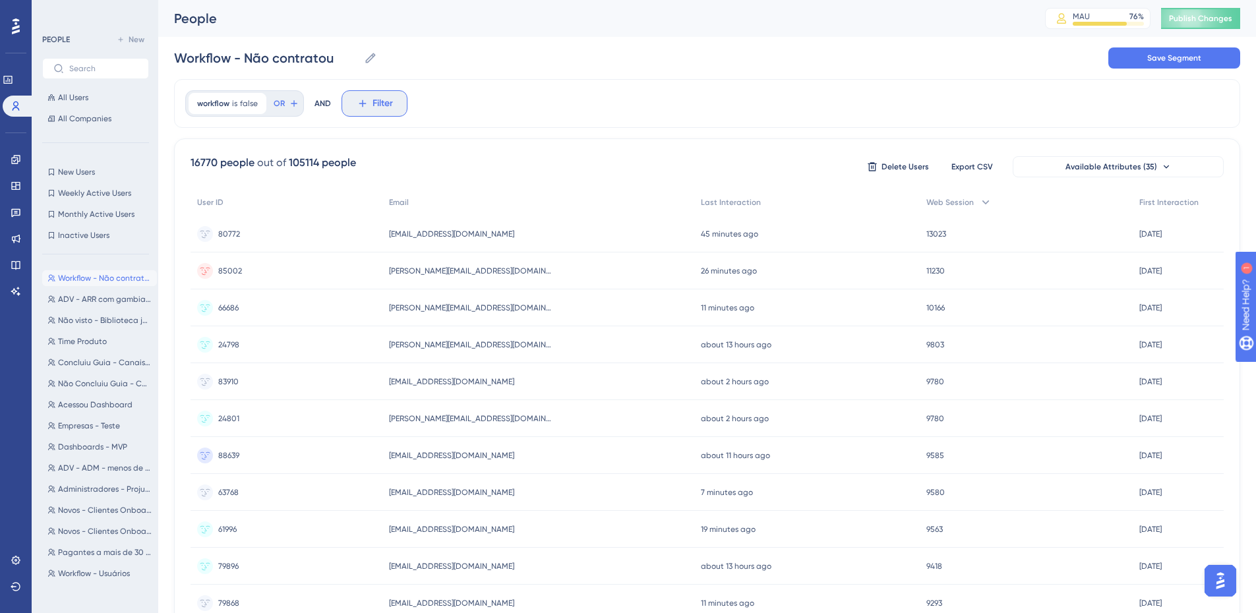
click at [373, 109] on span "Filter" at bounding box center [383, 104] width 20 height 16
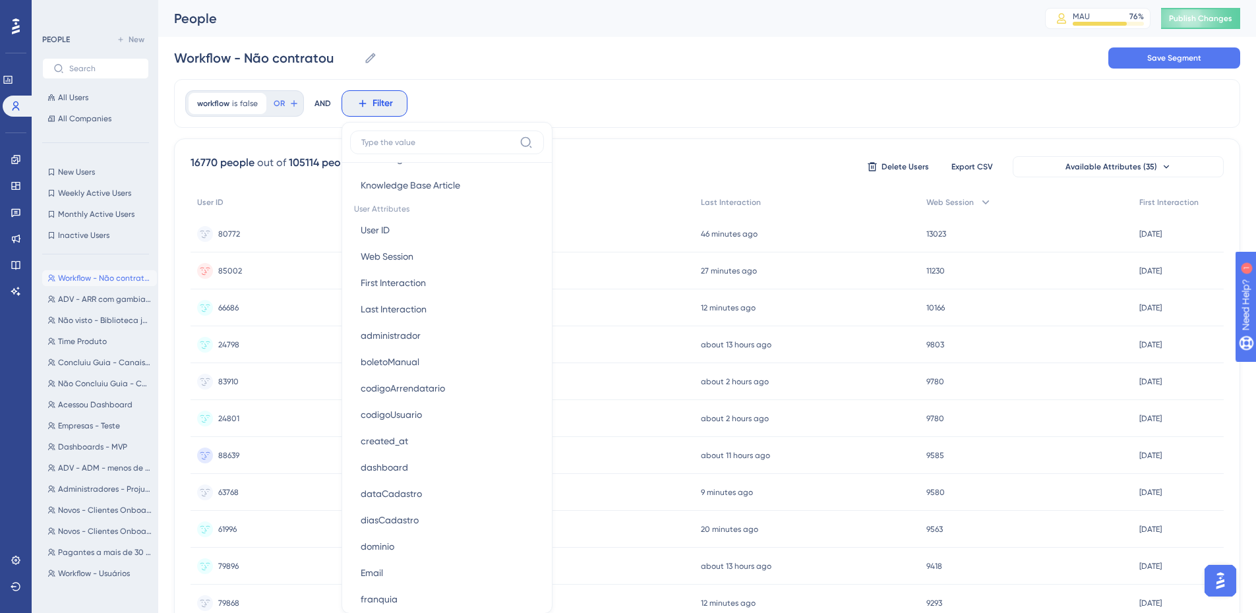
scroll to position [615, 0]
click at [908, 119] on div "workflow is false false Remove OR AND Filter Browser Attributes Language Langua…" at bounding box center [707, 103] width 1067 height 49
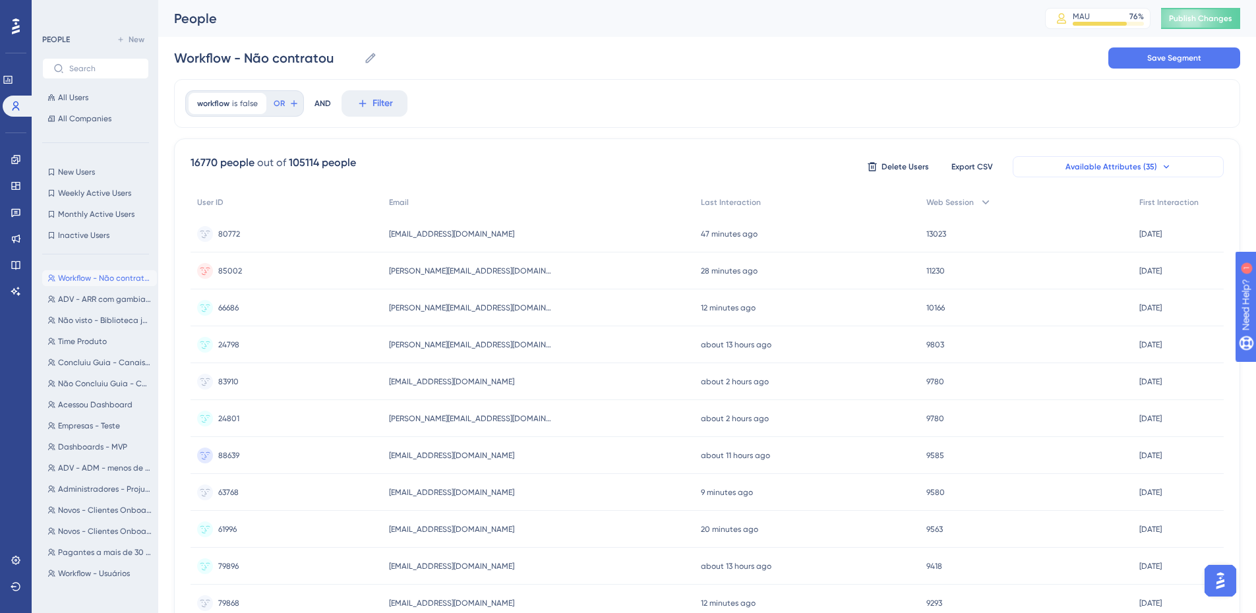
click at [1127, 168] on span "Available Attributes (35)" at bounding box center [1112, 167] width 92 height 11
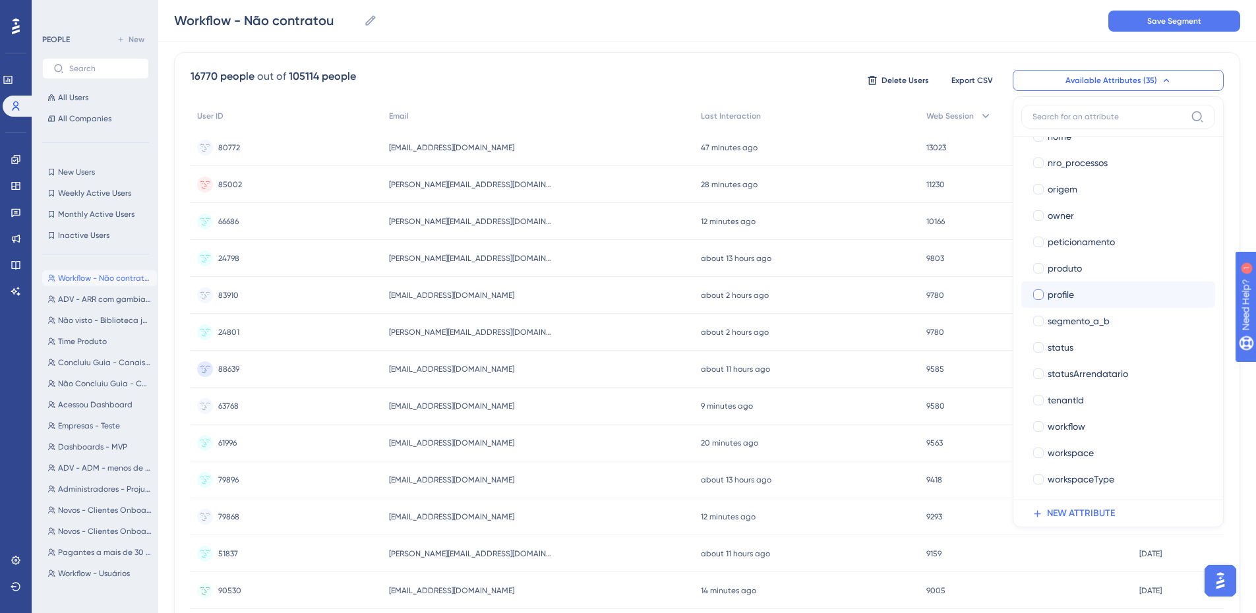
scroll to position [576, 0]
click at [805, 71] on div "16770 people out of 105114 people Delete Users Export CSV Available Attributes …" at bounding box center [708, 81] width 1034 height 24
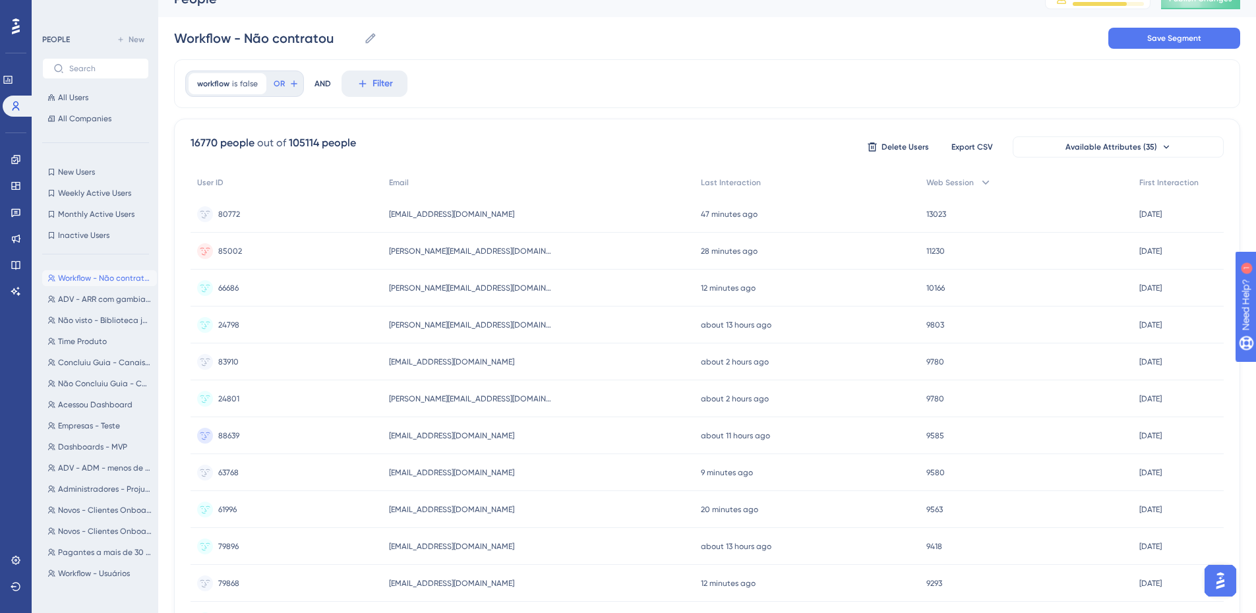
scroll to position [0, 0]
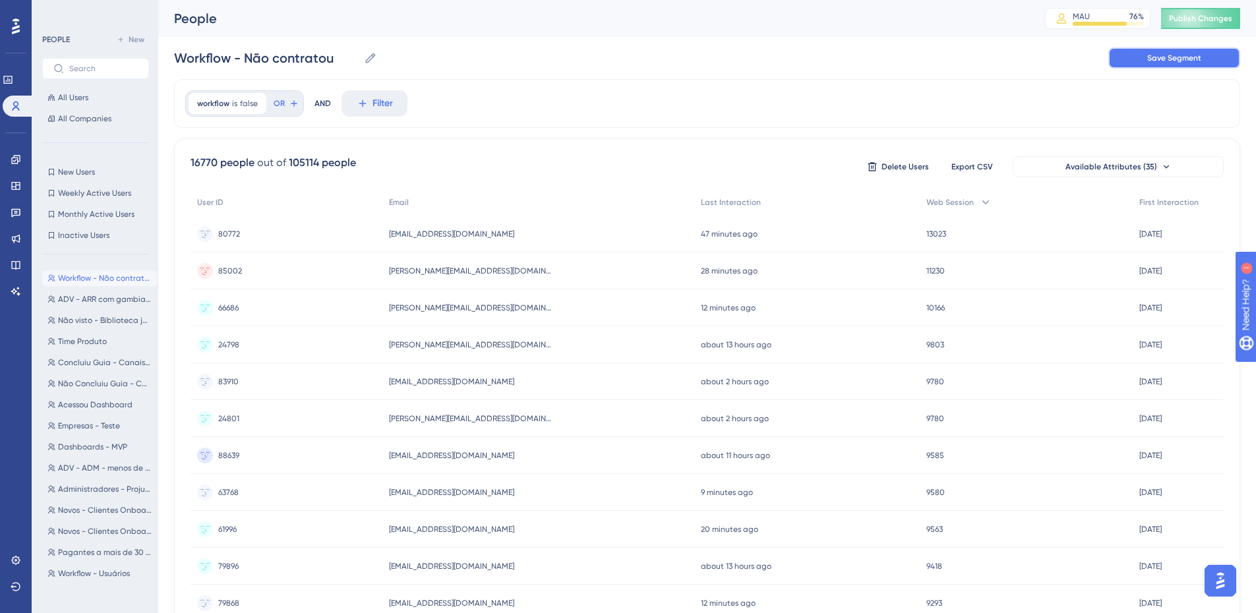
click at [1173, 64] on button "Save Segment" at bounding box center [1175, 57] width 132 height 21
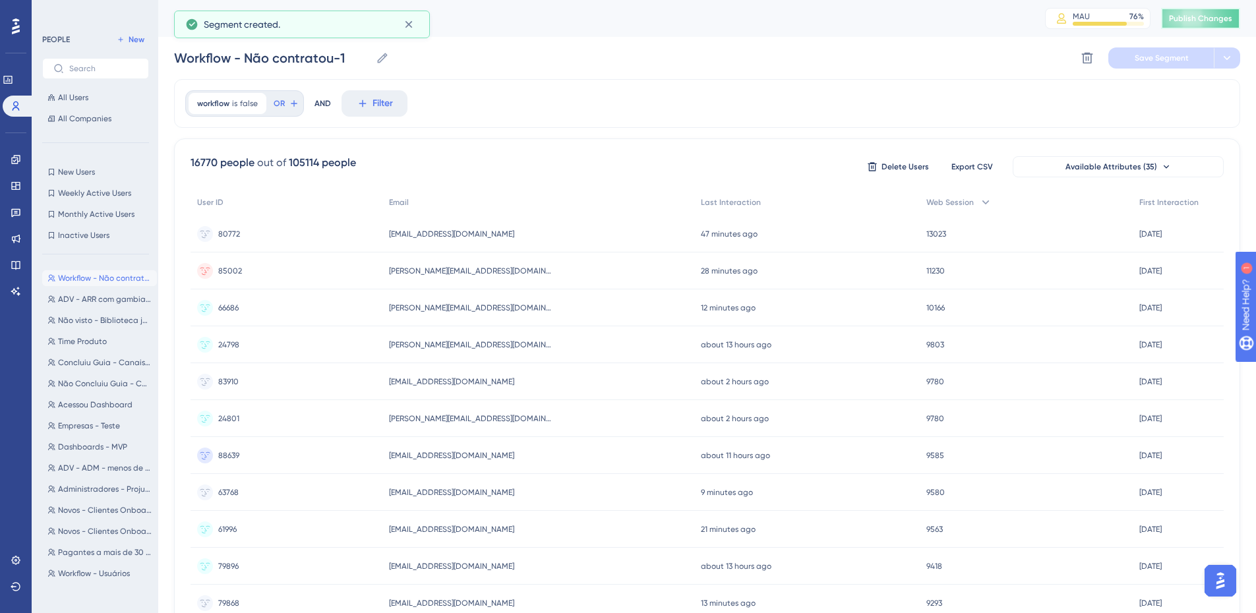
click at [1223, 20] on span "Publish Changes" at bounding box center [1200, 18] width 63 height 11
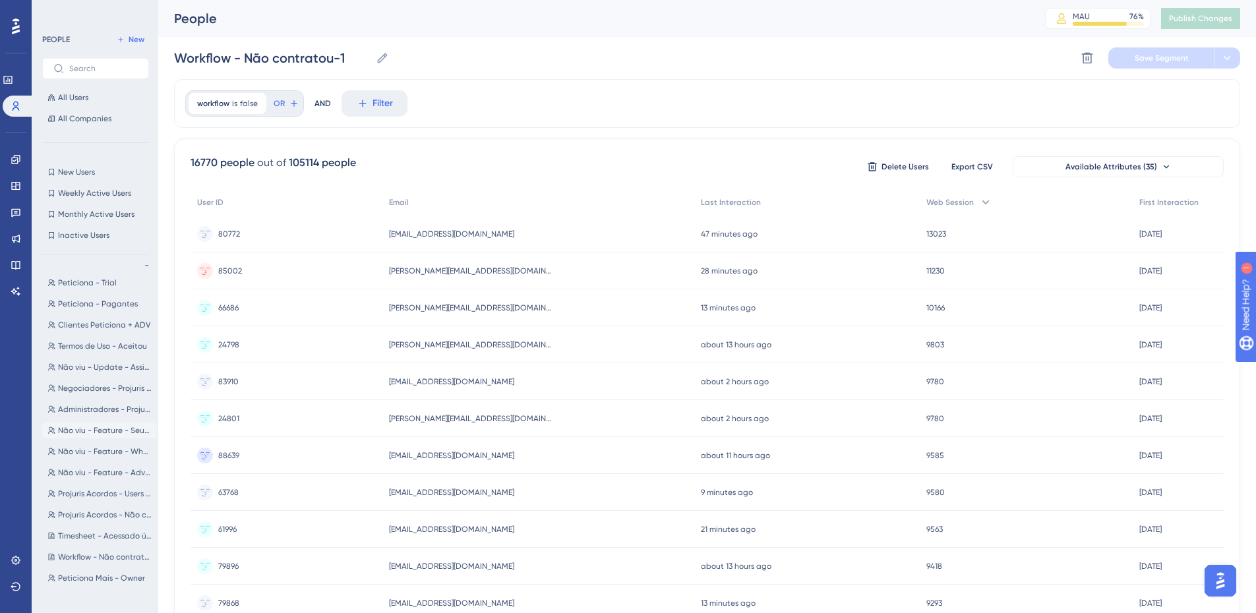
scroll to position [396, 0]
click at [115, 495] on span "Workflow - Não contratou" at bounding box center [105, 494] width 94 height 11
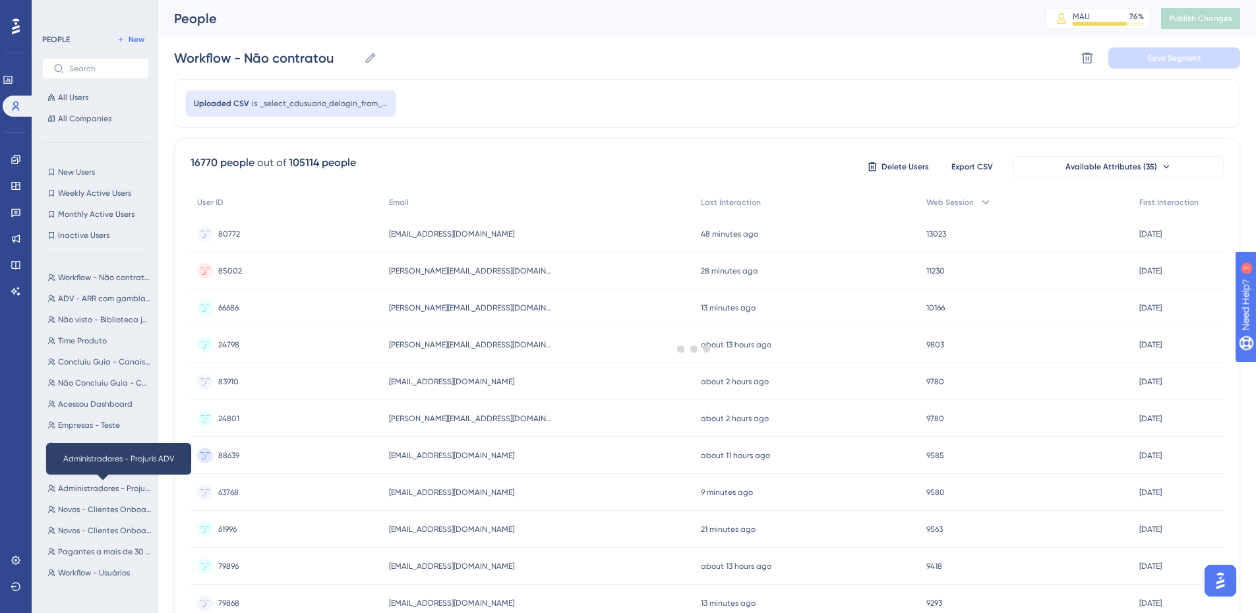
scroll to position [0, 0]
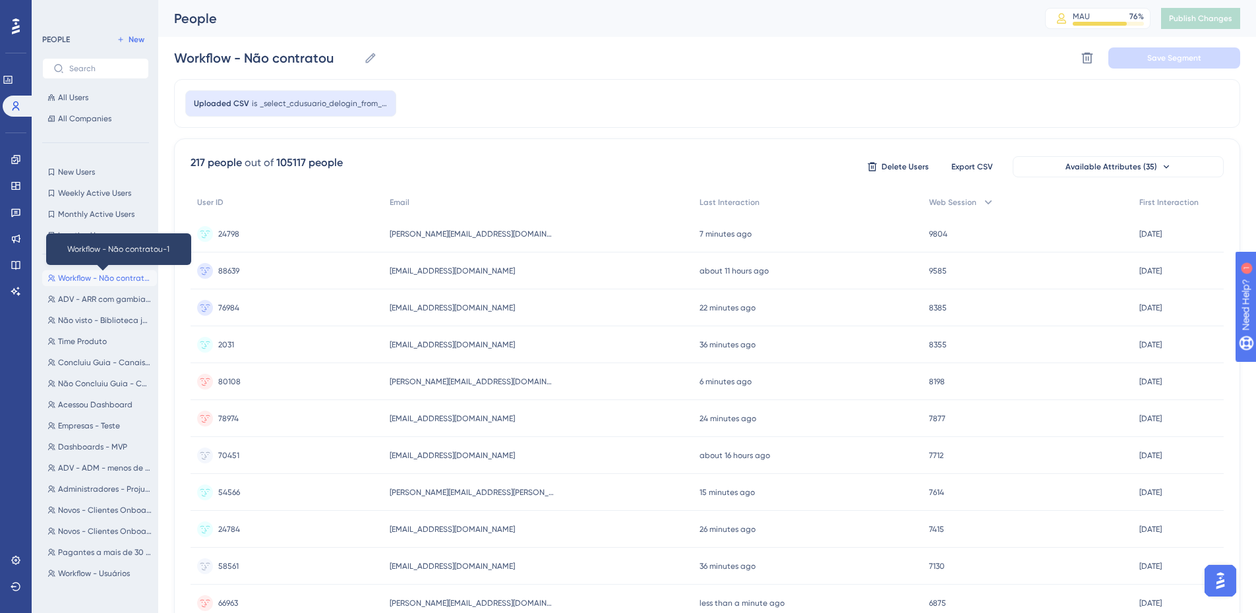
click at [109, 274] on span "Workflow - Não contratou-1" at bounding box center [105, 278] width 94 height 11
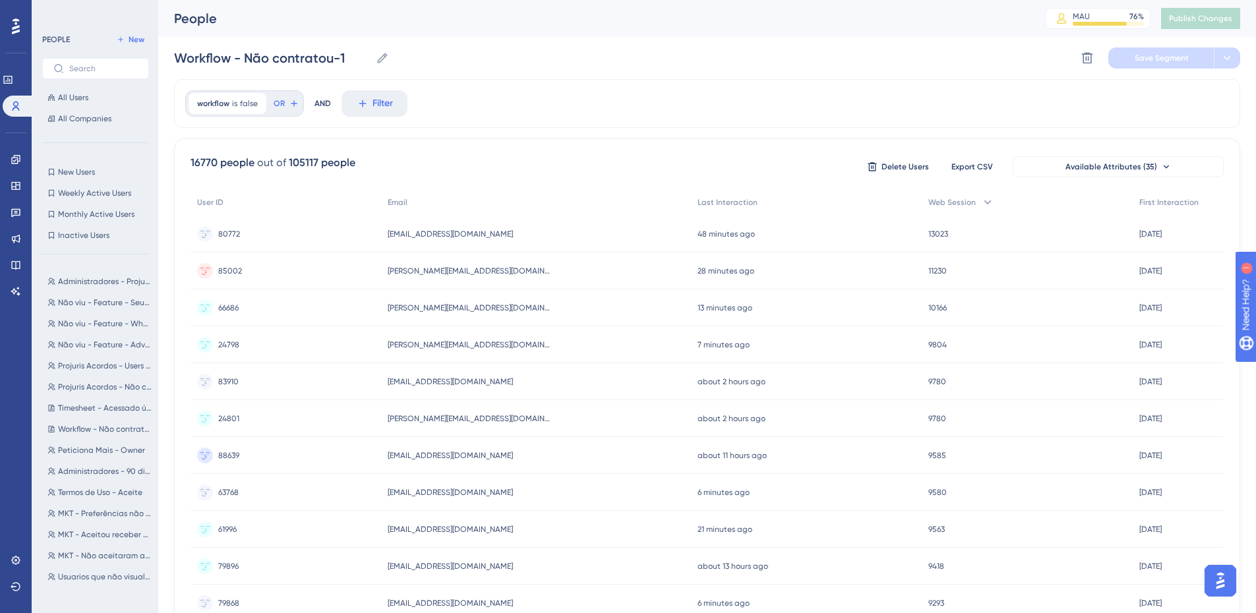
scroll to position [483, 0]
click at [98, 404] on span "Workflow - Não contratou" at bounding box center [105, 407] width 94 height 11
type input "Workflow - Não contratou"
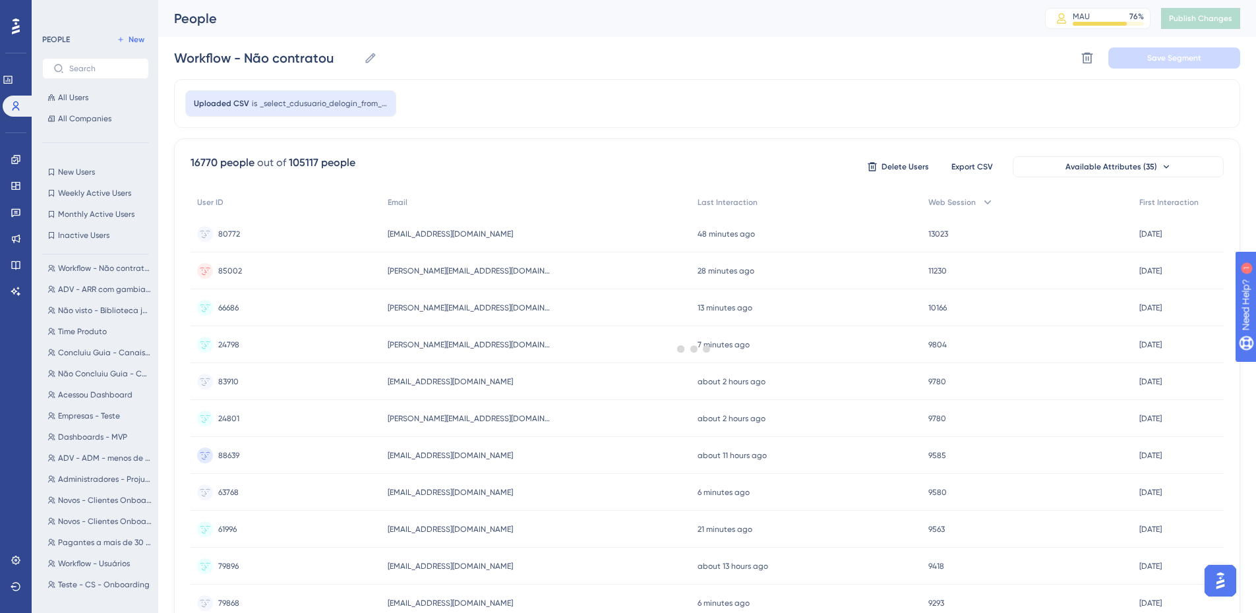
scroll to position [0, 0]
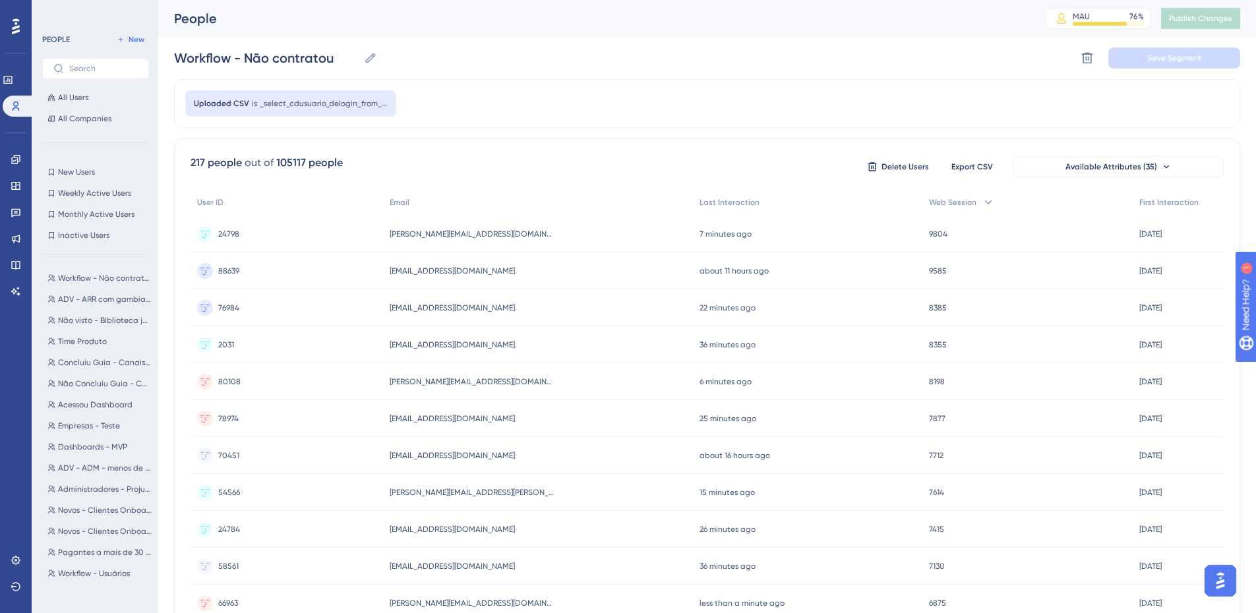
click at [346, 101] on span "_select_cdusuario_delogin_from_usuario_u_inner_join_arrendatario_202406181721" at bounding box center [324, 103] width 128 height 11
click at [386, 100] on span "_select_cdusuario_delogin_from_usuario_u_inner_join_arrendatario_202406181721" at bounding box center [324, 103] width 128 height 11
click at [1151, 168] on span "Available Attributes (35)" at bounding box center [1112, 167] width 92 height 11
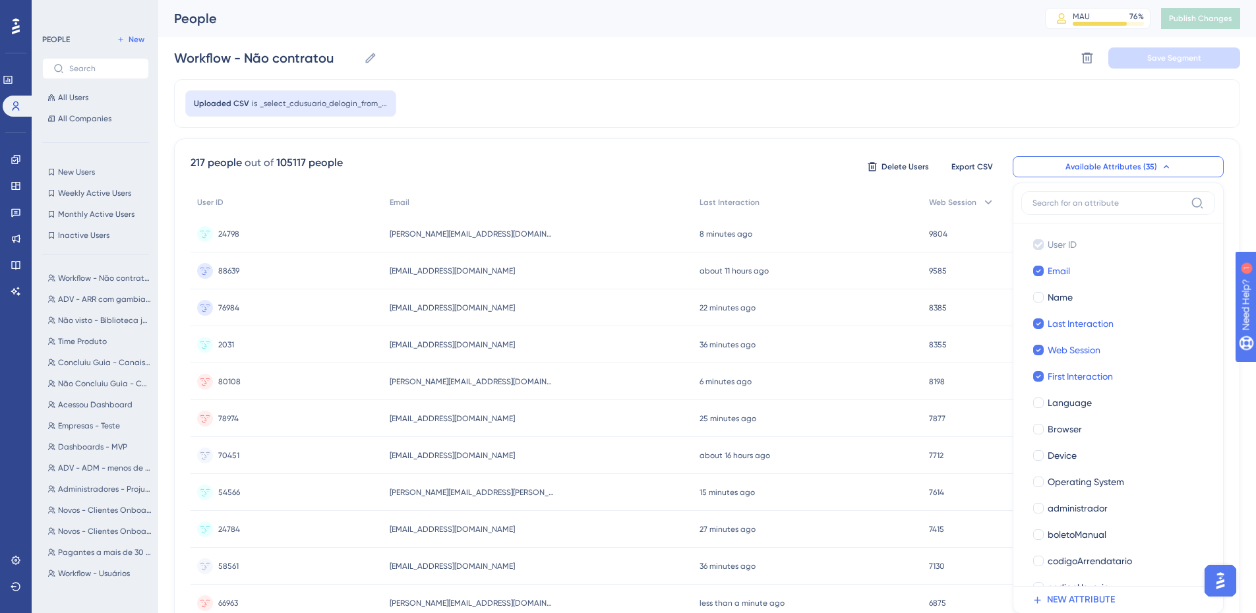
scroll to position [92, 0]
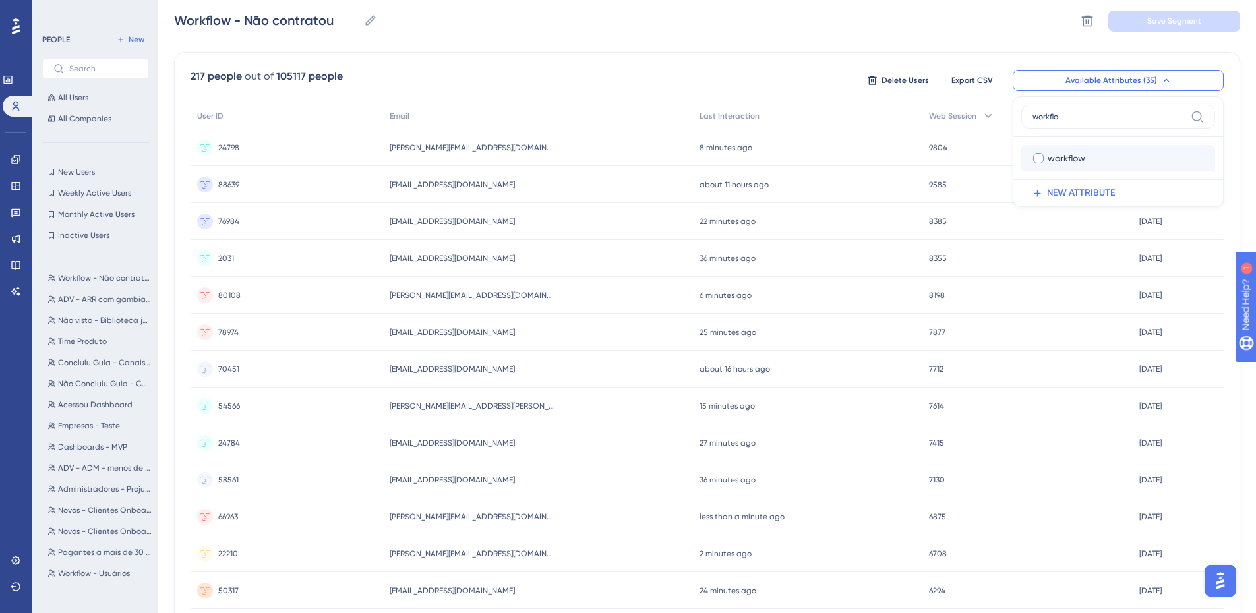
type input "workflo"
click at [1113, 153] on div "workflow" at bounding box center [1126, 158] width 157 height 16
checkbox input "true"
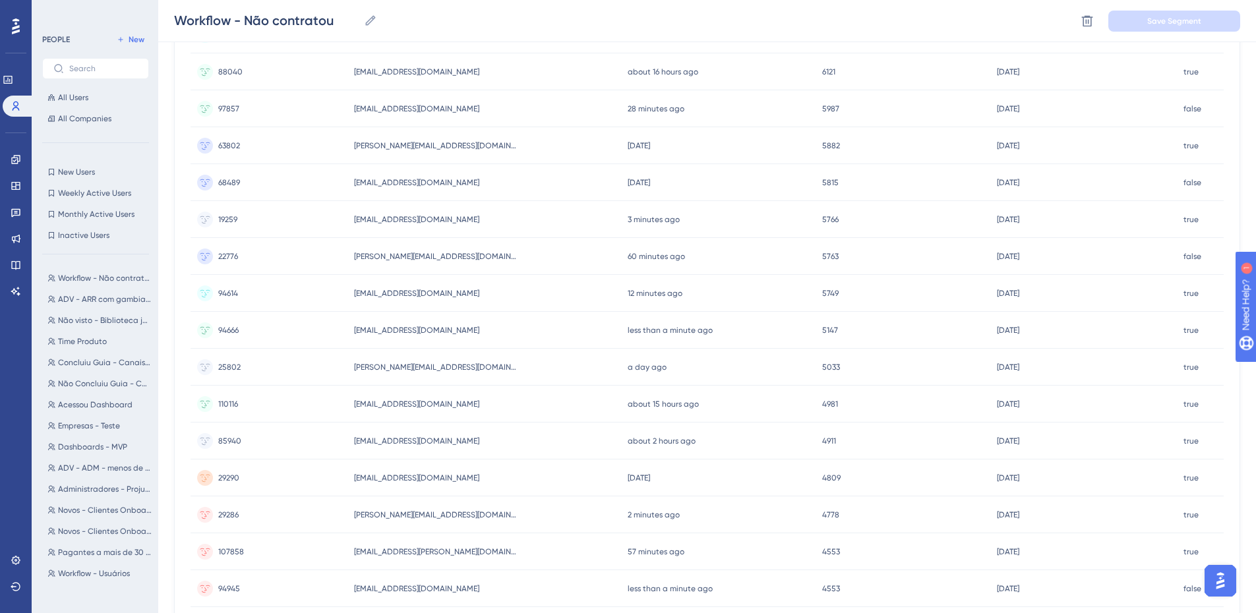
scroll to position [0, 0]
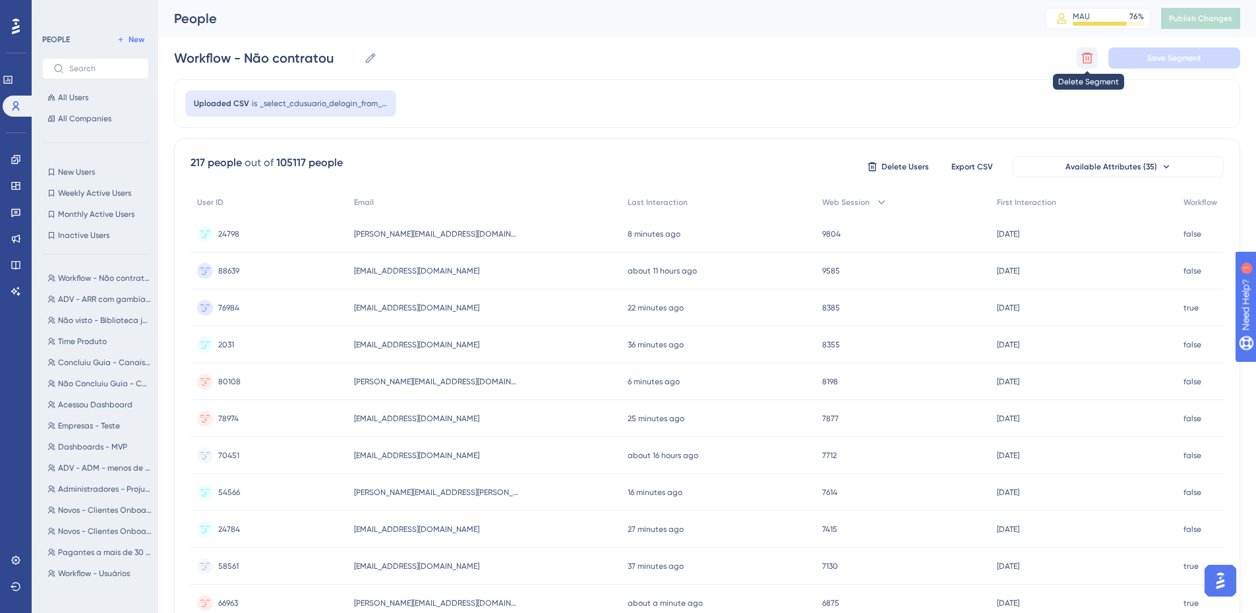
click at [1086, 54] on icon at bounding box center [1087, 58] width 11 height 11
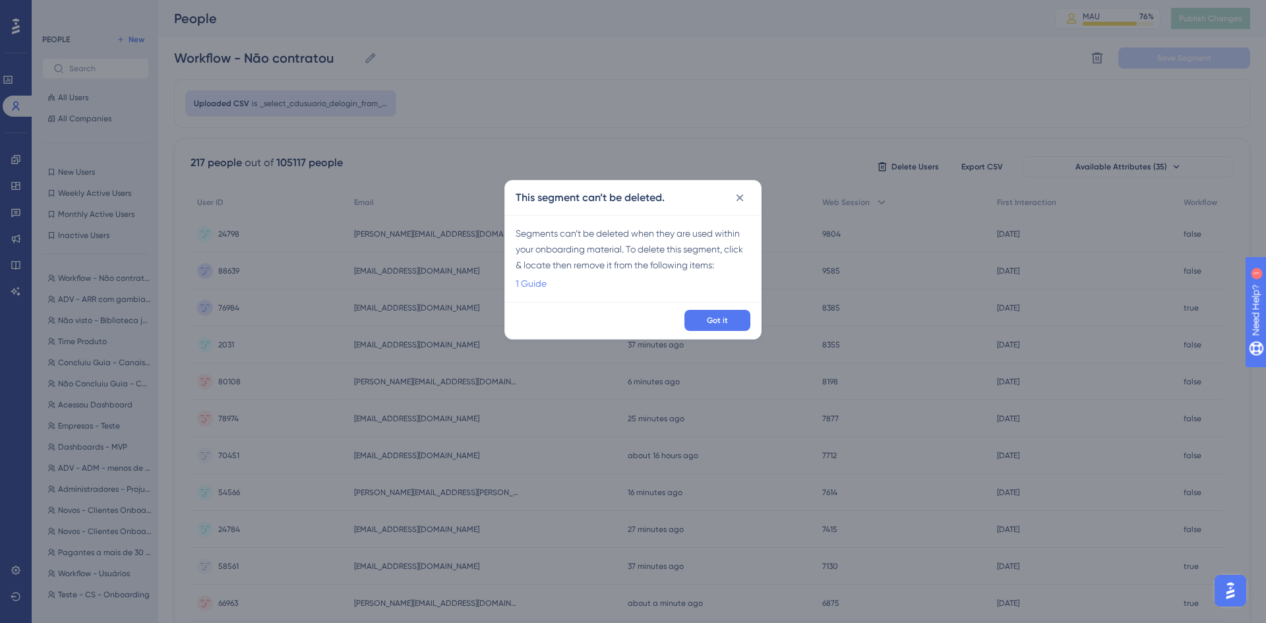
click at [534, 282] on link "1 Guide" at bounding box center [531, 284] width 31 height 16
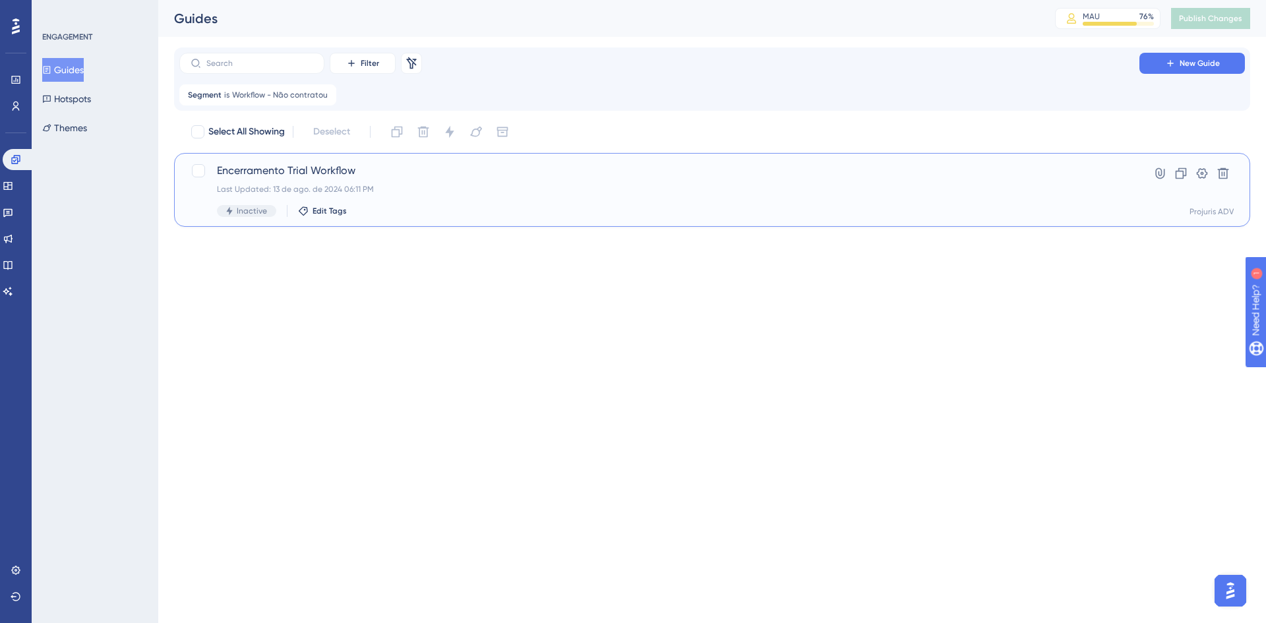
click at [960, 208] on div "Inactive Edit Tags" at bounding box center [659, 211] width 885 height 12
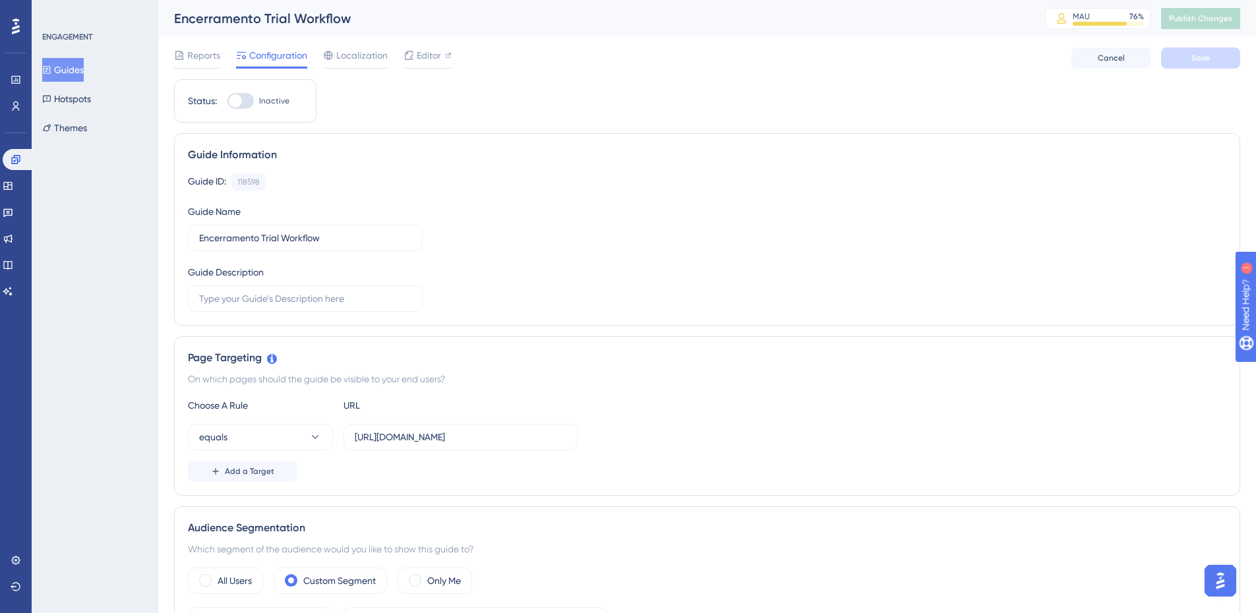
click at [385, 133] on div "Guide Information Guide ID: 118598 Copy Guide Name Encerramento Trial Workflow …" at bounding box center [707, 229] width 1067 height 193
click at [82, 73] on button "Guides" at bounding box center [63, 70] width 42 height 24
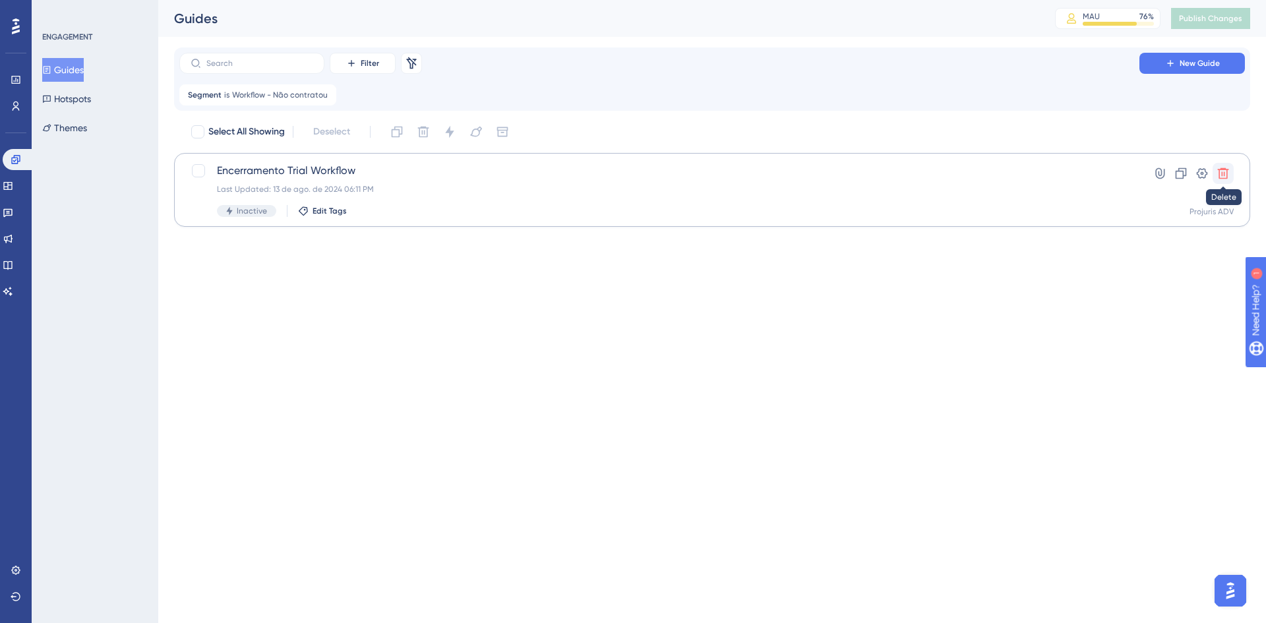
click at [1223, 171] on icon at bounding box center [1223, 173] width 13 height 13
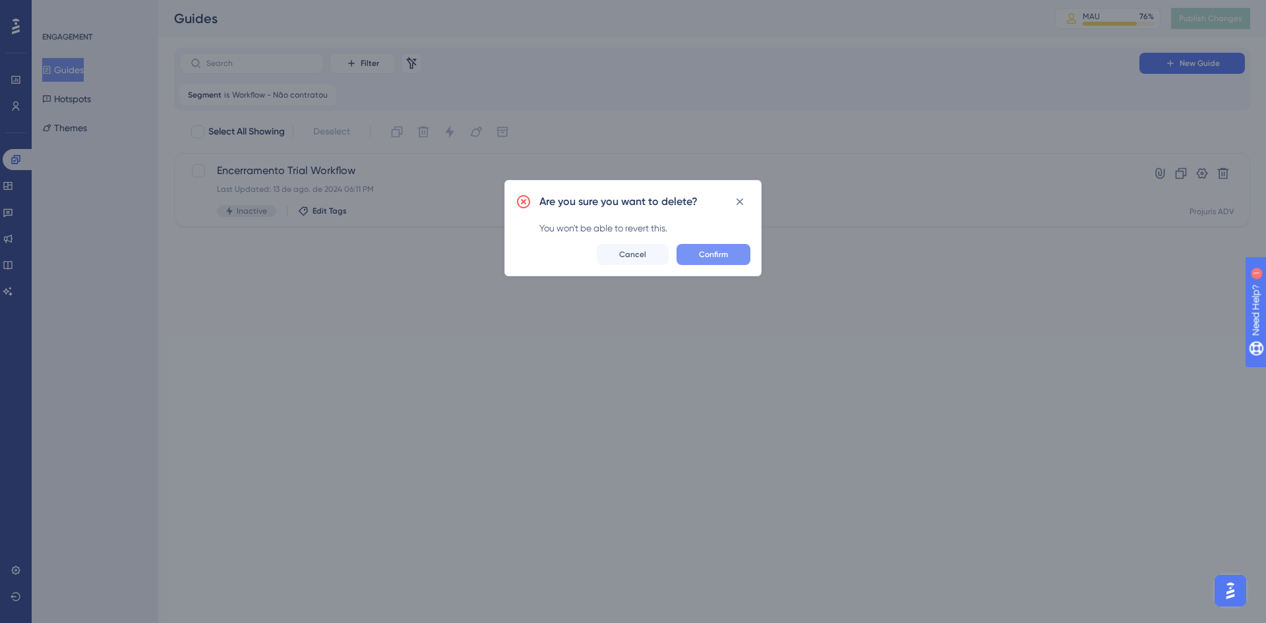
click at [700, 253] on span "Confirm" at bounding box center [713, 254] width 29 height 11
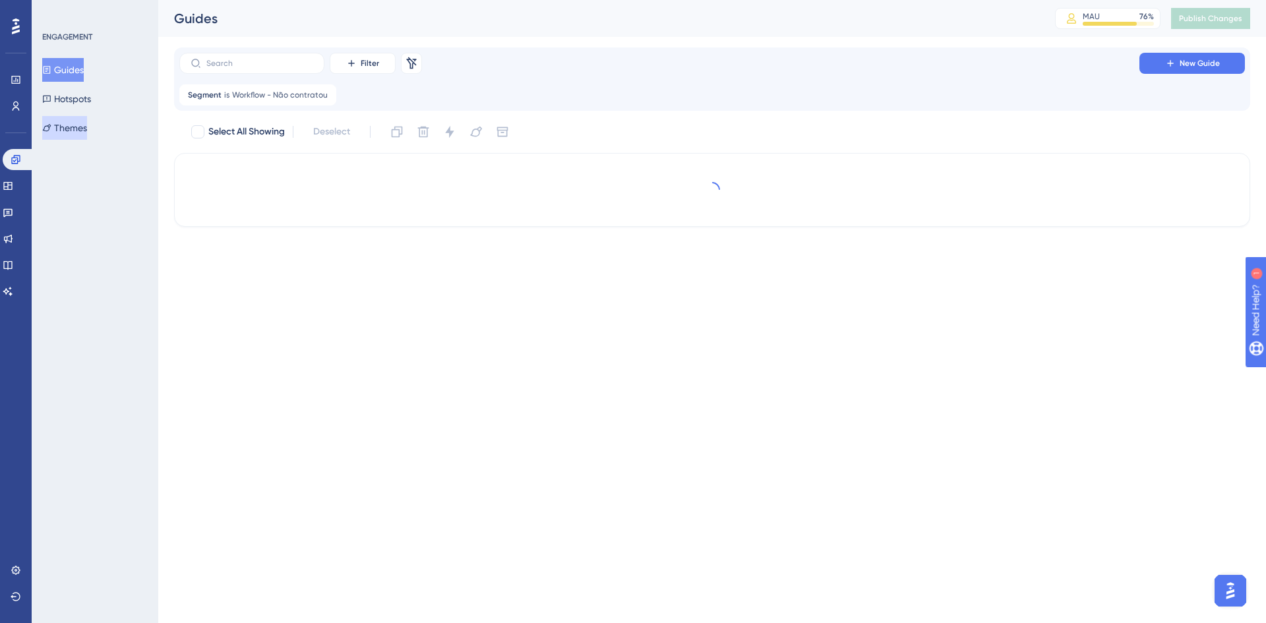
checkbox input "true"
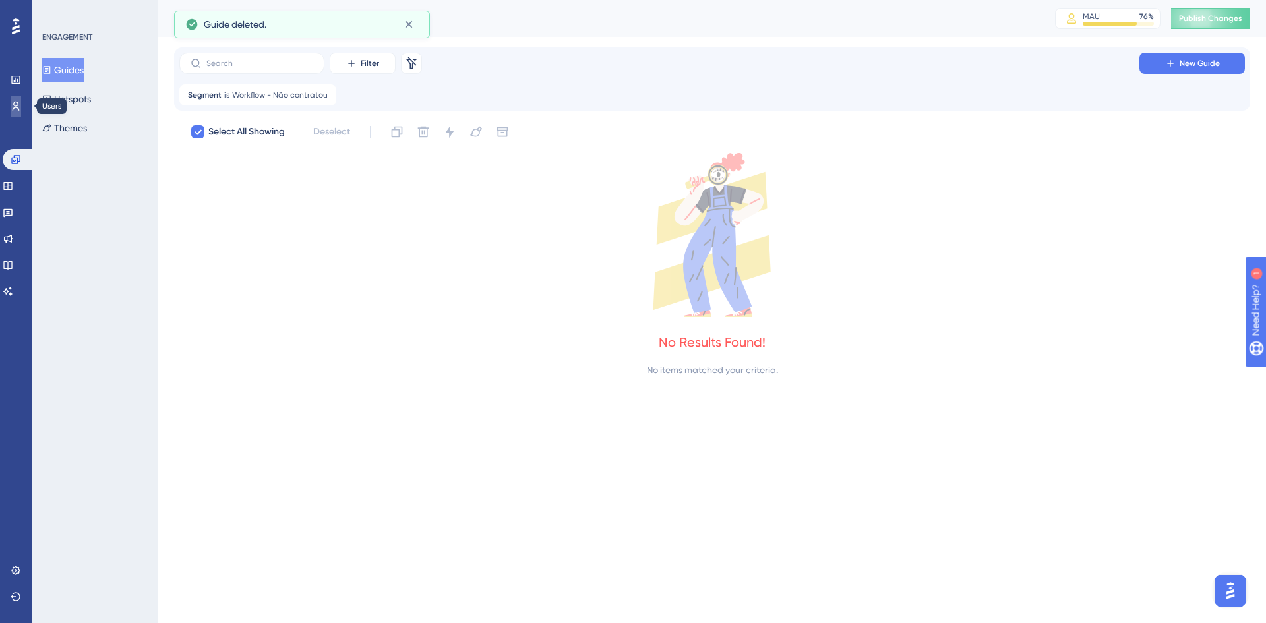
click at [21, 107] on link at bounding box center [16, 106] width 11 height 21
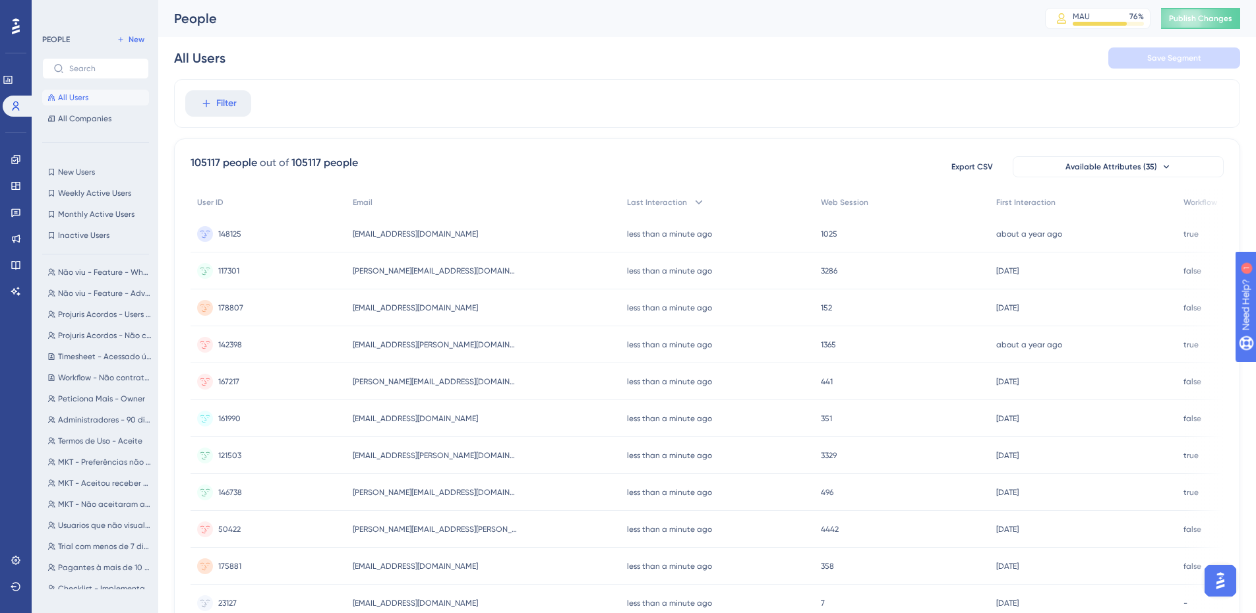
scroll to position [528, 0]
click at [100, 361] on span "Workflow - Não contratou" at bounding box center [105, 362] width 94 height 11
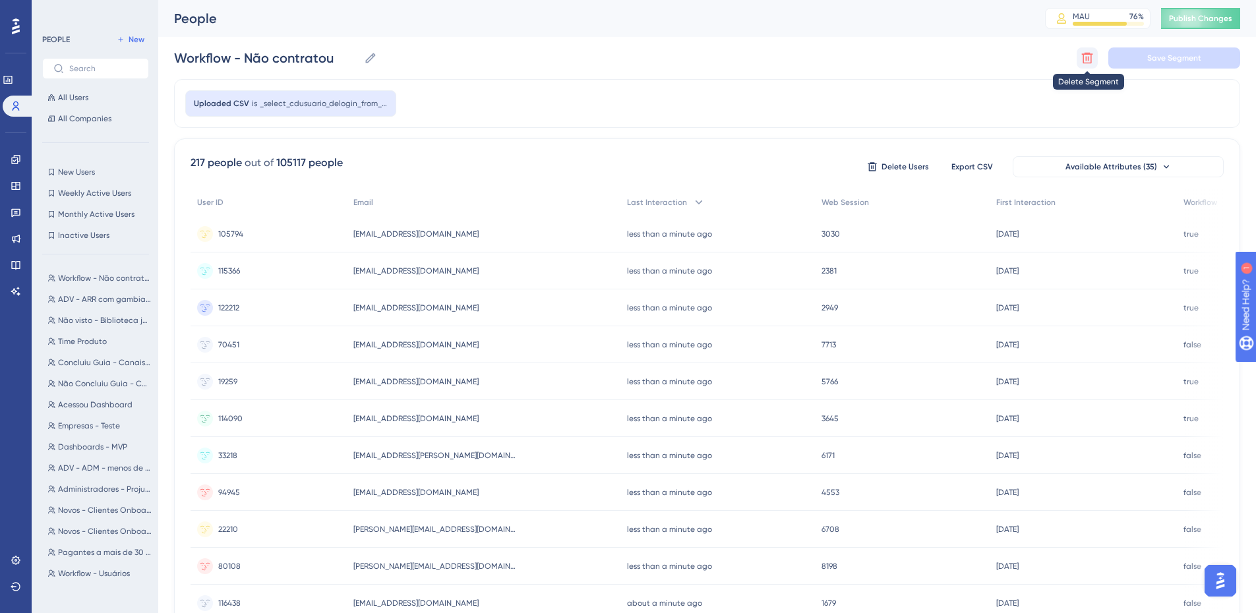
click at [1097, 56] on button at bounding box center [1087, 57] width 21 height 21
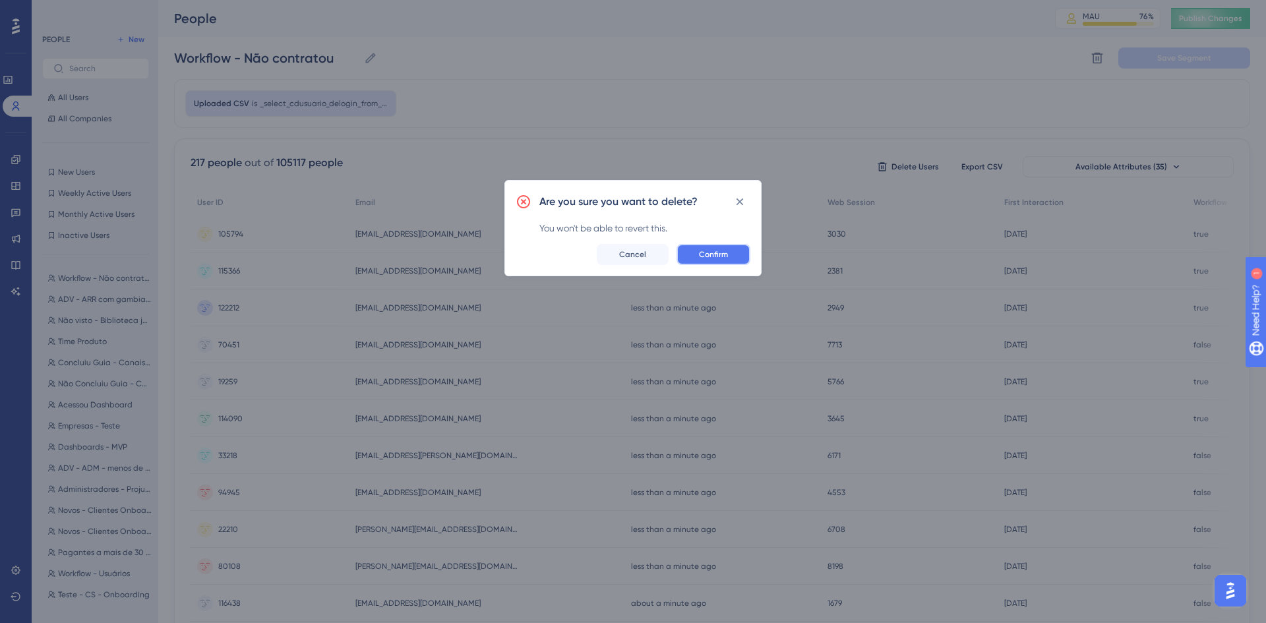
click at [706, 253] on span "Confirm" at bounding box center [713, 254] width 29 height 11
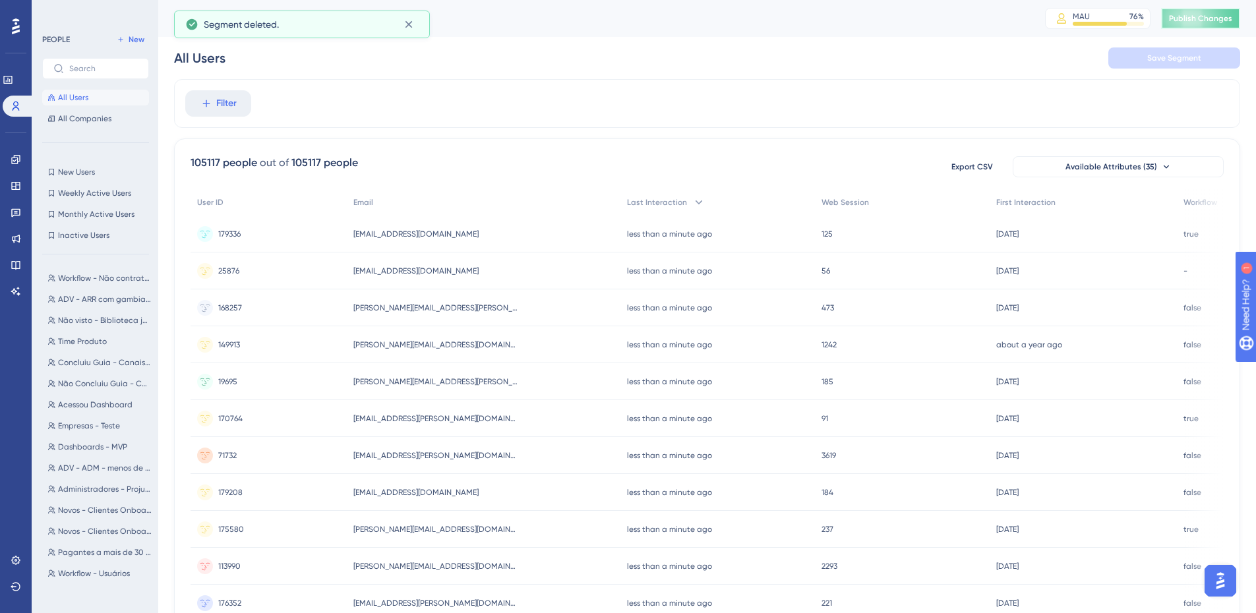
click at [1220, 21] on span "Publish Changes" at bounding box center [1200, 18] width 63 height 11
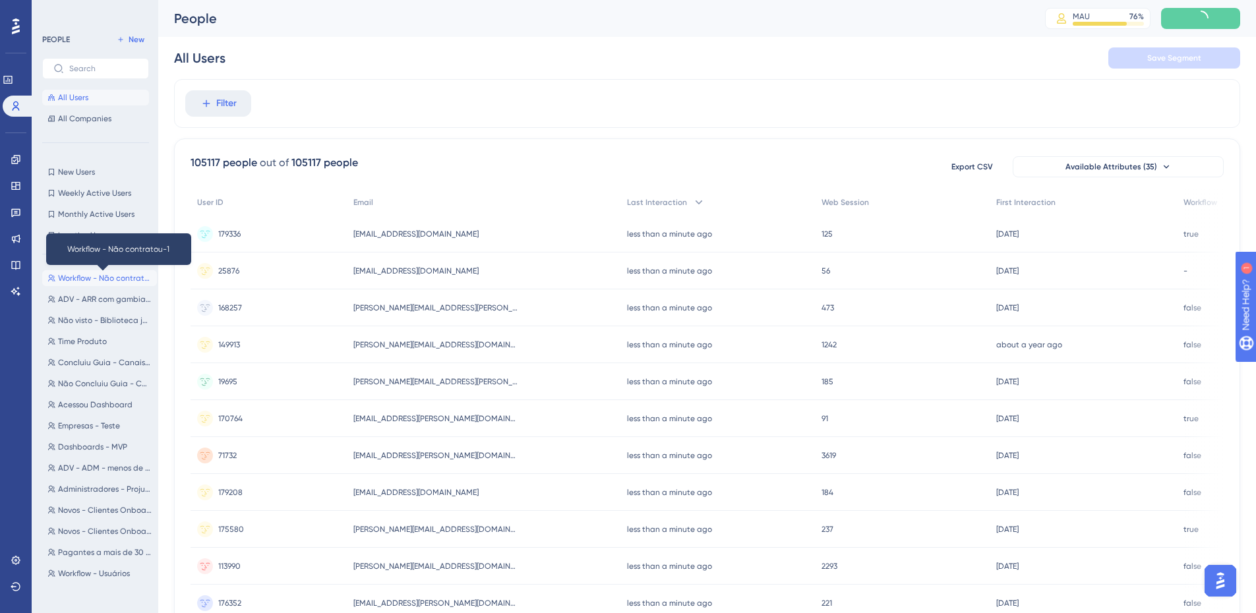
click at [77, 276] on span "Workflow - Não contratou-1" at bounding box center [105, 278] width 94 height 11
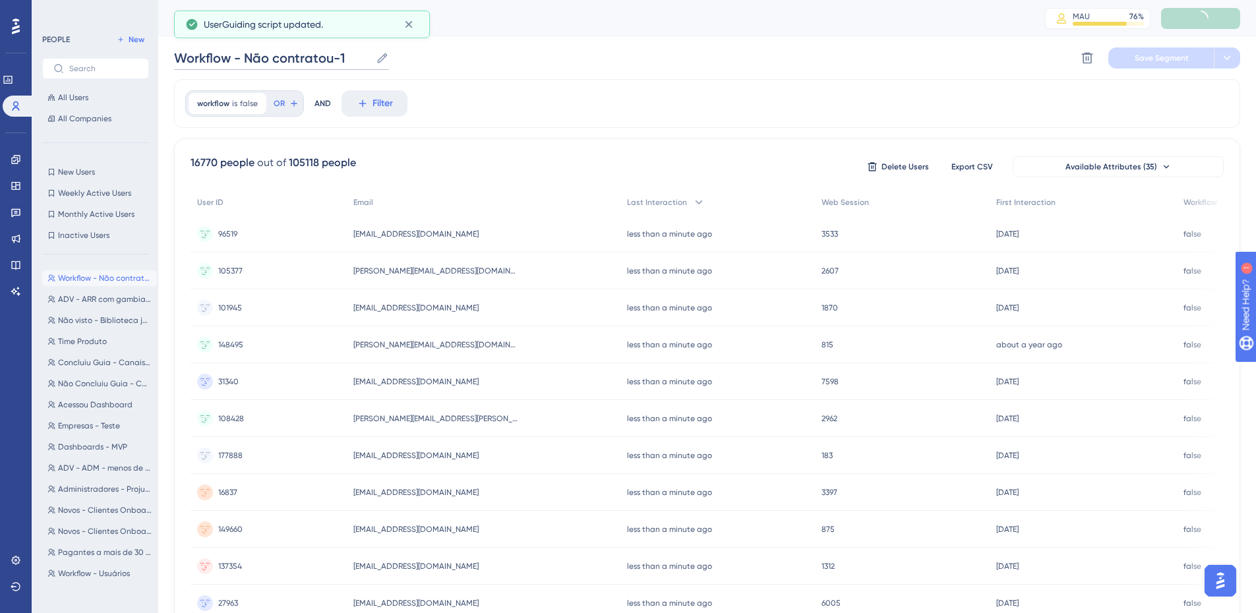
click at [362, 56] on input "Workflow - Não contratou-1" at bounding box center [272, 58] width 197 height 18
type input "Workflow - Não contratou"
click at [633, 35] on div "People MAU 76 % Click to see add-on and upgrade options Publish Changes" at bounding box center [707, 18] width 1098 height 37
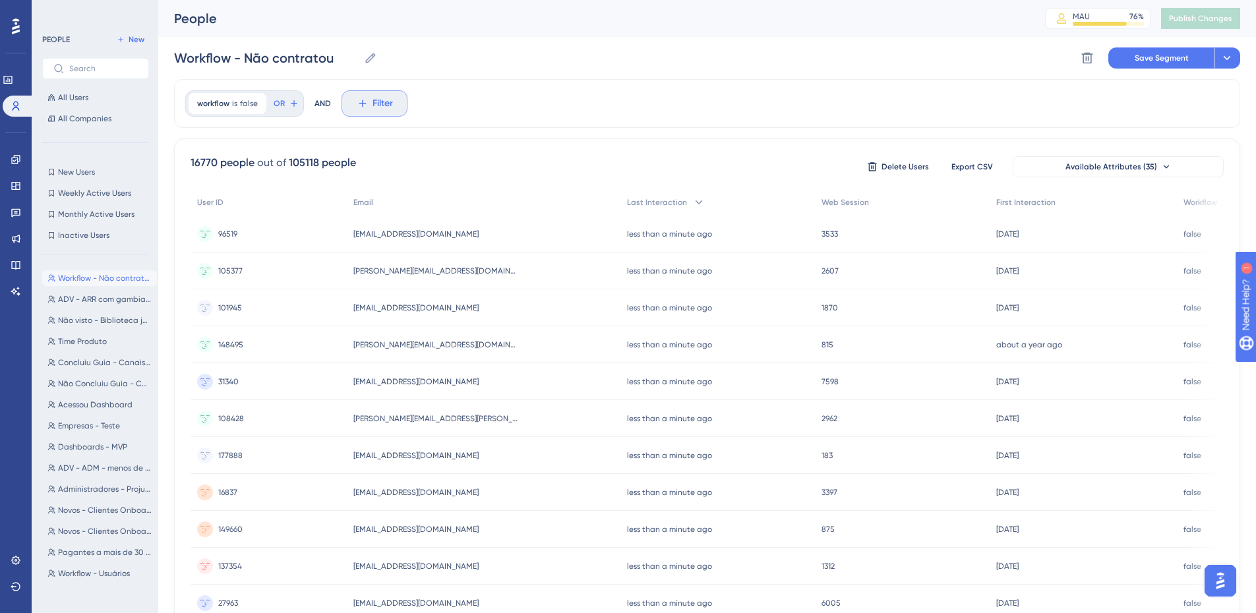
click at [368, 106] on button "Filter" at bounding box center [375, 103] width 66 height 26
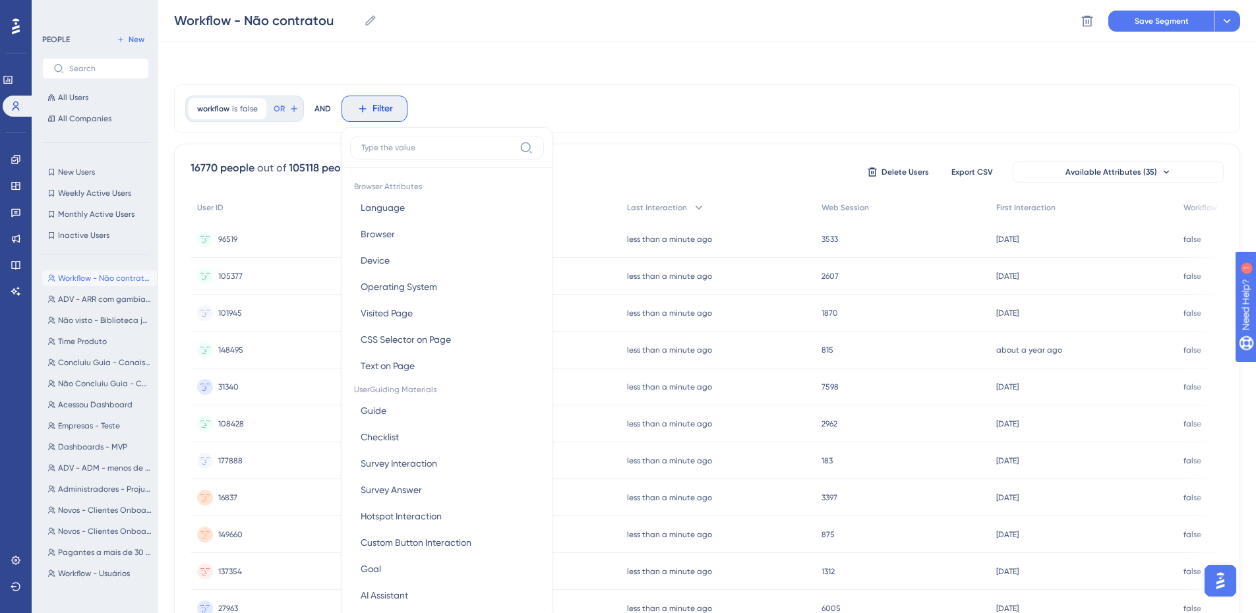
scroll to position [61, 0]
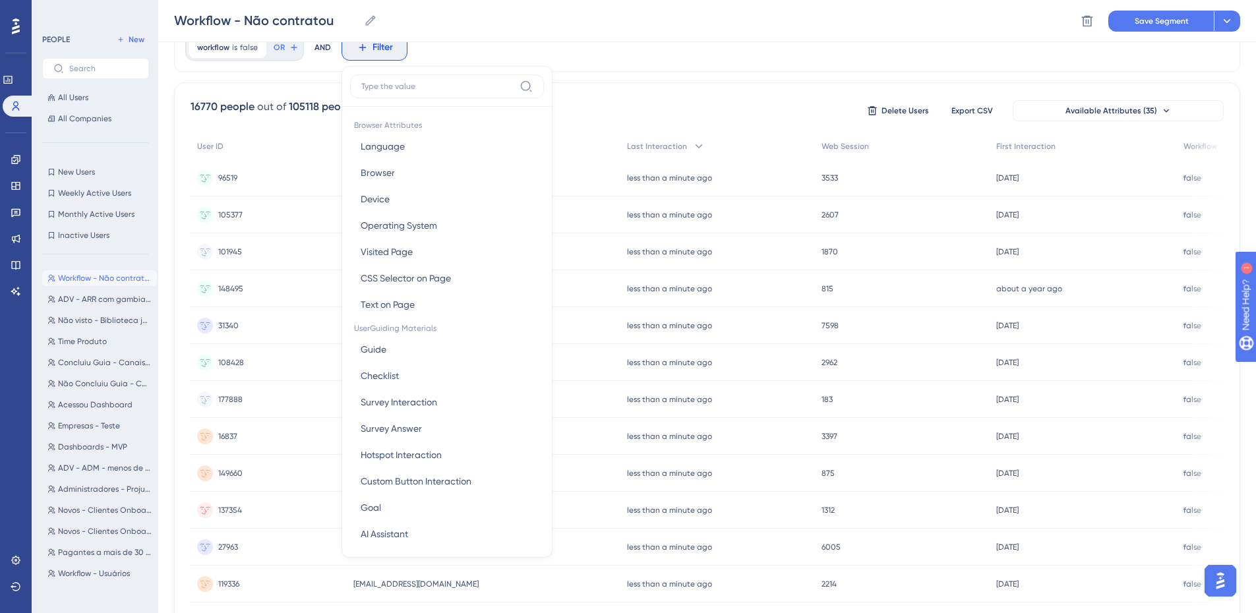
click at [827, 51] on div "workflow is false false Remove OR AND Filter Browser Attributes Language Langua…" at bounding box center [707, 47] width 1067 height 49
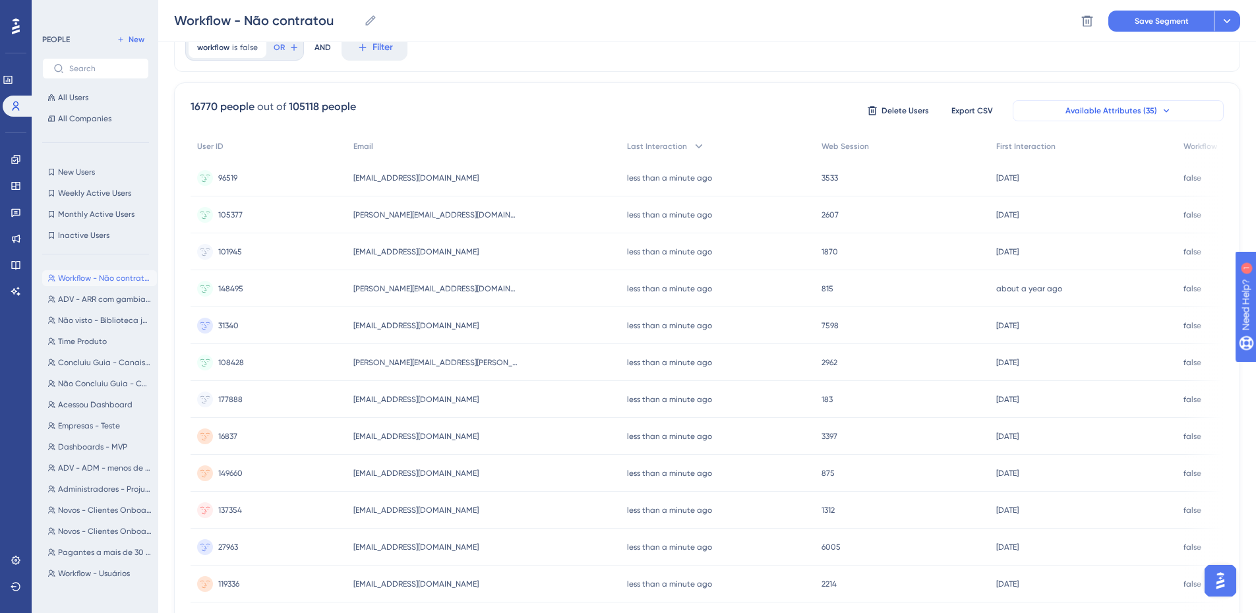
click at [1088, 100] on button "Available Attributes (35)" at bounding box center [1118, 110] width 211 height 21
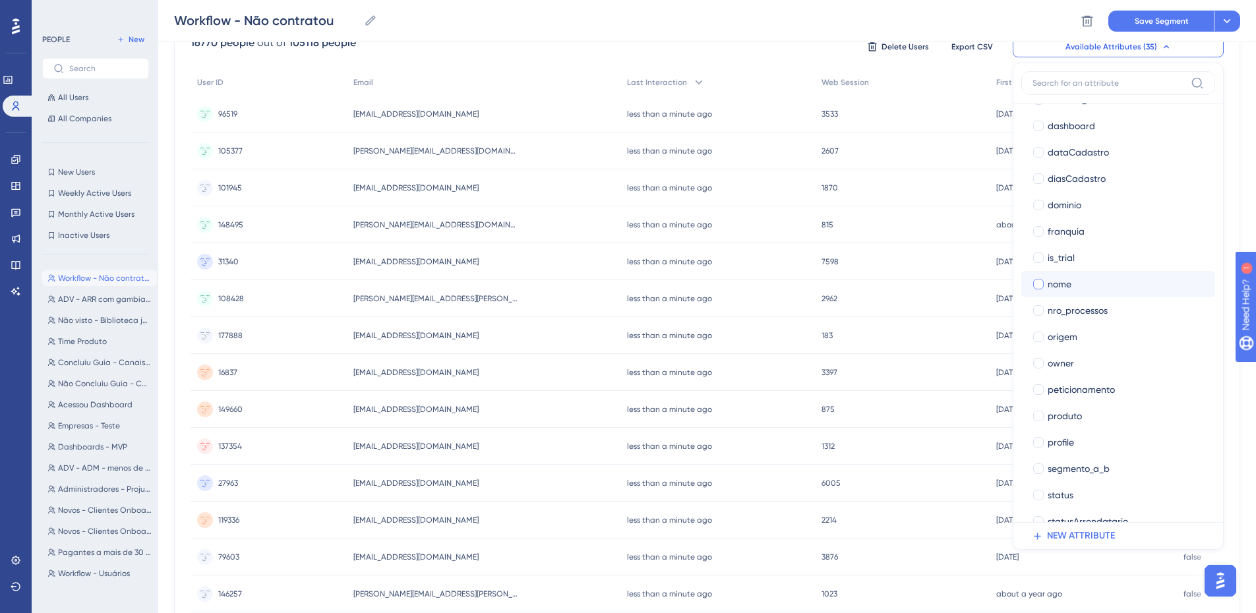
scroll to position [396, 0]
click at [1059, 412] on span "produto" at bounding box center [1065, 415] width 34 height 16
checkbox input "true"
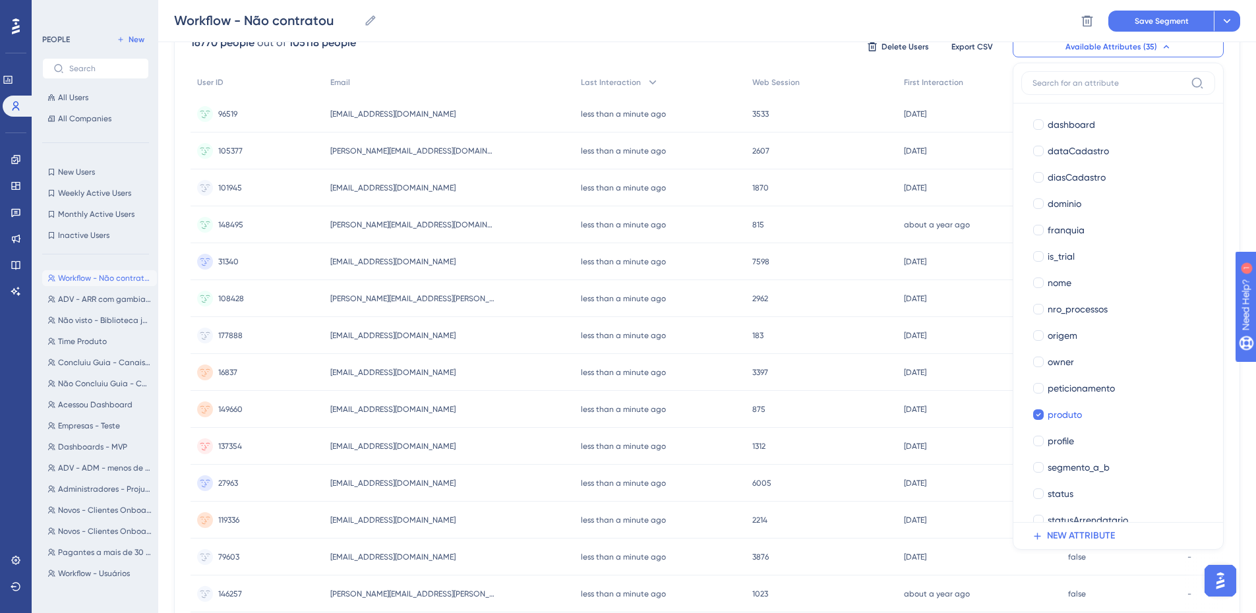
click at [799, 47] on div "16770 people out of 105118 people Delete Users Export CSV Available Attributes …" at bounding box center [708, 47] width 1034 height 24
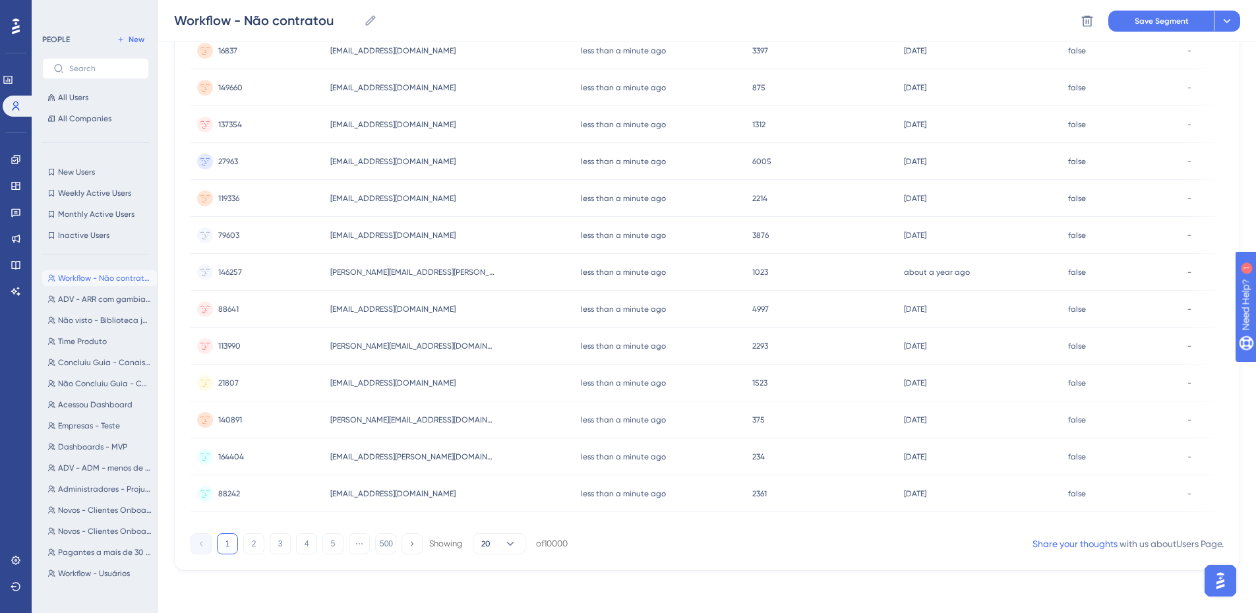
scroll to position [0, 0]
drag, startPoint x: 1140, startPoint y: 526, endPoint x: 1192, endPoint y: 525, distance: 52.1
click at [1192, 525] on div "User ID Email Last Interaction Web Session First Interaction Workflow Produto 9…" at bounding box center [708, 137] width 1034 height 781
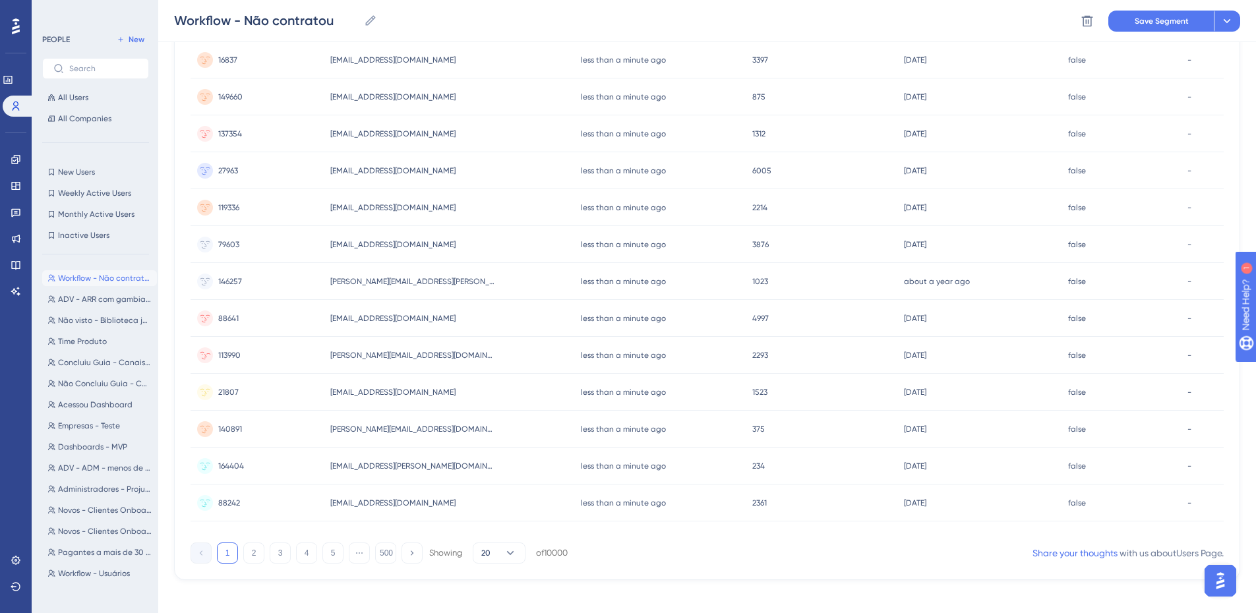
scroll to position [447, 0]
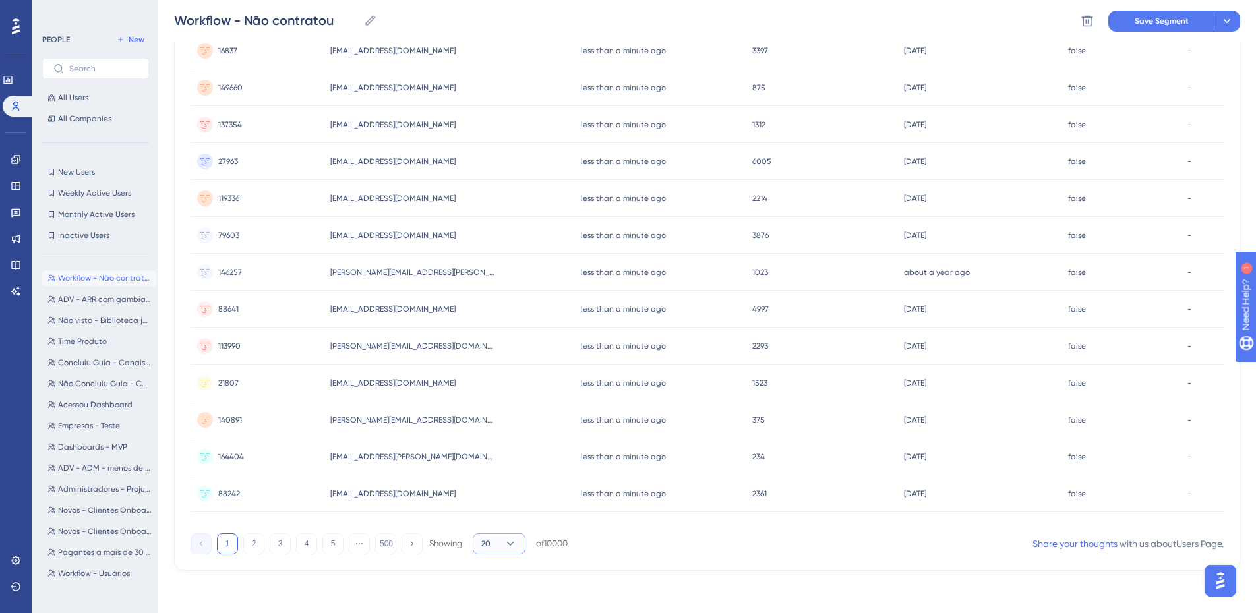
click at [509, 541] on icon at bounding box center [510, 544] width 13 height 13
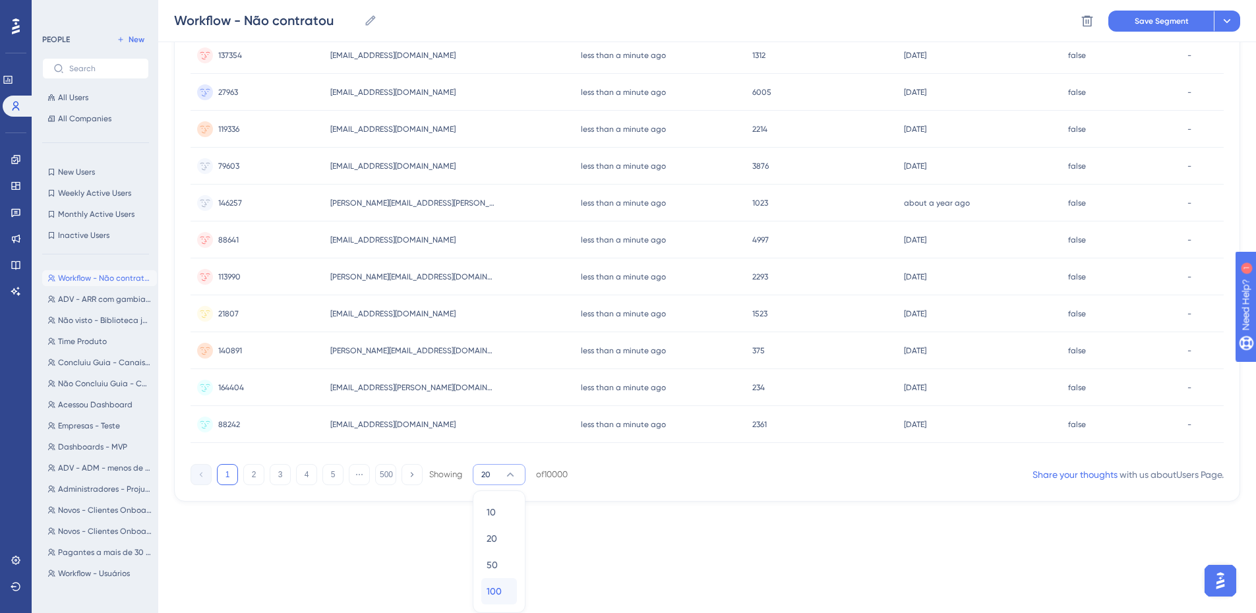
click at [506, 578] on div "100 100" at bounding box center [499, 591] width 25 height 26
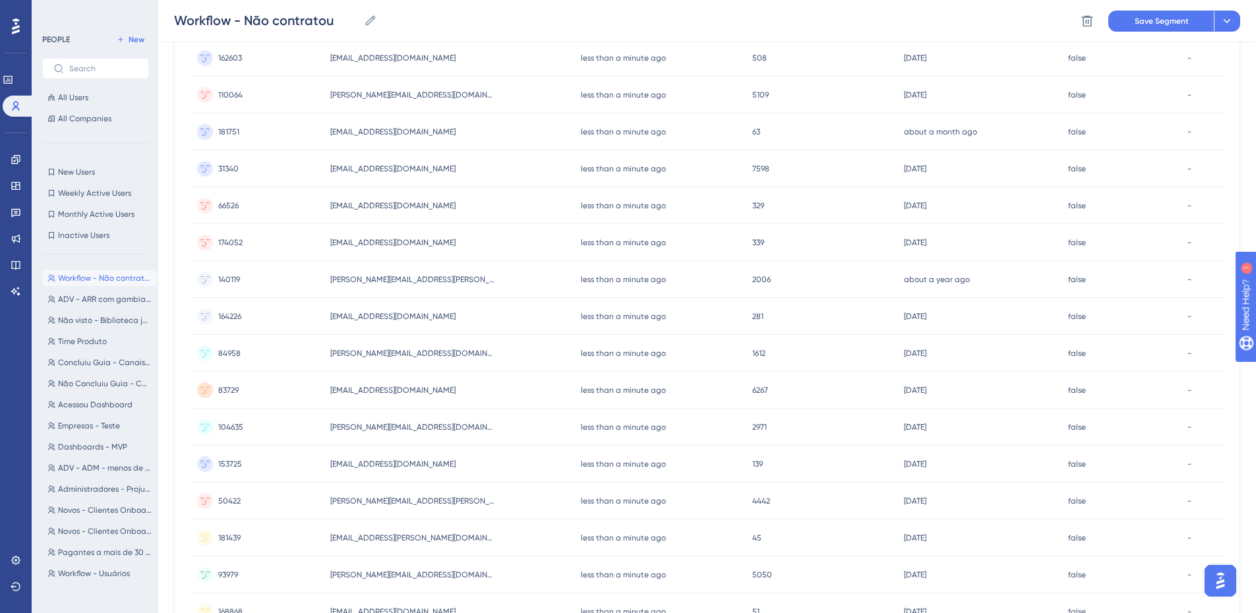
scroll to position [0, 0]
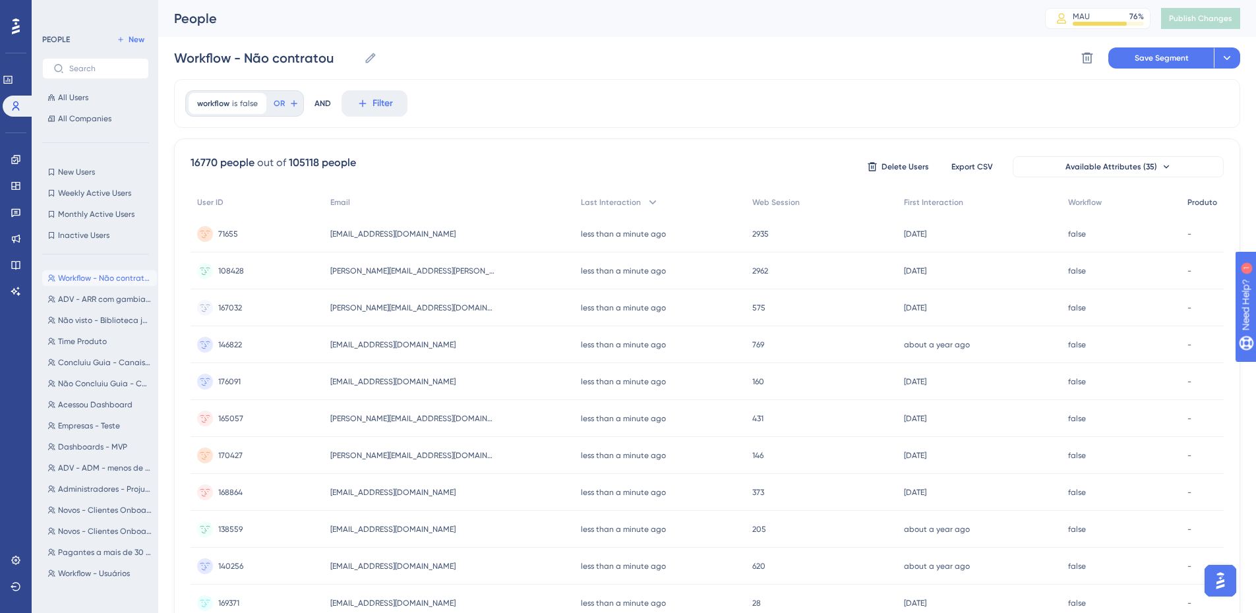
click at [1196, 205] on span "Produto" at bounding box center [1203, 202] width 30 height 11
click at [1144, 170] on span "Available Attributes (35)" at bounding box center [1112, 167] width 92 height 11
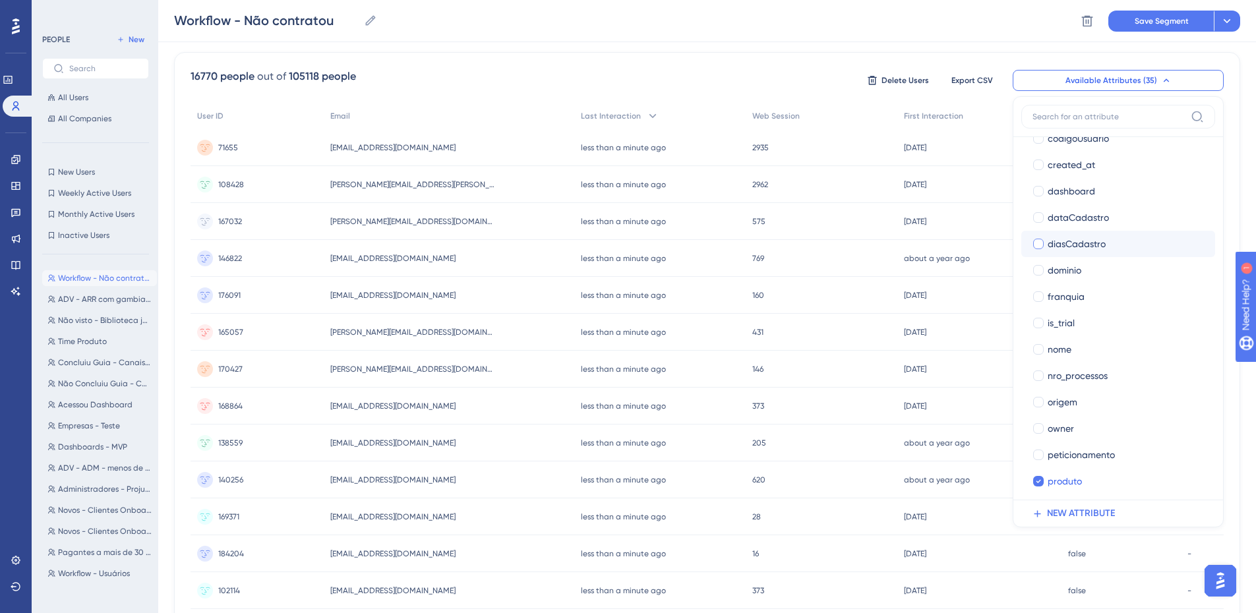
scroll to position [572, 0]
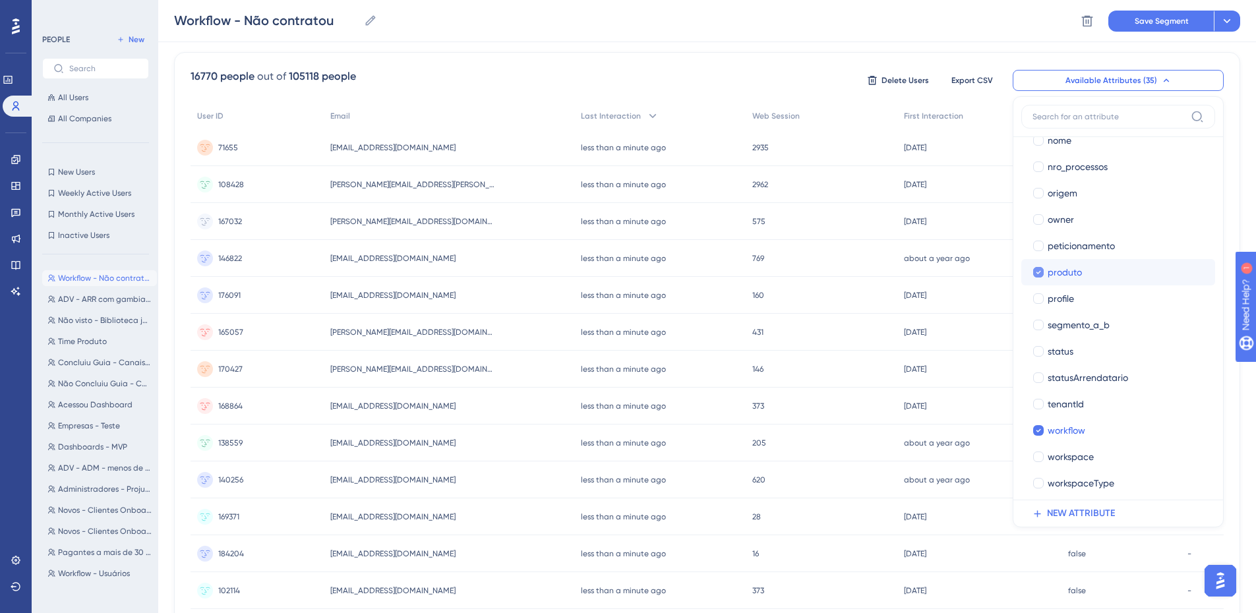
click at [1063, 272] on span "produto" at bounding box center [1065, 272] width 34 height 16
checkbox input "false"
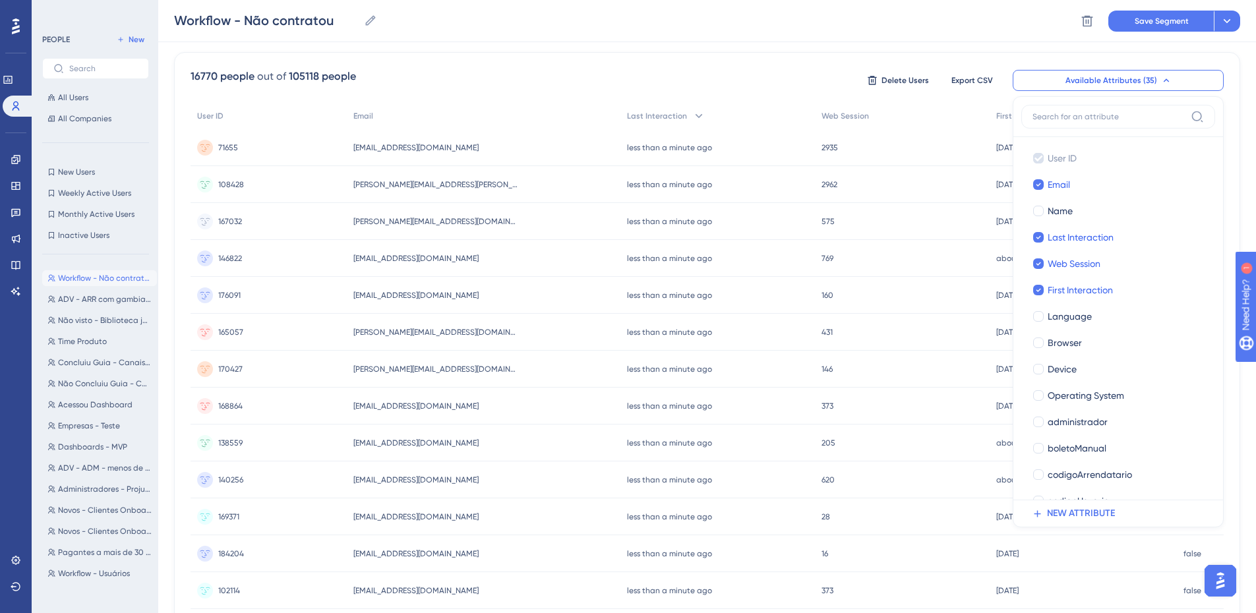
scroll to position [0, 0]
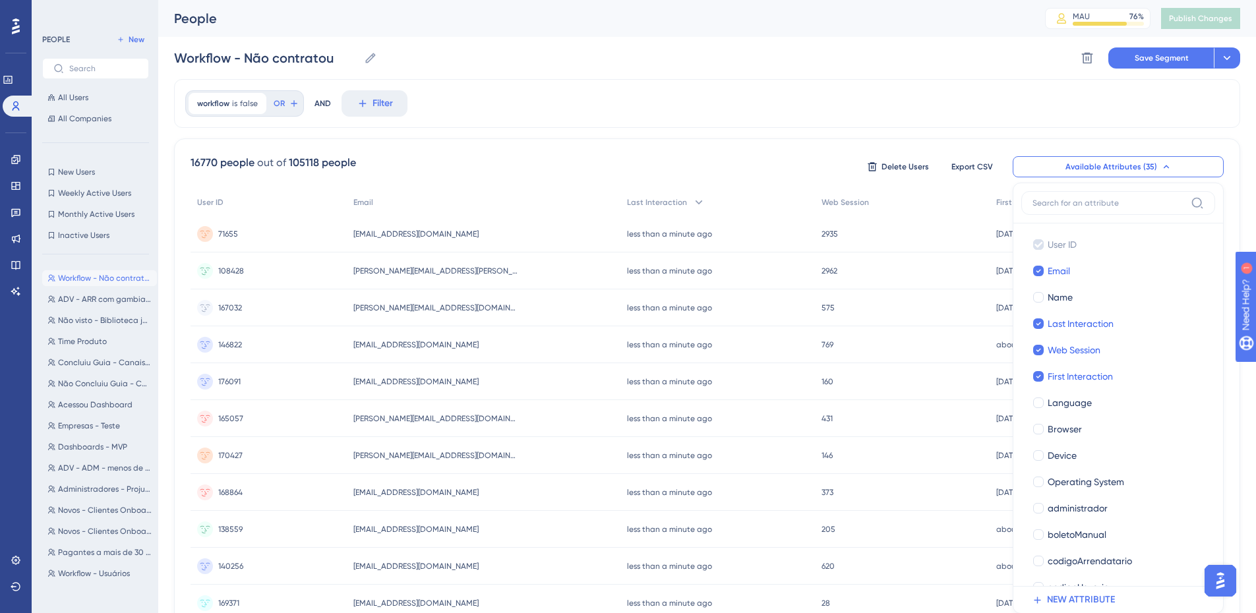
click at [619, 123] on div "workflow is false false Remove OR AND Filter" at bounding box center [707, 103] width 1067 height 49
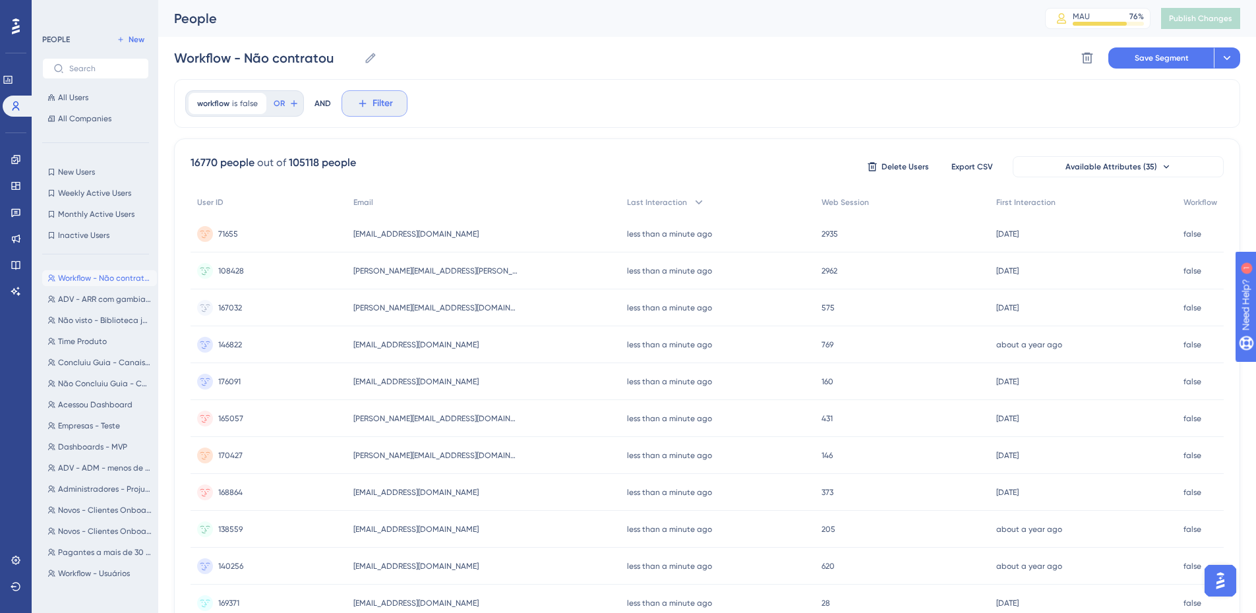
click at [371, 101] on button "Filter" at bounding box center [375, 103] width 66 height 26
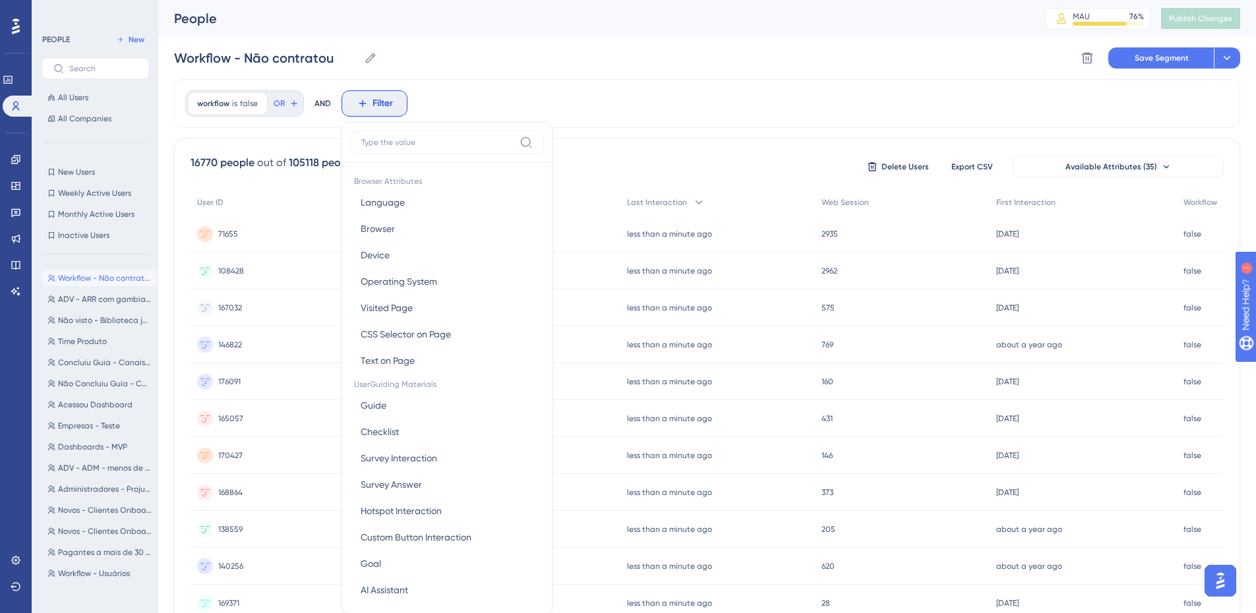
scroll to position [61, 0]
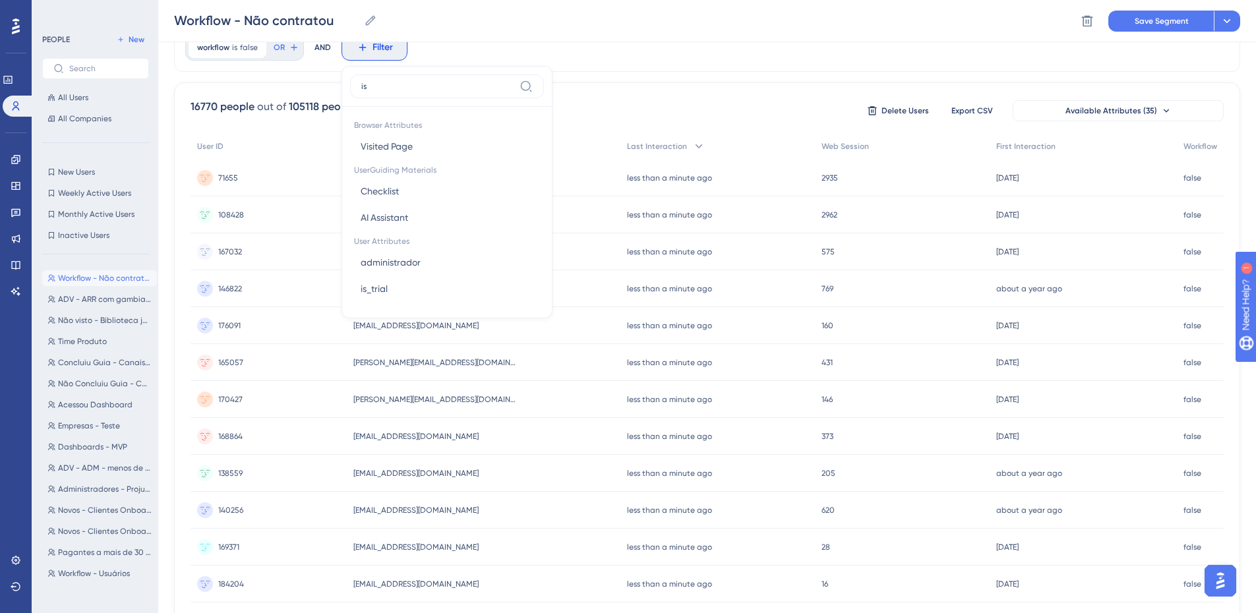
type input "i"
type input "trial"
click at [424, 151] on button "is_trial is_trial" at bounding box center [447, 146] width 194 height 26
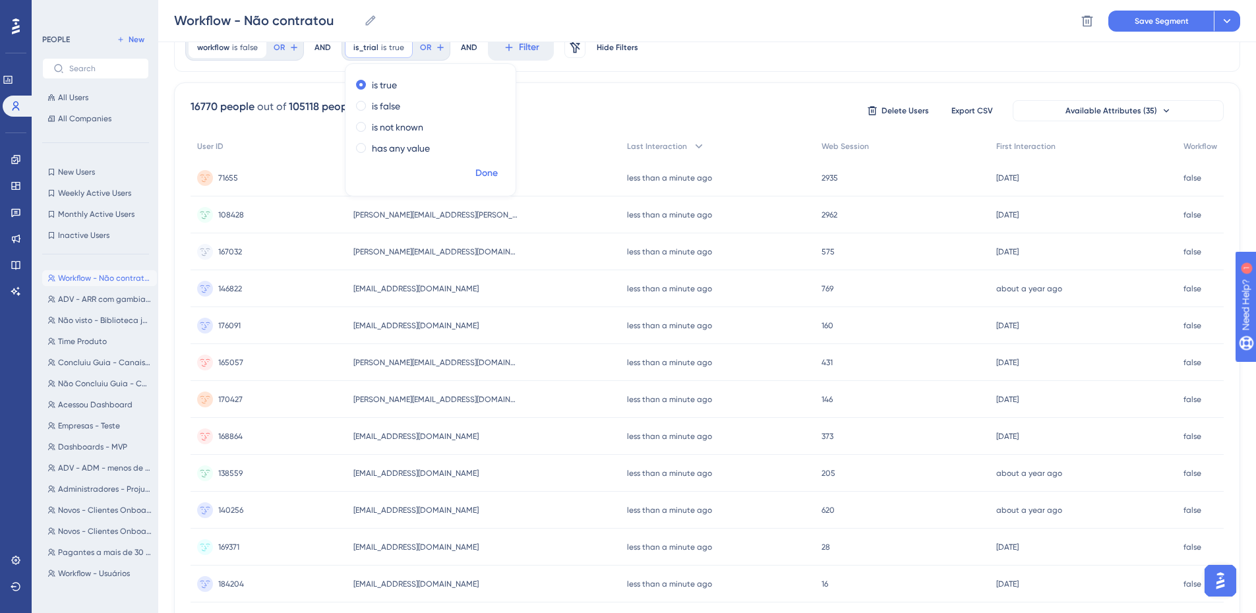
click at [488, 173] on span "Done" at bounding box center [487, 174] width 22 height 16
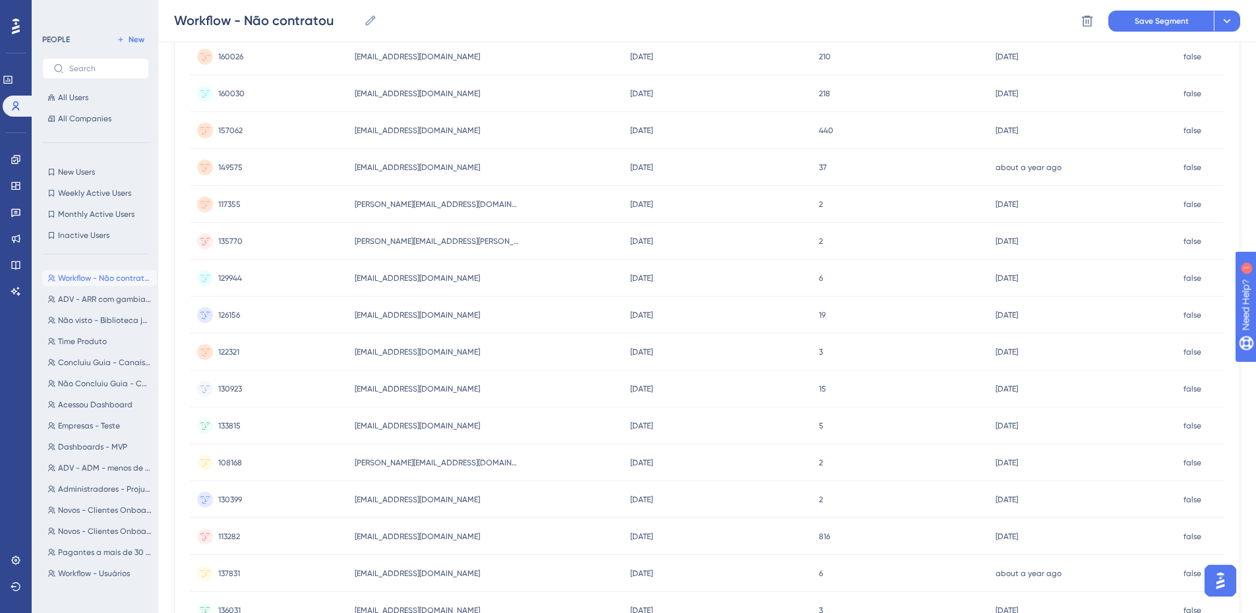
scroll to position [0, 0]
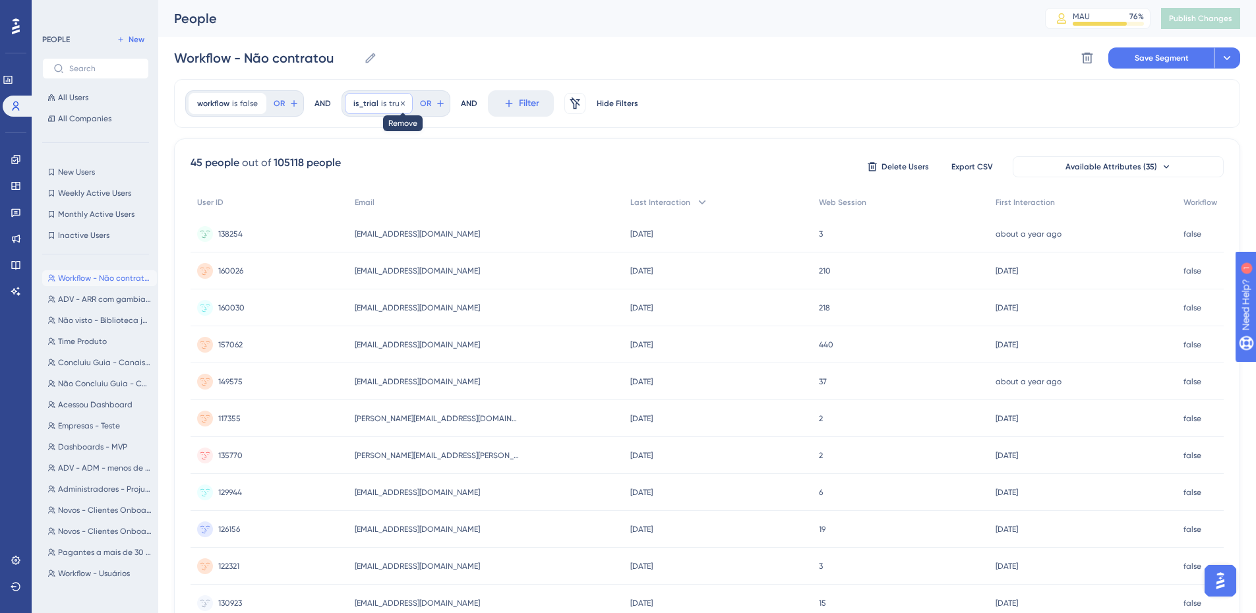
click at [400, 104] on icon at bounding box center [403, 104] width 8 height 8
click at [609, 50] on div "Workflow - Não contratou Workflow - Não contratou Delete Segment Save Segment A…" at bounding box center [707, 58] width 1067 height 42
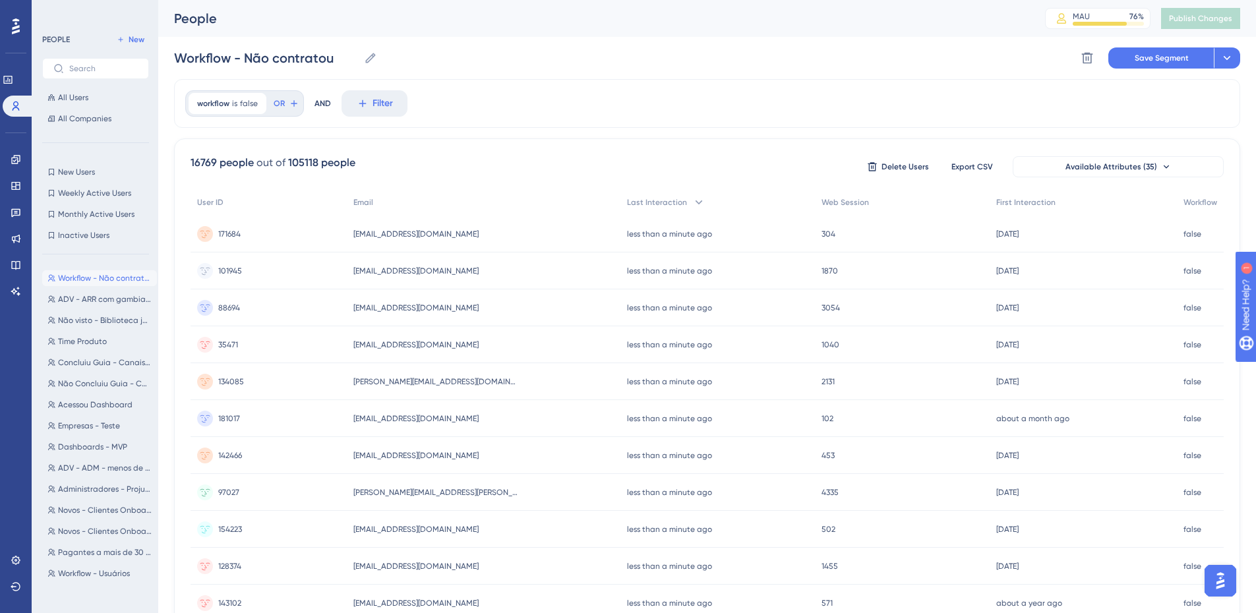
drag, startPoint x: 825, startPoint y: 84, endPoint x: 810, endPoint y: 85, distance: 15.2
click at [818, 84] on div "workflow is false false Remove OR AND Filter" at bounding box center [707, 103] width 1067 height 49
click at [334, 101] on div "workflow is false false Remove OR AND Filter" at bounding box center [707, 103] width 1067 height 49
drag, startPoint x: 354, startPoint y: 102, endPoint x: 383, endPoint y: 104, distance: 29.7
click at [354, 103] on button "Filter" at bounding box center [375, 103] width 66 height 26
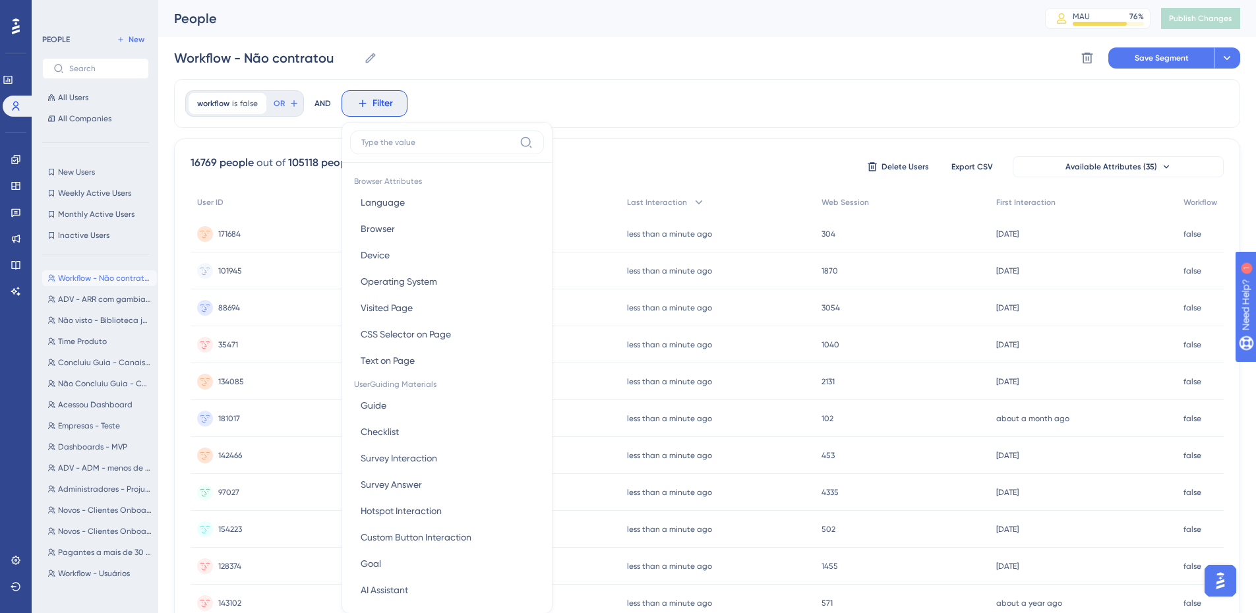
scroll to position [61, 0]
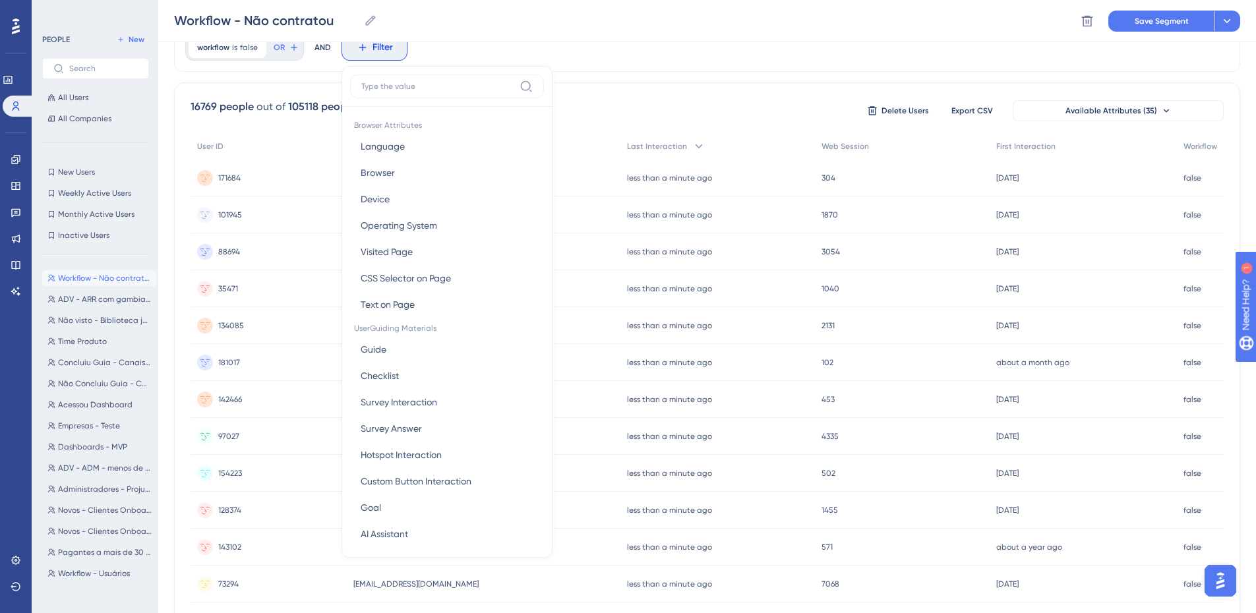
click at [520, 57] on div "workflow is false false Remove OR AND Filter Browser Attributes Language Langua…" at bounding box center [707, 47] width 1067 height 49
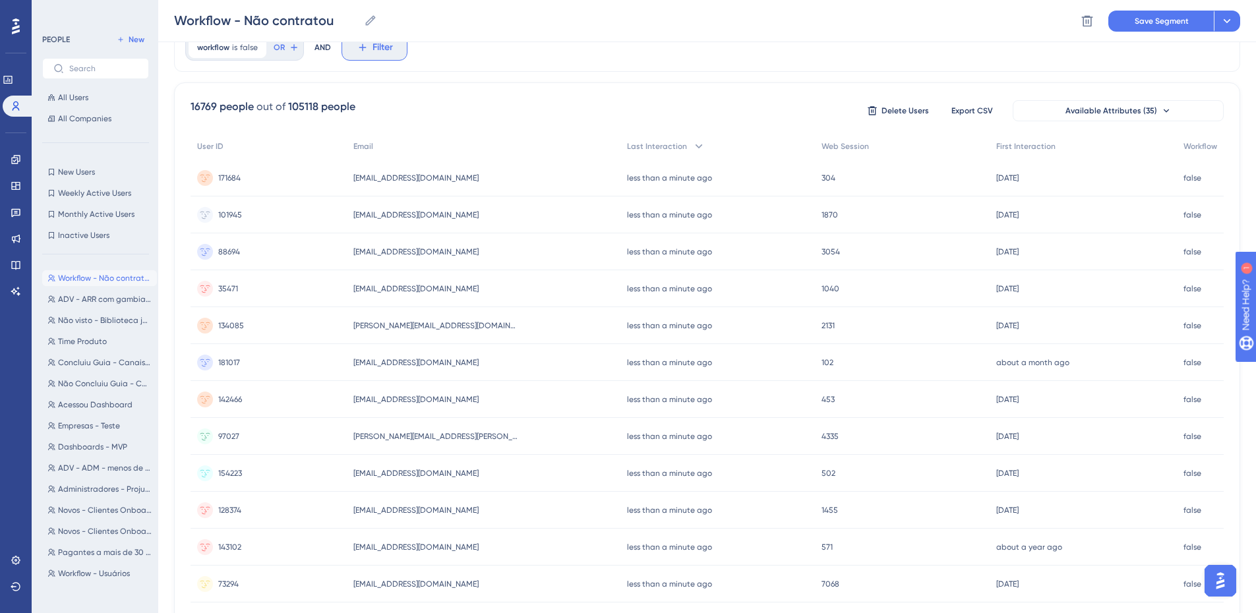
click at [371, 49] on button "Filter" at bounding box center [375, 47] width 66 height 26
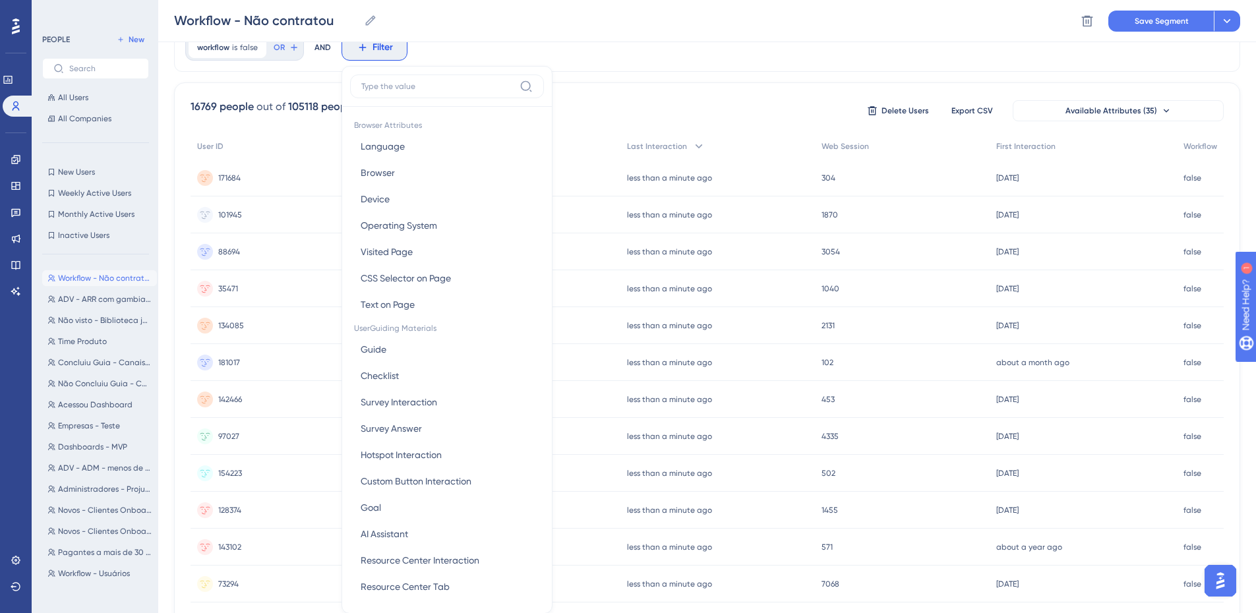
scroll to position [95, 0]
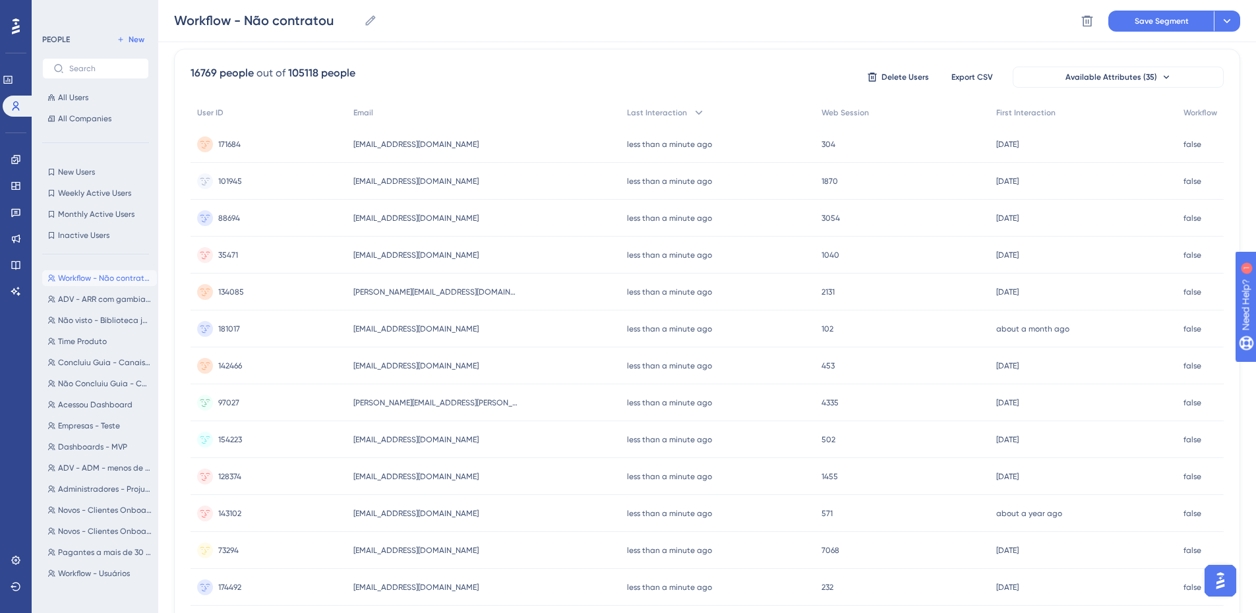
click at [636, 68] on div "16769 people out of 105118 people Delete Users Export CSV Available Attributes …" at bounding box center [708, 77] width 1034 height 24
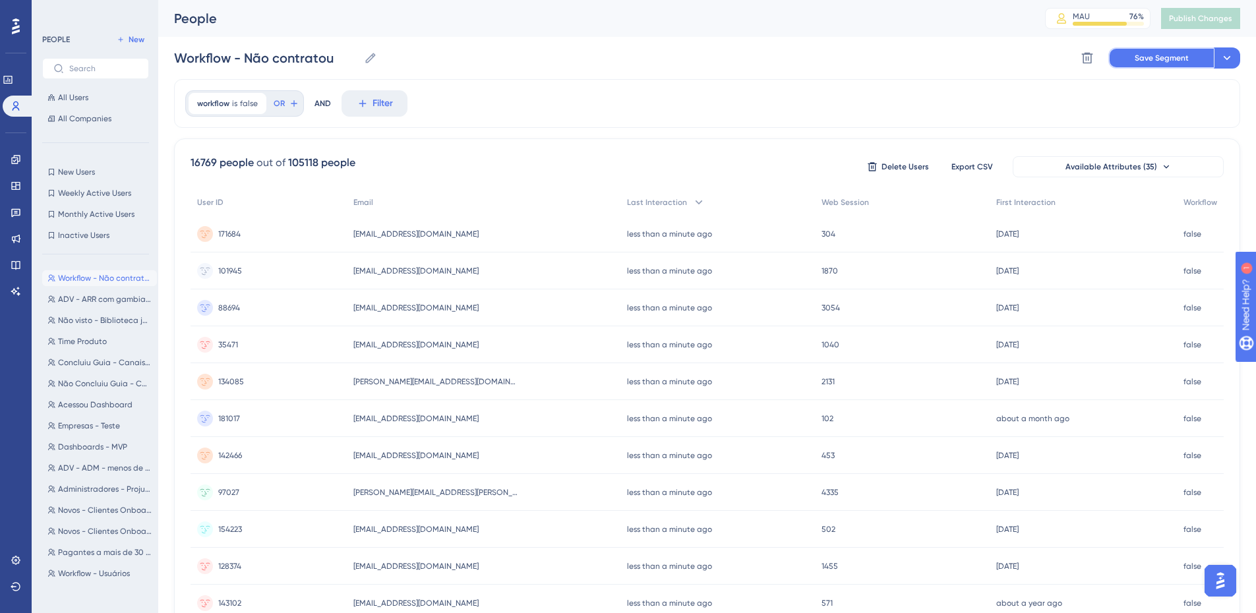
click at [1174, 60] on span "Save Segment" at bounding box center [1162, 58] width 54 height 11
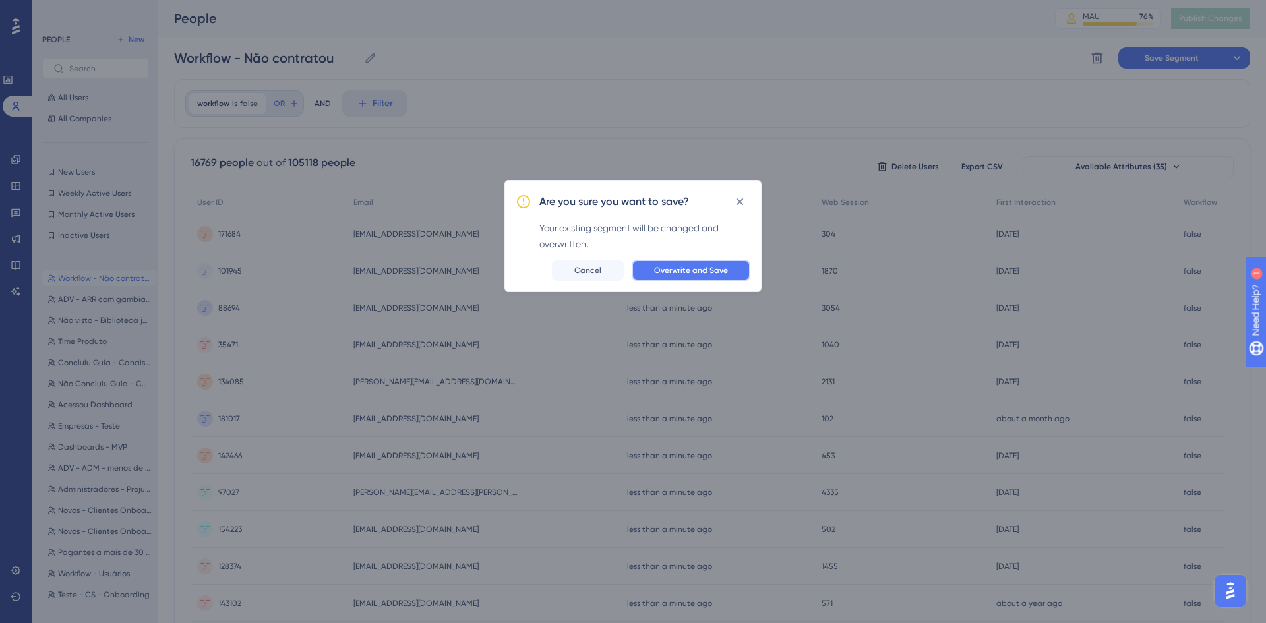
click at [715, 270] on span "Overwrite and Save" at bounding box center [691, 270] width 74 height 11
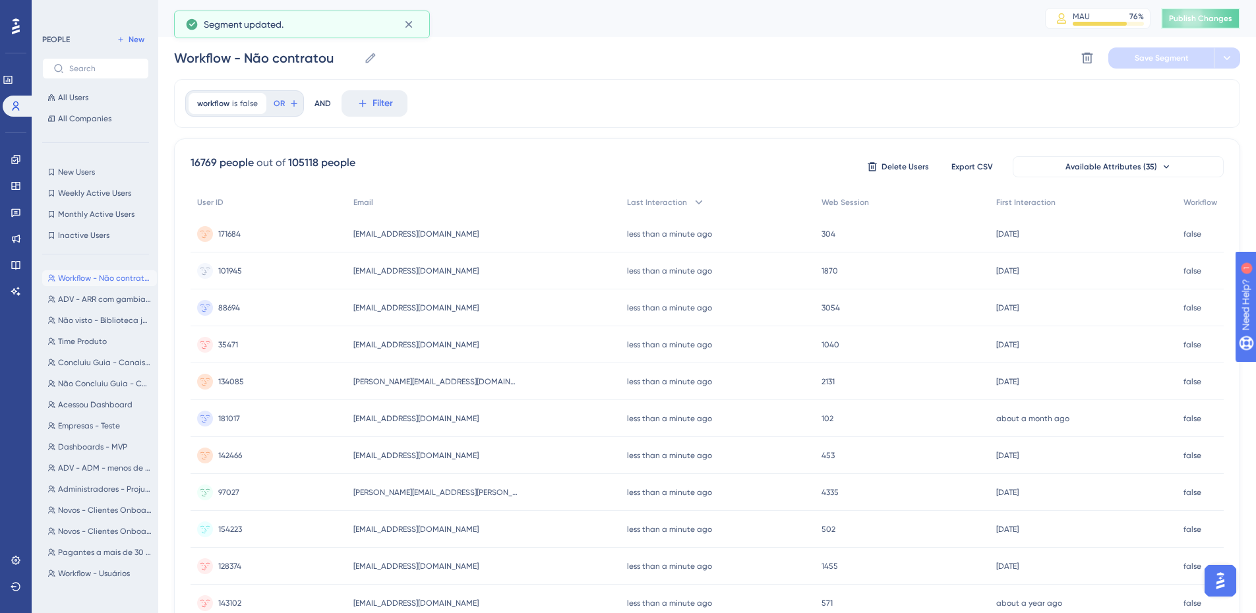
click at [1205, 25] on button "Publish Changes" at bounding box center [1200, 18] width 79 height 21
click at [650, 84] on div "workflow is false false Remove OR AND Filter" at bounding box center [707, 103] width 1067 height 49
click at [536, 111] on div "workflow is false false Remove OR AND Filter" at bounding box center [707, 103] width 1067 height 49
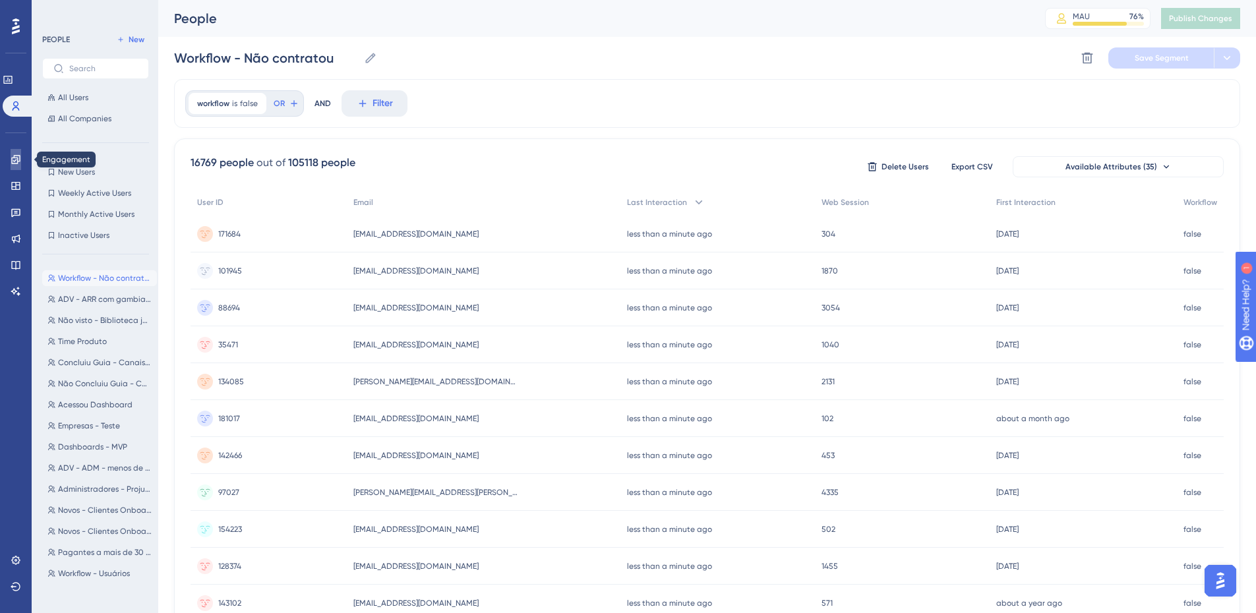
click at [11, 157] on link at bounding box center [16, 159] width 11 height 21
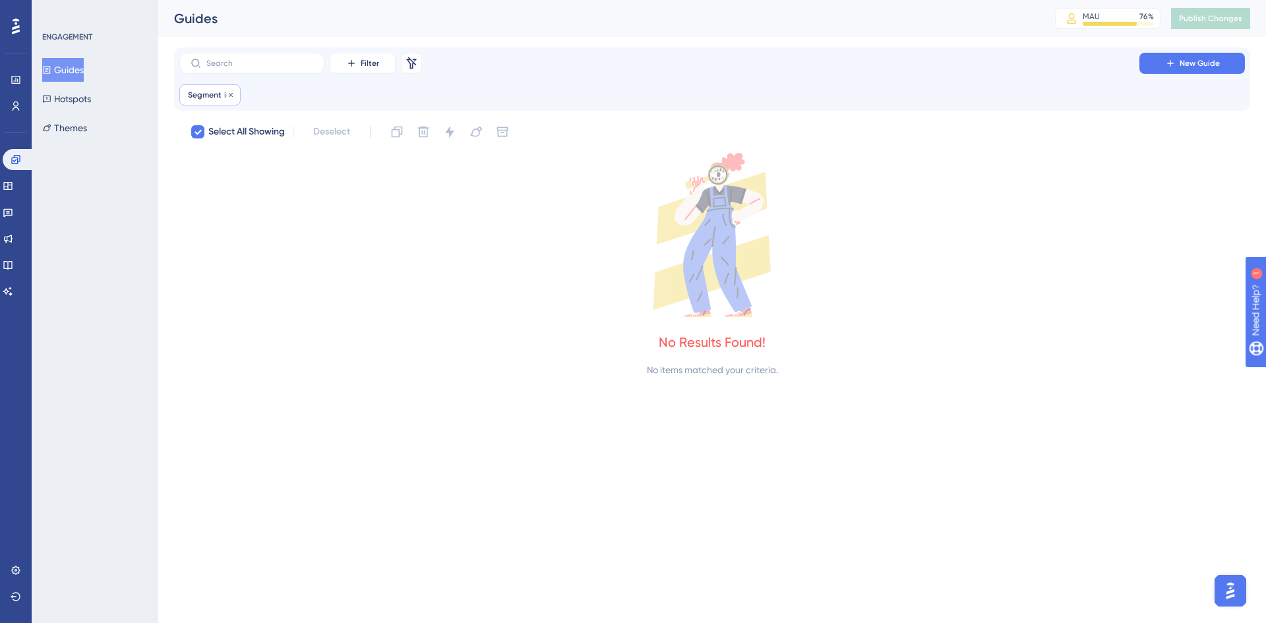
click at [216, 95] on span "Segment" at bounding box center [205, 95] width 34 height 11
click at [228, 94] on icon at bounding box center [231, 95] width 8 height 8
checkbox input "false"
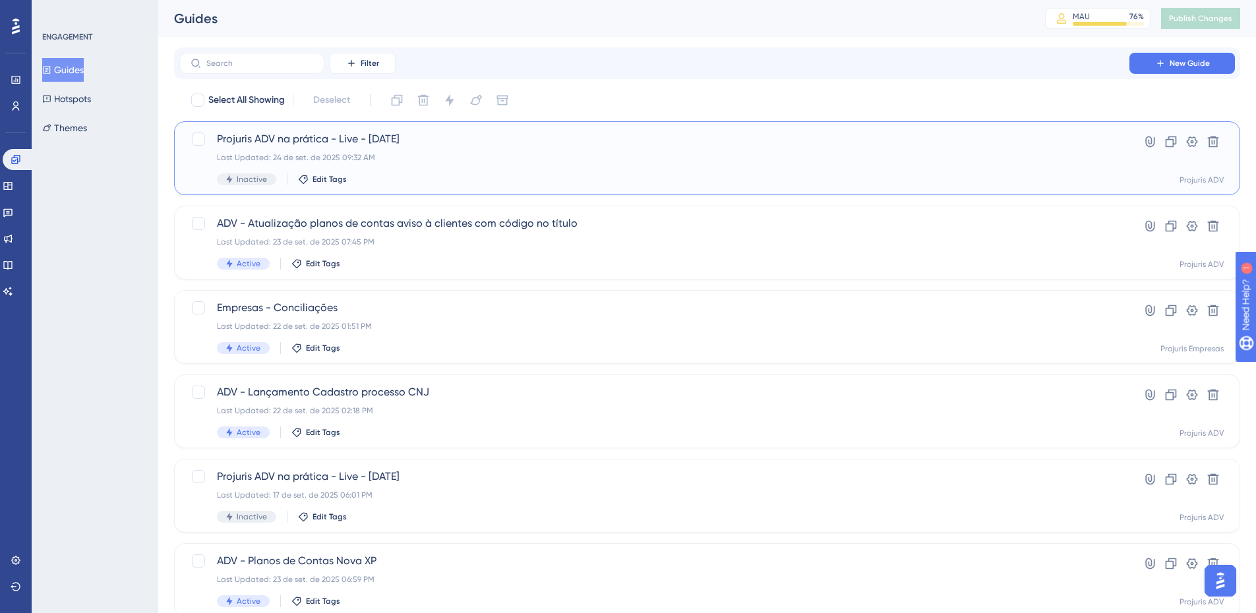
click at [701, 154] on div "Last Updated: 24 de set. de 2025 09:32 AM" at bounding box center [654, 157] width 875 height 11
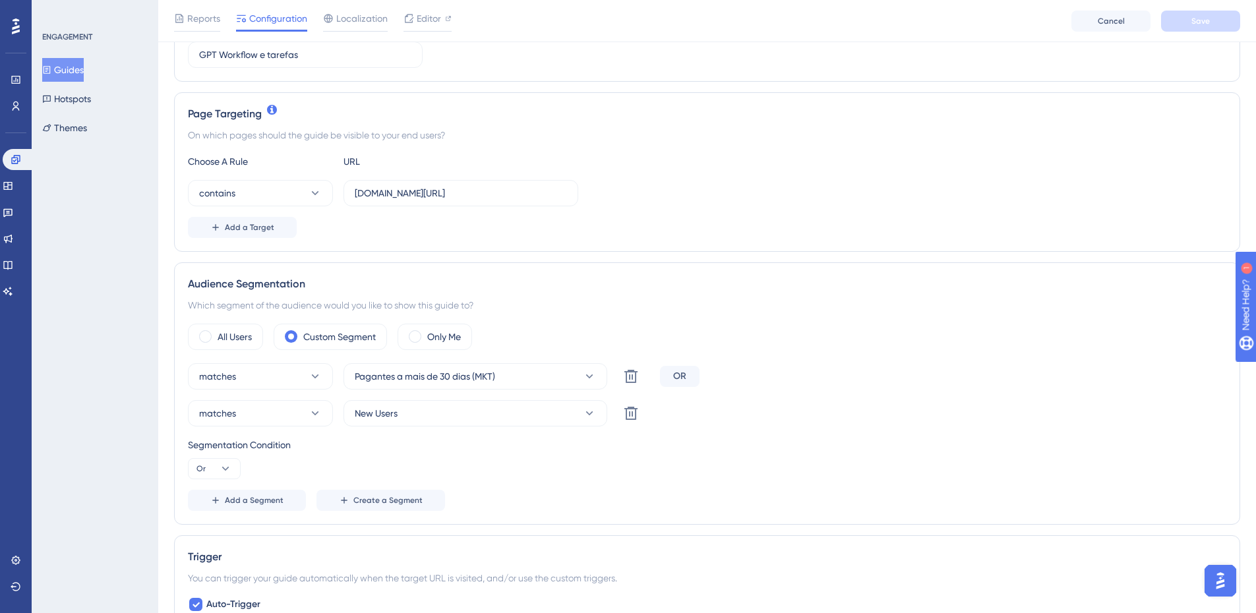
scroll to position [264, 0]
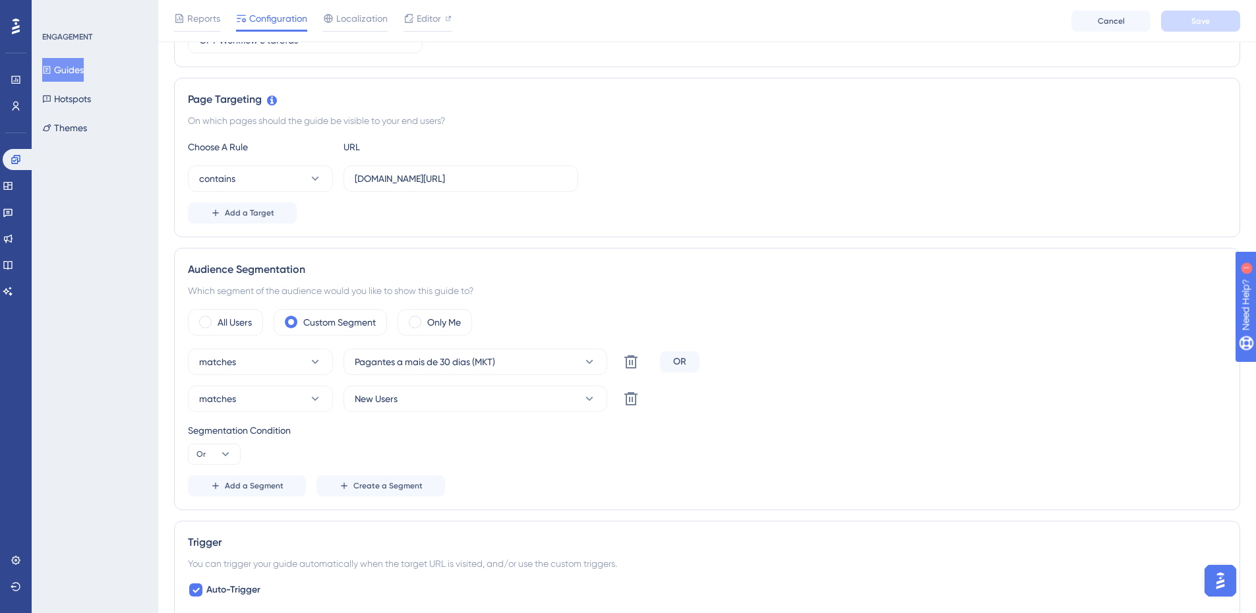
click at [452, 427] on div "Segmentation Condition" at bounding box center [707, 431] width 1039 height 16
click at [247, 486] on span "Add a Segment" at bounding box center [254, 486] width 59 height 11
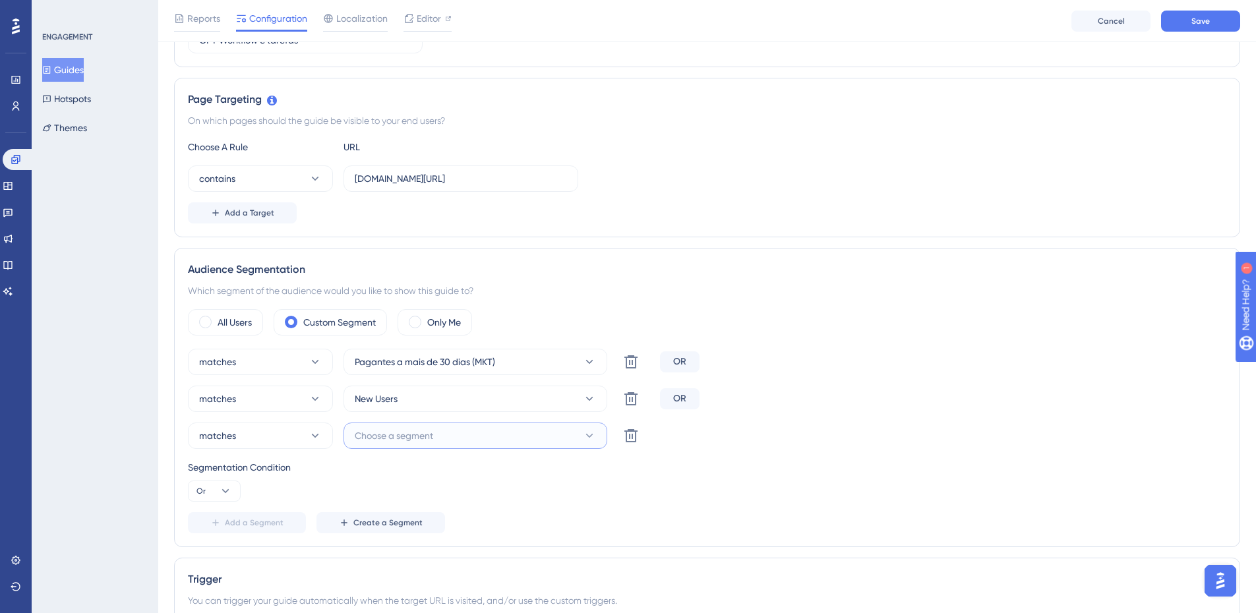
click at [449, 442] on button "Choose a segment" at bounding box center [476, 436] width 264 height 26
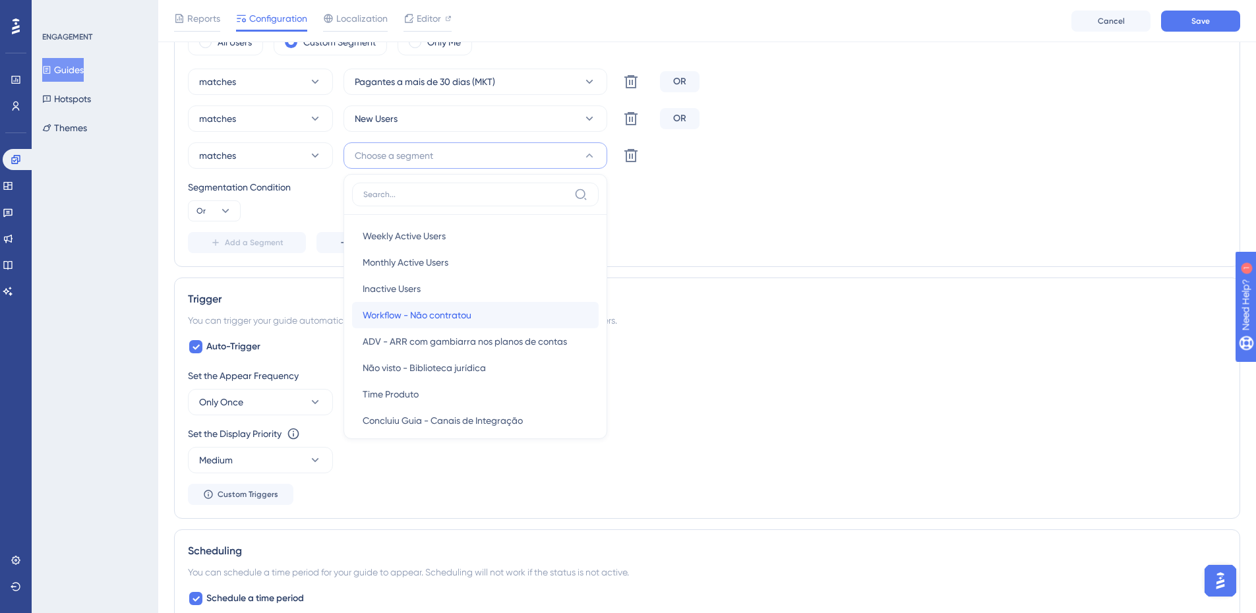
click at [522, 315] on div "Workflow - Não contratou Workflow - Não contratou" at bounding box center [476, 315] width 226 height 26
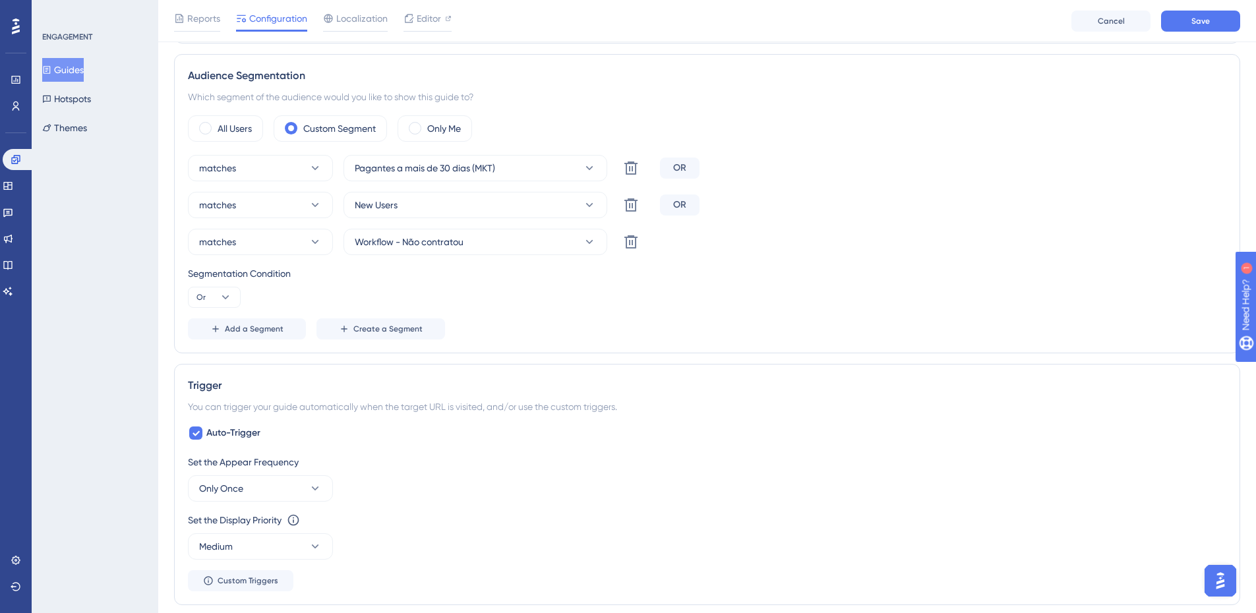
scroll to position [456, 0]
click at [651, 309] on div "Segmentation Condition Or" at bounding box center [707, 288] width 1039 height 42
click at [545, 297] on div "Segmentation Condition Or" at bounding box center [707, 288] width 1039 height 42
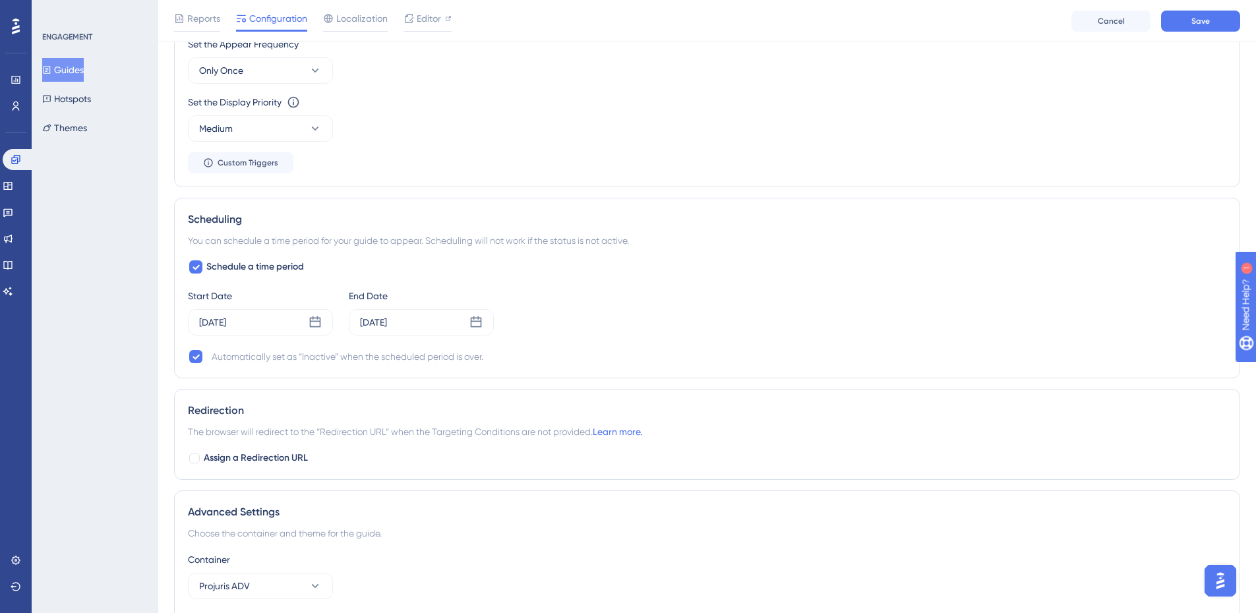
scroll to position [896, 0]
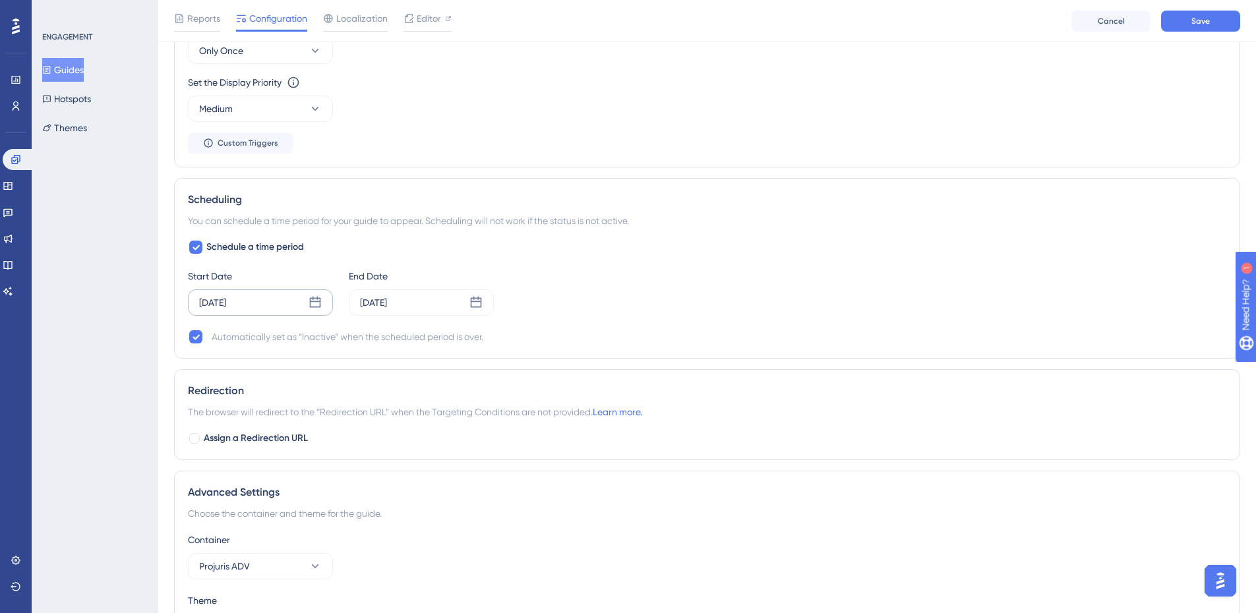
click at [218, 307] on div "[DATE]" at bounding box center [212, 303] width 27 height 16
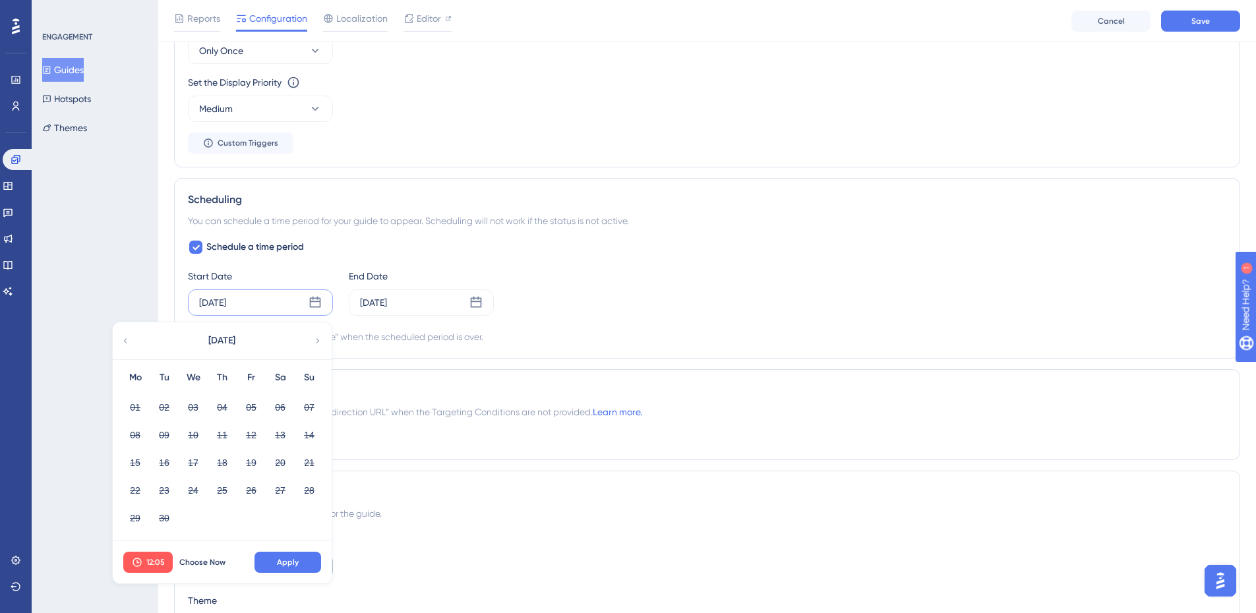
click at [200, 567] on span "Choose Now" at bounding box center [202, 562] width 46 height 11
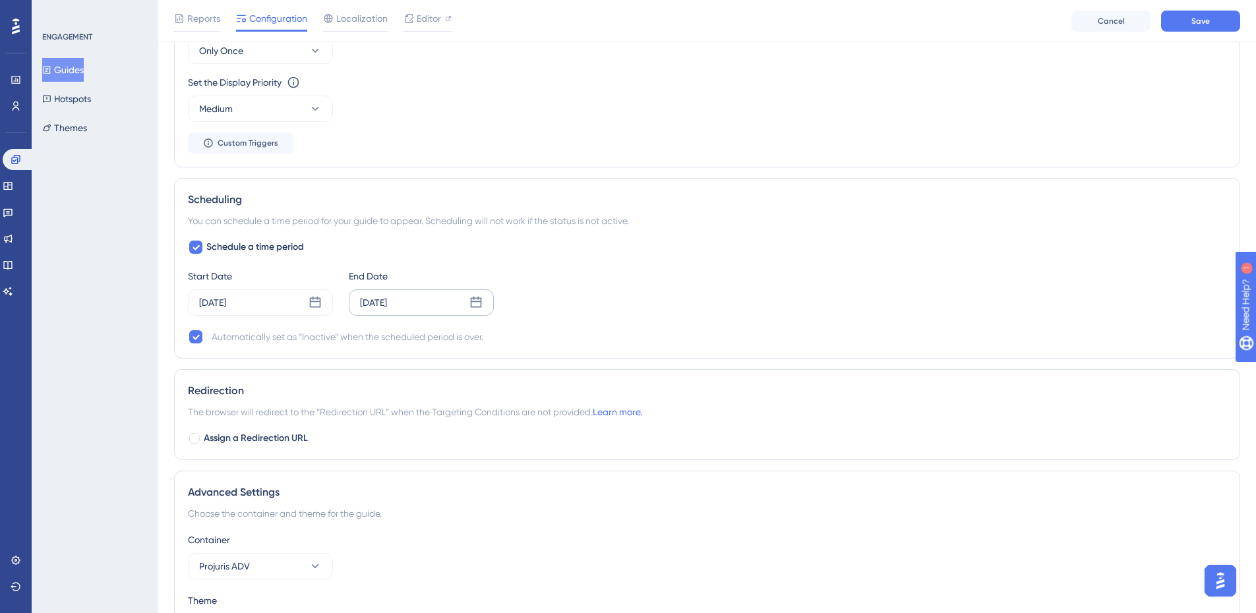
click at [387, 299] on div "[DATE]" at bounding box center [373, 303] width 27 height 16
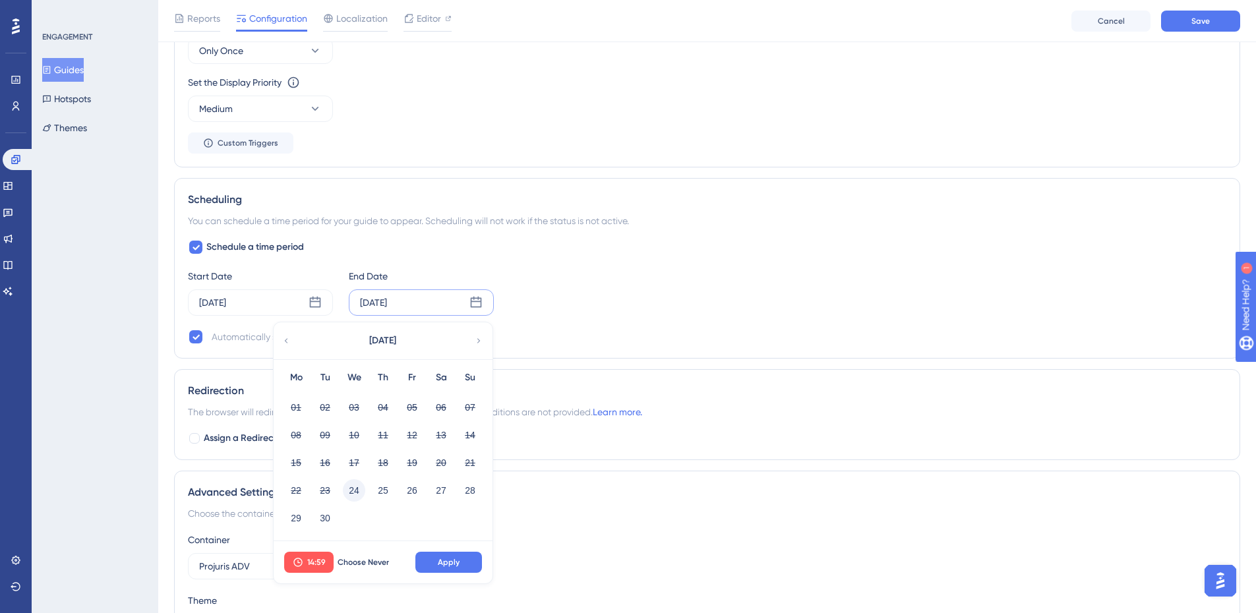
click at [353, 495] on button "24" at bounding box center [354, 491] width 22 height 22
click at [321, 560] on span "14:59" at bounding box center [316, 562] width 18 height 11
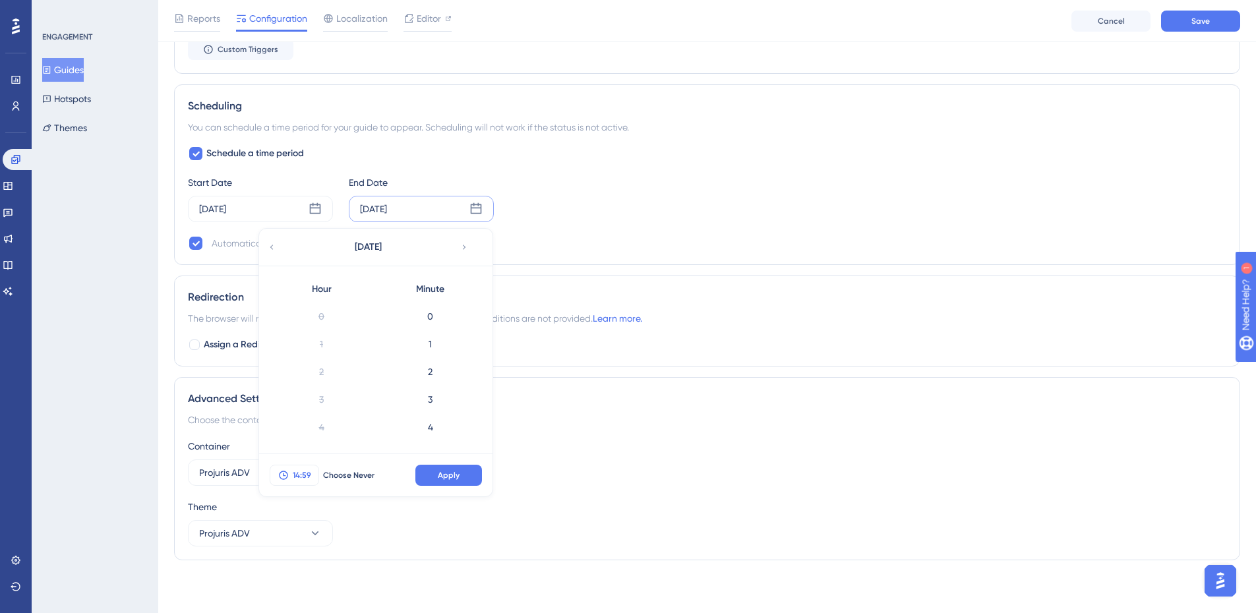
scroll to position [1521, 0]
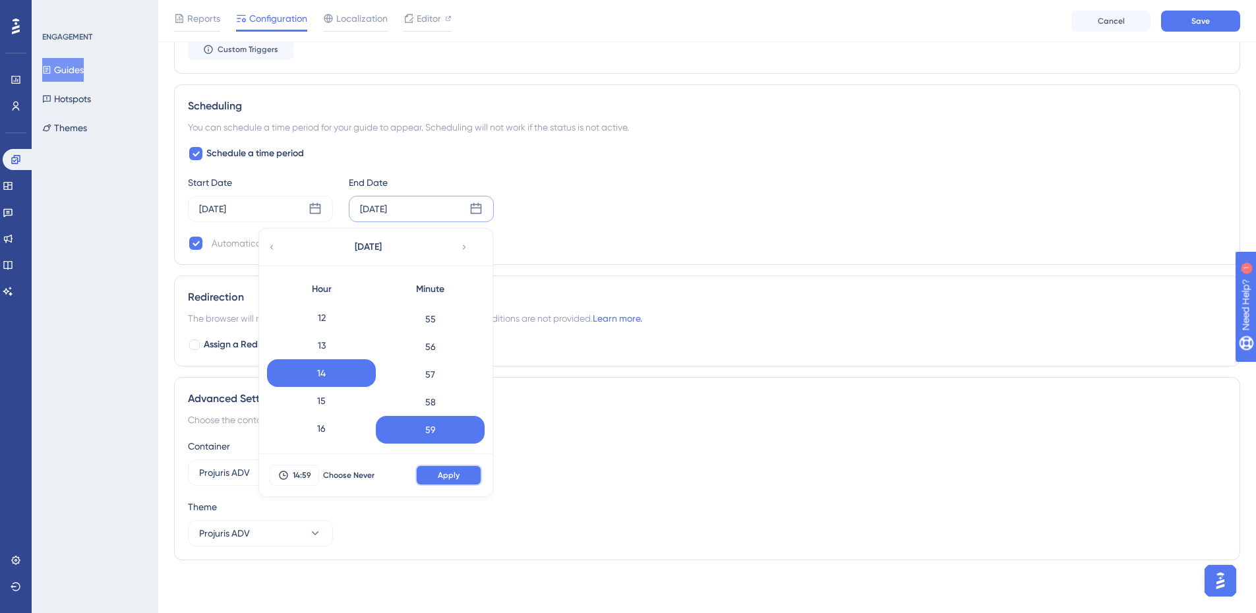
click at [462, 472] on button "Apply" at bounding box center [449, 475] width 67 height 21
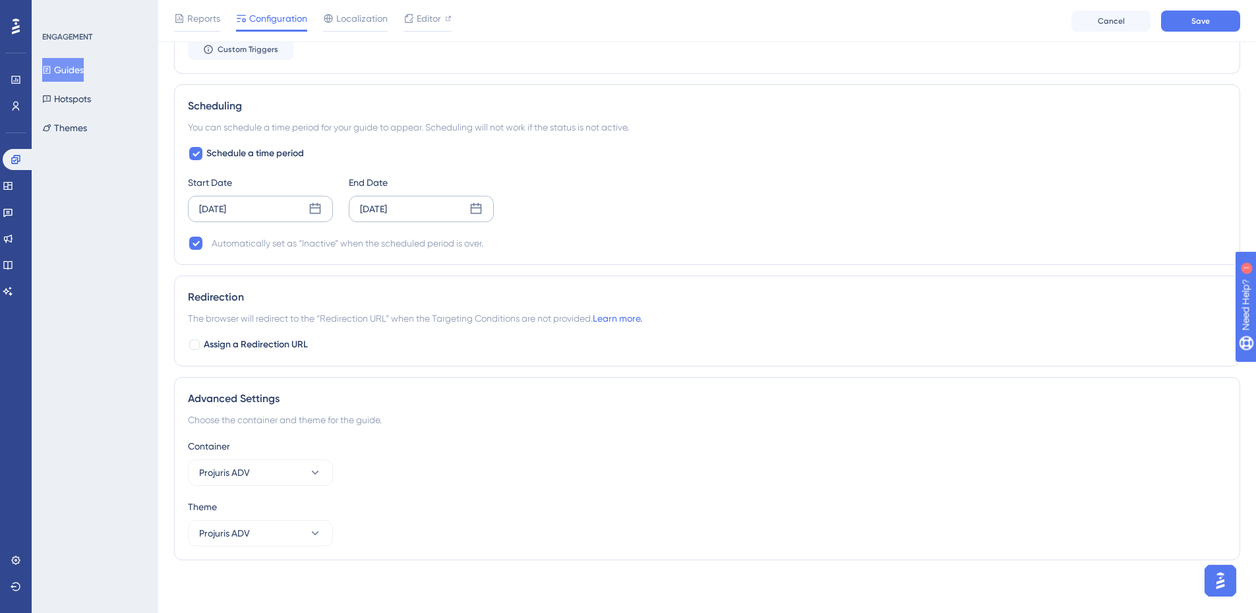
click at [226, 212] on div "[DATE]" at bounding box center [212, 209] width 27 height 16
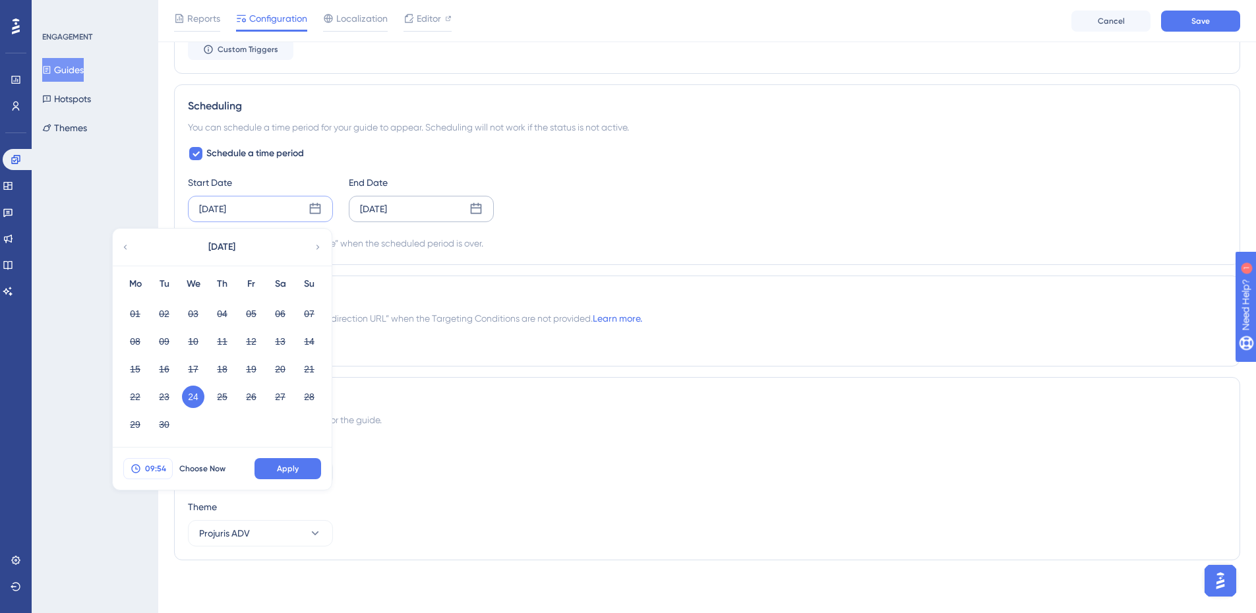
click at [157, 476] on button "09:54" at bounding box center [147, 468] width 49 height 21
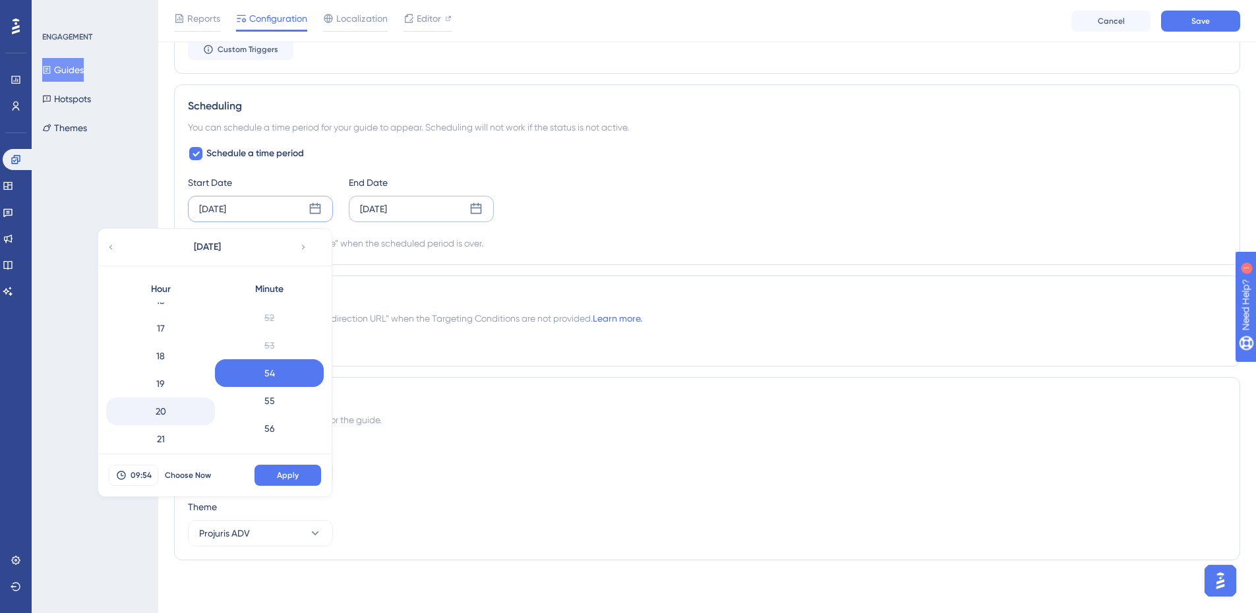
scroll to position [348, 0]
click at [178, 331] on div "13" at bounding box center [160, 329] width 109 height 28
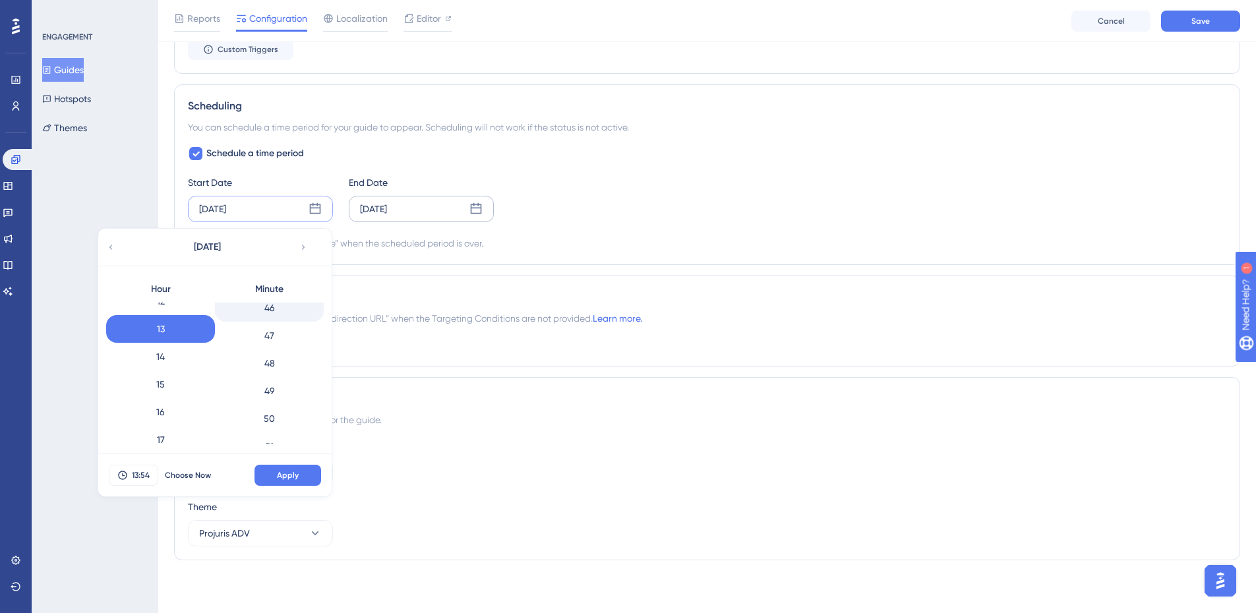
scroll to position [1220, 0]
drag, startPoint x: 280, startPoint y: 339, endPoint x: 282, endPoint y: 347, distance: 8.2
click at [280, 340] on div "45" at bounding box center [269, 344] width 109 height 28
click at [291, 470] on button "Apply" at bounding box center [288, 475] width 67 height 21
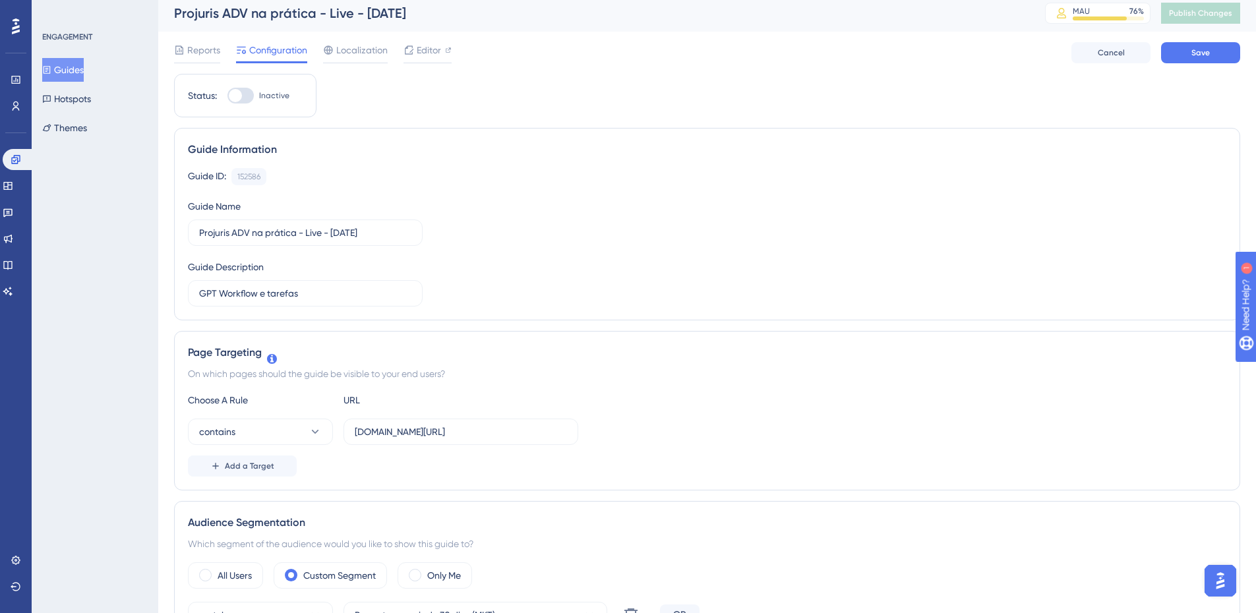
scroll to position [0, 0]
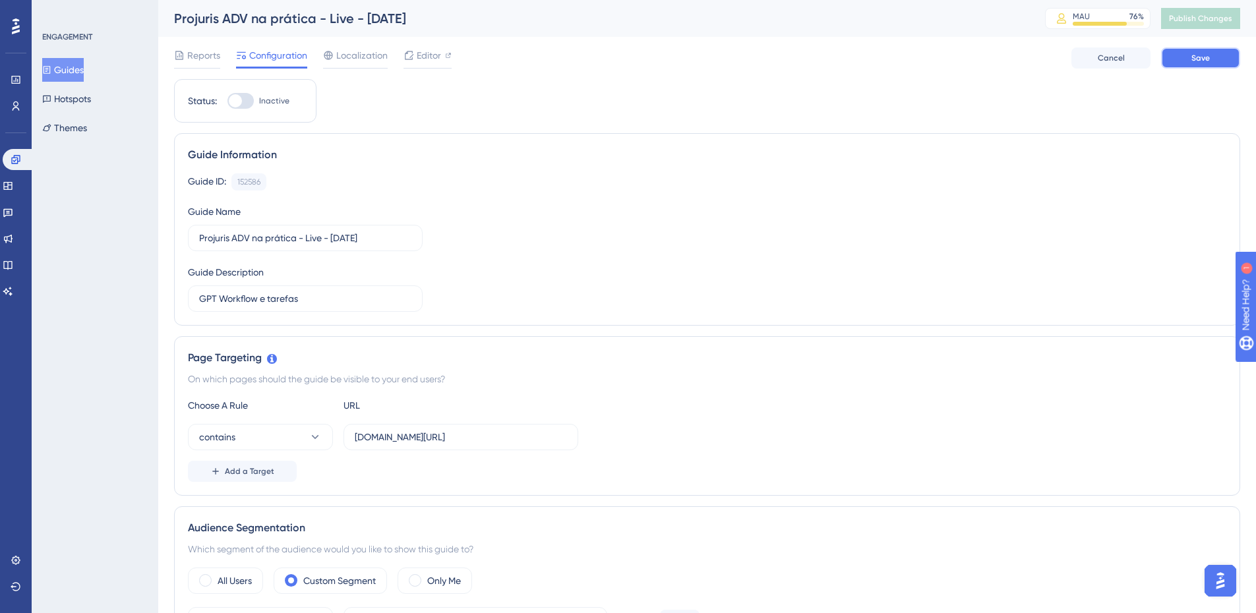
click at [1199, 57] on span "Save" at bounding box center [1201, 58] width 18 height 11
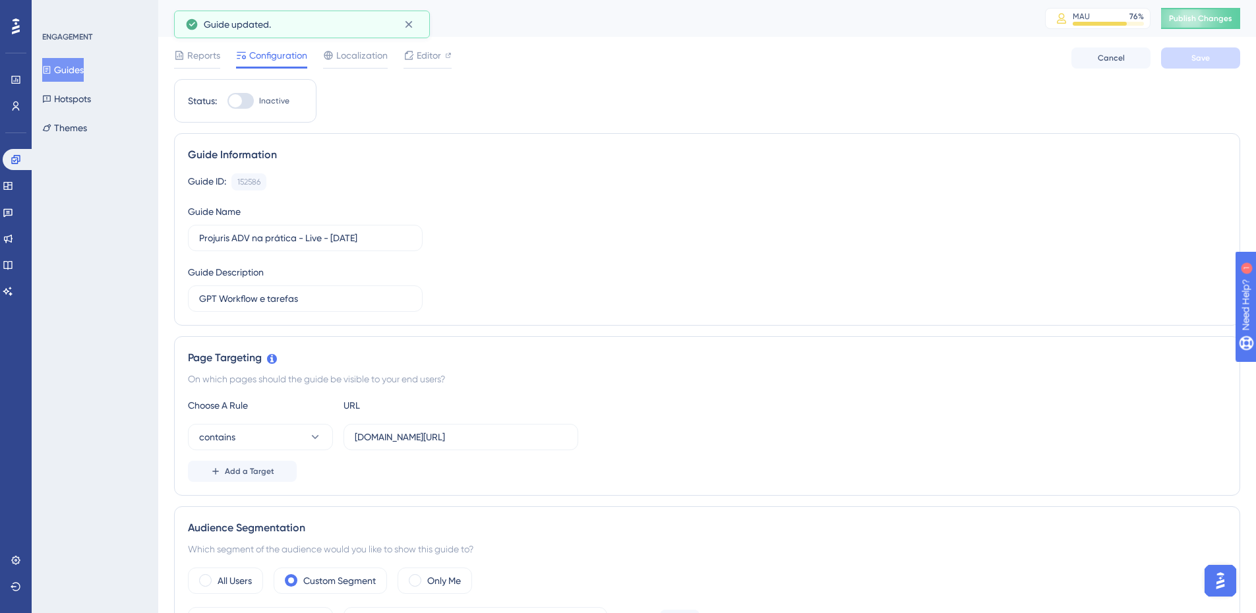
click at [1208, 23] on span "Publish Changes" at bounding box center [1200, 18] width 63 height 11
click at [538, 154] on div "Guide Information" at bounding box center [707, 155] width 1039 height 16
click at [441, 61] on div "Editor" at bounding box center [428, 55] width 48 height 16
drag, startPoint x: 241, startPoint y: 98, endPoint x: 317, endPoint y: 121, distance: 79.9
click at [241, 98] on div at bounding box center [235, 100] width 13 height 13
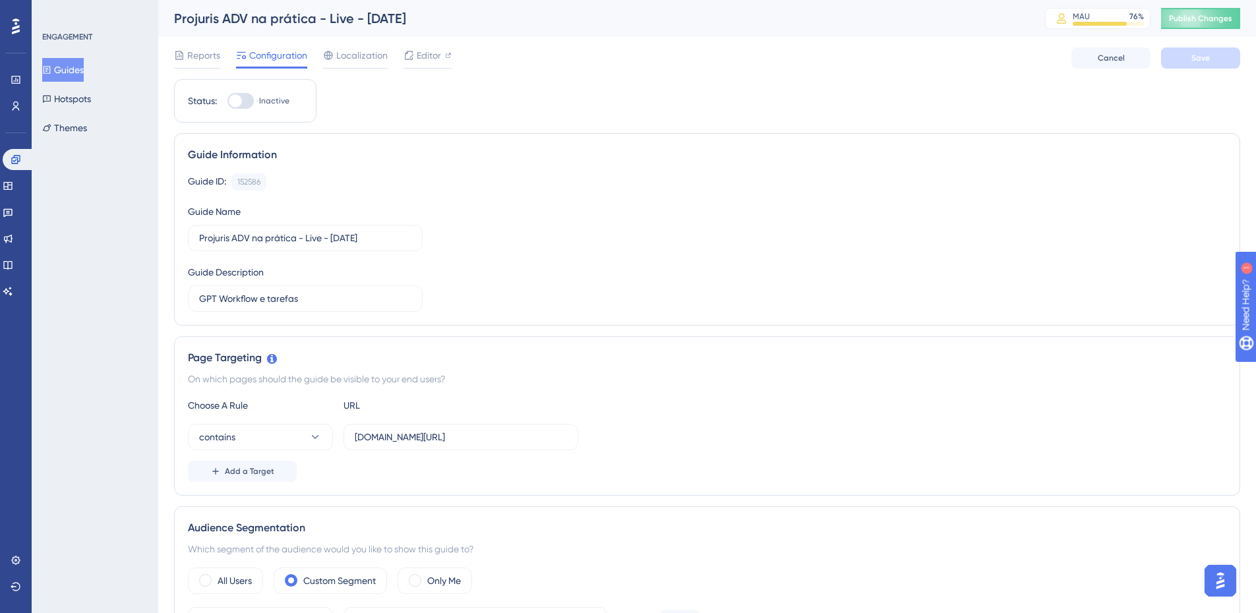
click at [228, 101] on input "Inactive" at bounding box center [227, 101] width 1 height 1
checkbox input "true"
click at [1205, 54] on span "Save" at bounding box center [1201, 58] width 18 height 11
click at [1202, 19] on button "Publish Changes" at bounding box center [1200, 18] width 79 height 21
